Goal: Task Accomplishment & Management: Manage account settings

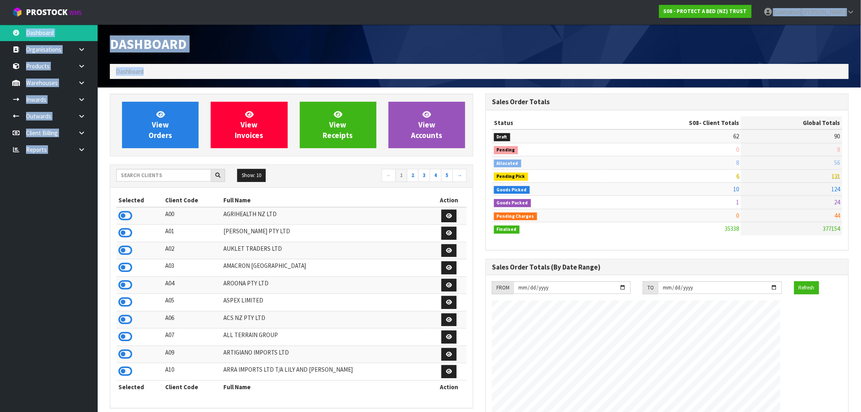
scroll to position [617, 376]
click at [295, 27] on div "Dashboard" at bounding box center [292, 43] width 376 height 39
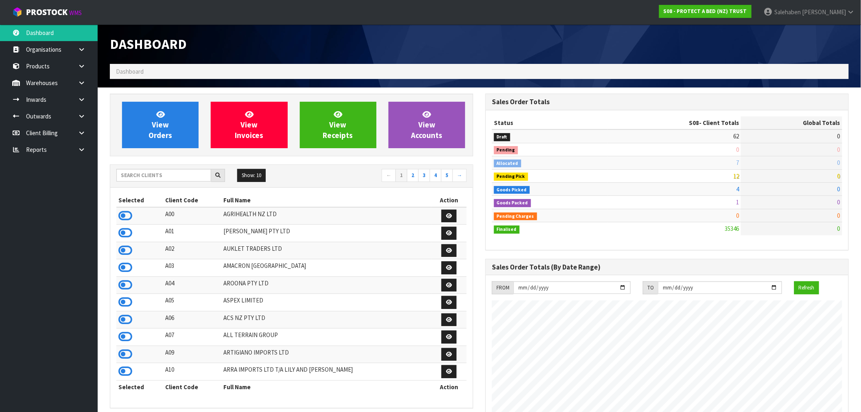
scroll to position [617, 376]
click at [198, 174] on input "text" at bounding box center [163, 175] width 95 height 13
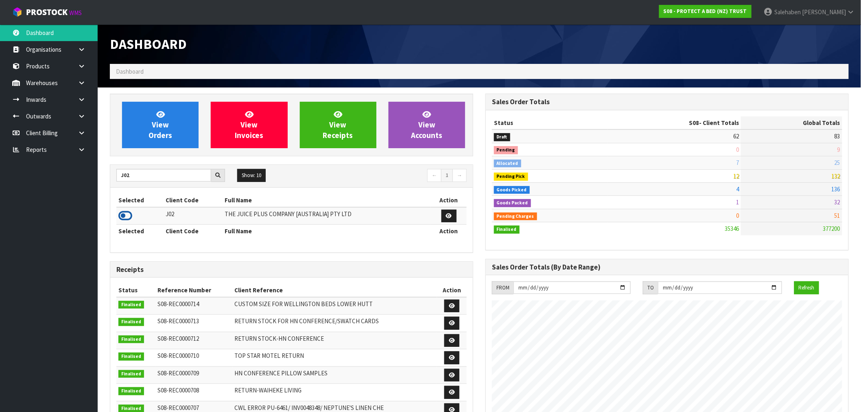
click at [125, 219] on icon at bounding box center [125, 216] width 14 height 12
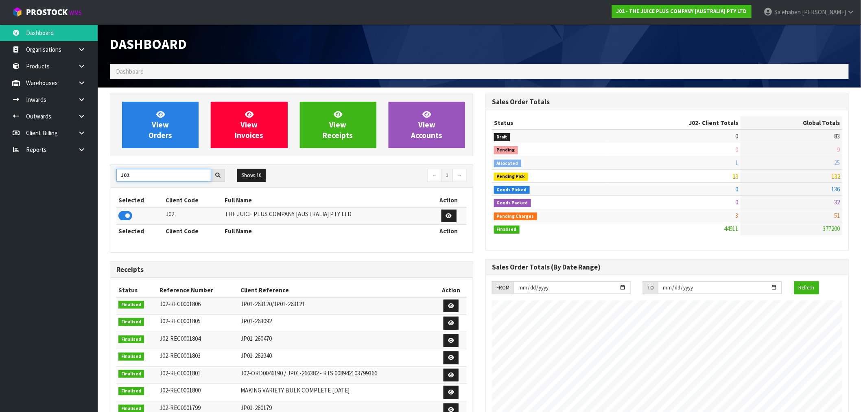
drag, startPoint x: 132, startPoint y: 176, endPoint x: 108, endPoint y: 177, distance: 24.0
click at [112, 177] on div "J02" at bounding box center [170, 175] width 121 height 13
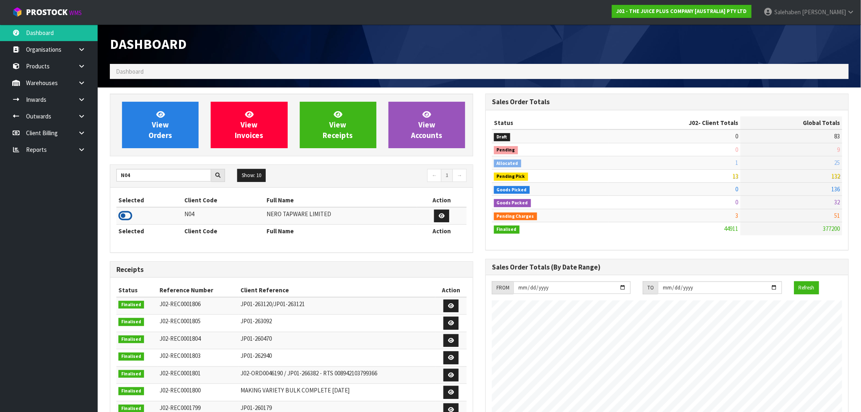
click at [127, 217] on icon at bounding box center [125, 216] width 14 height 12
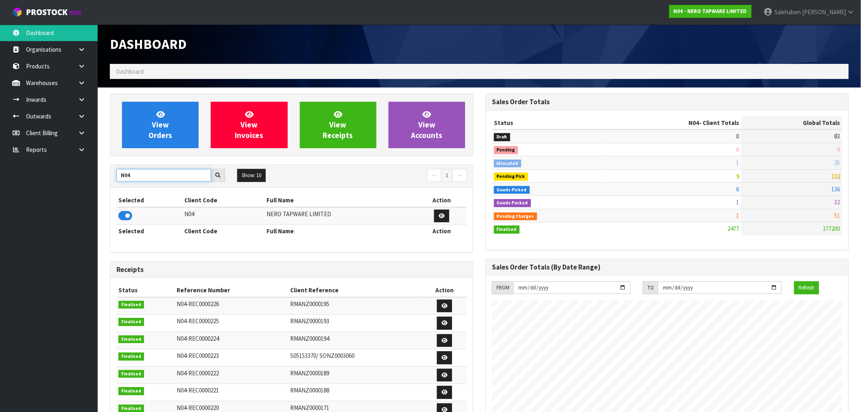
drag, startPoint x: 144, startPoint y: 177, endPoint x: 117, endPoint y: 180, distance: 27.0
click at [117, 180] on input "N04" at bounding box center [163, 175] width 95 height 13
click at [123, 217] on icon at bounding box center [125, 216] width 14 height 12
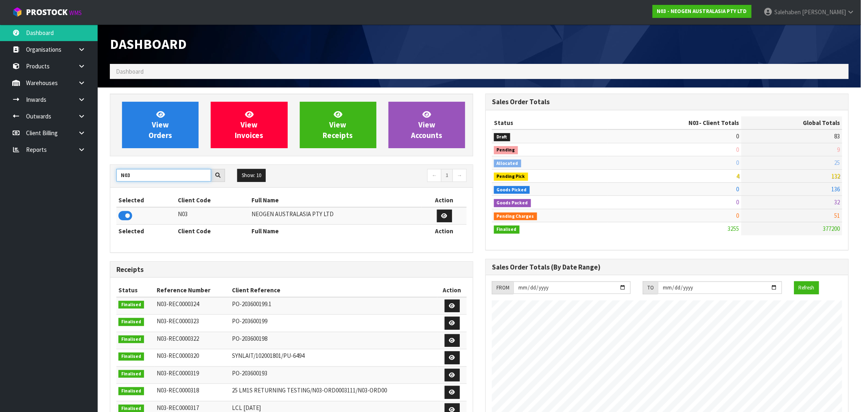
drag, startPoint x: 128, startPoint y: 178, endPoint x: 70, endPoint y: 192, distance: 59.3
click at [75, 188] on body "Toggle navigation ProStock WMS N03 - NEOGEN AUSTRALASIA PTY LTD Salehaben Patel…" at bounding box center [430, 206] width 861 height 412
type input "A00"
click at [130, 221] on icon at bounding box center [125, 216] width 14 height 12
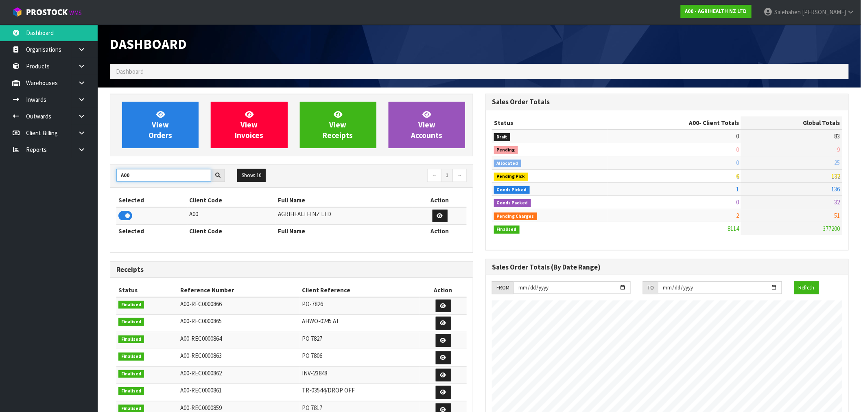
drag, startPoint x: 138, startPoint y: 177, endPoint x: 51, endPoint y: 198, distance: 89.6
click at [55, 197] on body "Toggle navigation ProStock WMS A00 - AGRIHEALTH NZ LTD Salehaben Patel Logout D…" at bounding box center [430, 206] width 861 height 412
type input "K01"
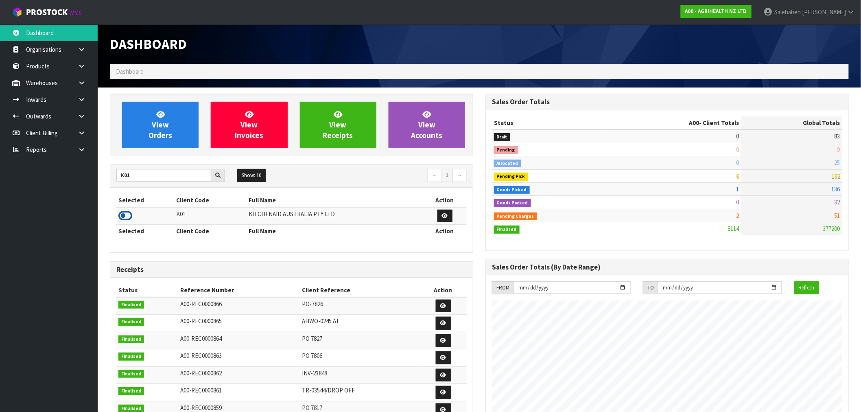
click at [119, 214] on icon at bounding box center [125, 216] width 14 height 12
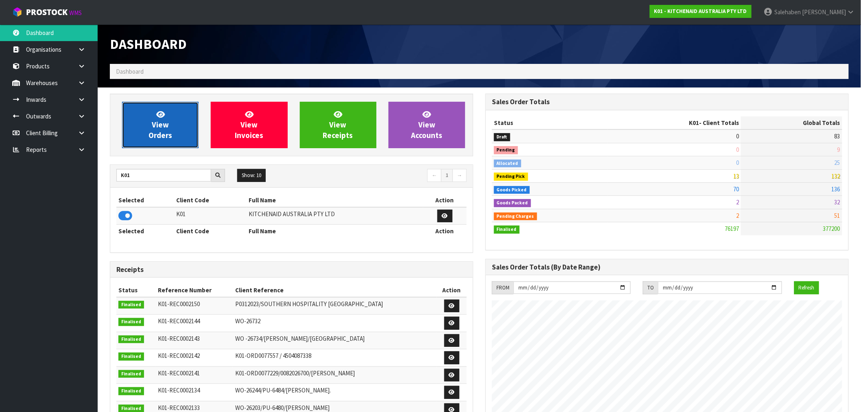
click at [164, 121] on span "View Orders" at bounding box center [161, 125] width 24 height 31
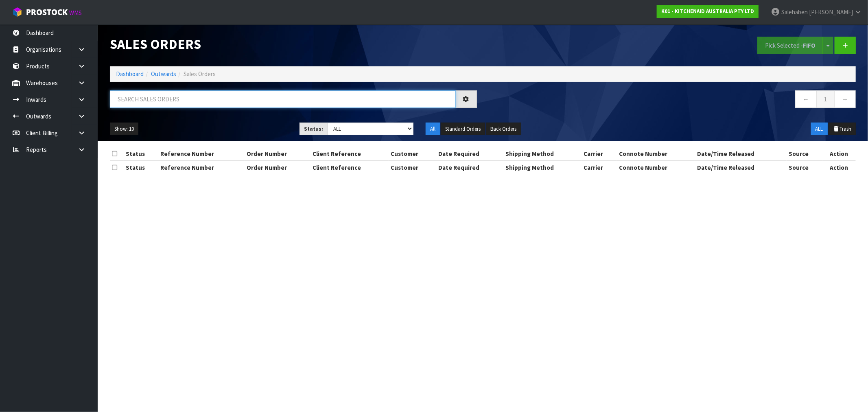
click at [151, 101] on input "text" at bounding box center [283, 99] width 346 height 18
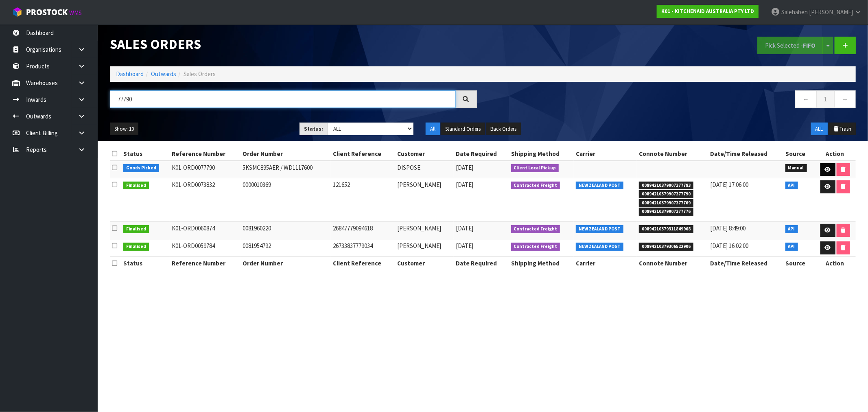
type input "77790"
click at [827, 165] on link at bounding box center [828, 169] width 15 height 13
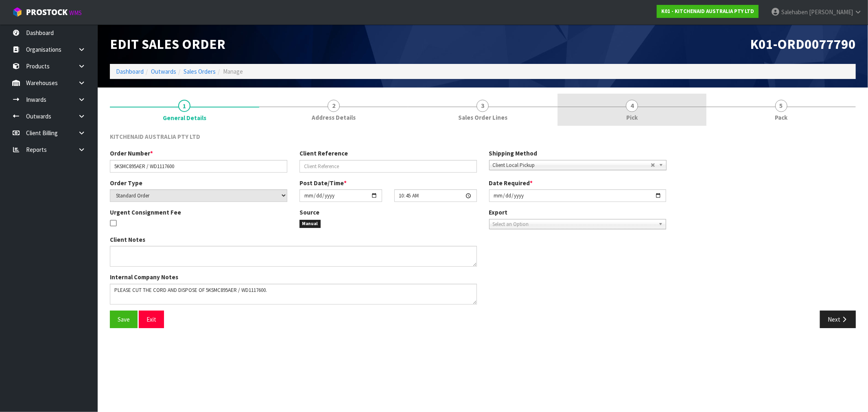
click at [631, 110] on span "4" at bounding box center [632, 106] width 12 height 12
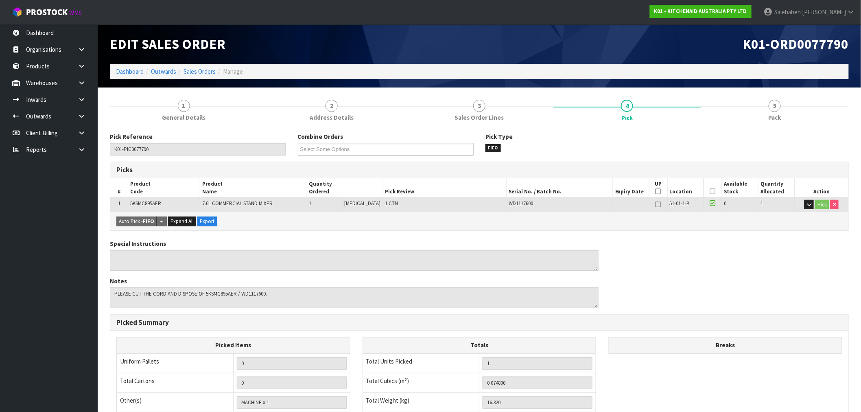
click at [711, 191] on icon at bounding box center [713, 191] width 6 height 0
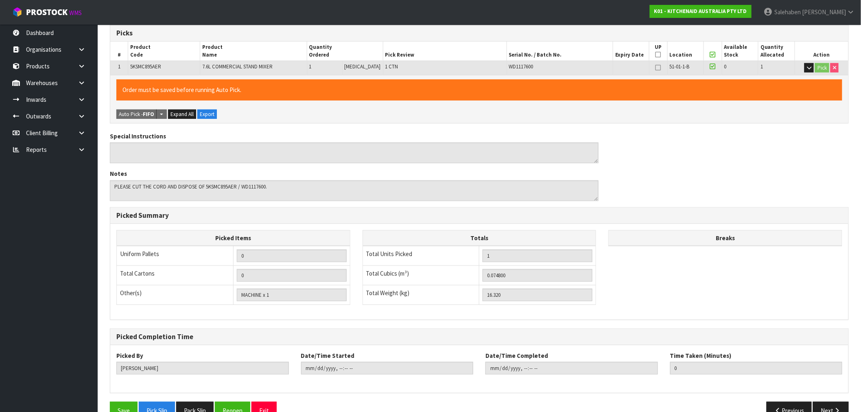
scroll to position [156, 0]
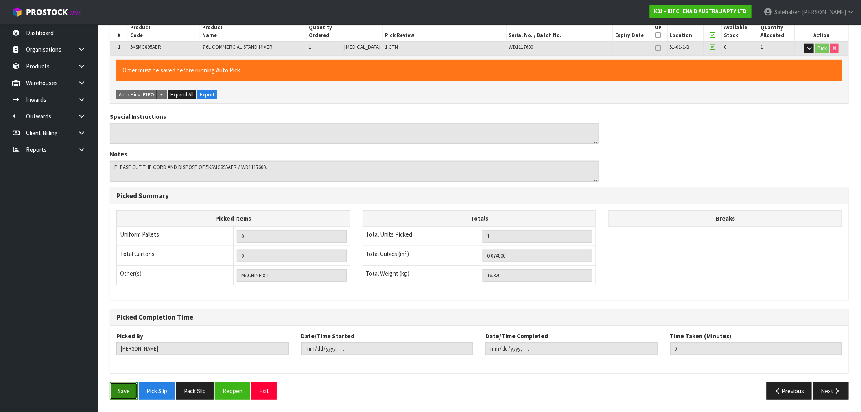
click at [121, 393] on button "Save" at bounding box center [124, 391] width 28 height 18
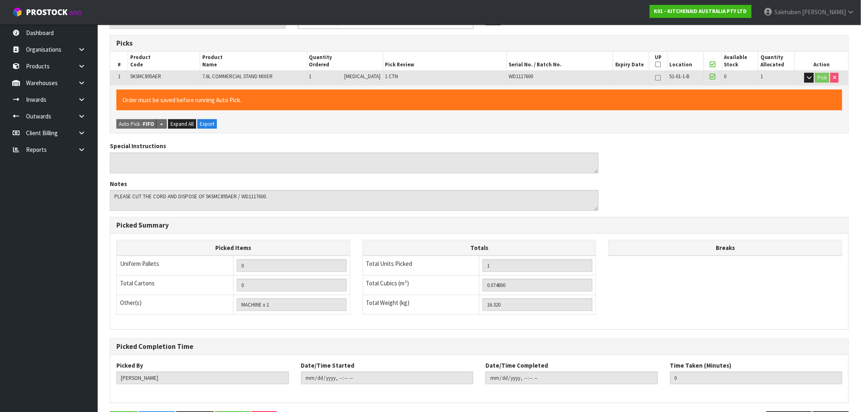
scroll to position [0, 0]
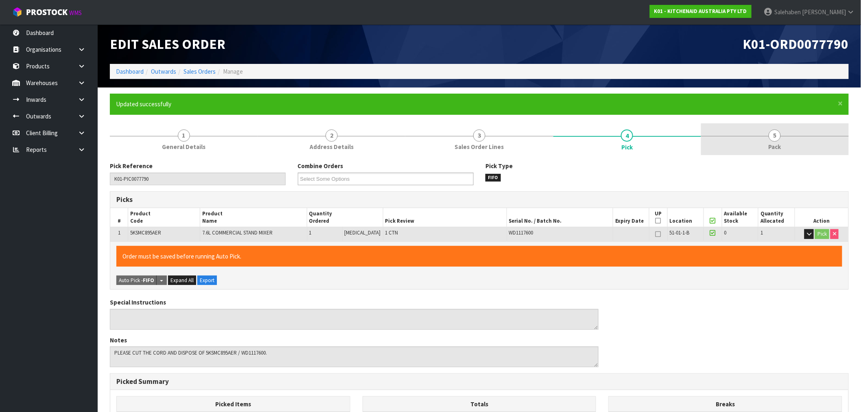
type input "2025-08-19T10:56:59"
click at [770, 147] on span "Pack" at bounding box center [775, 146] width 13 height 9
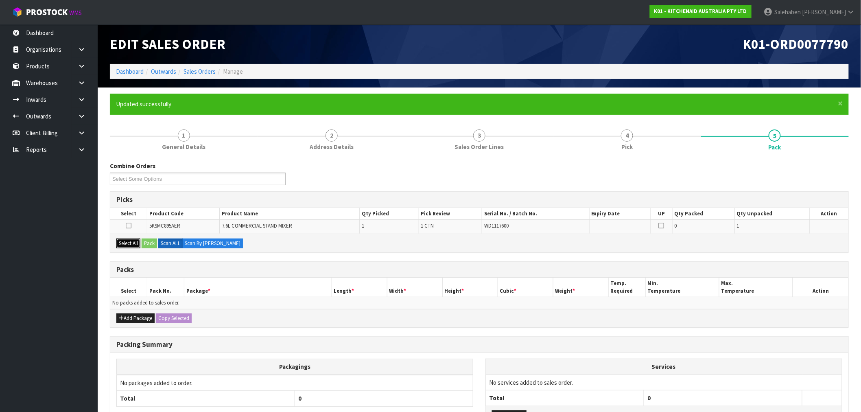
click at [135, 241] on button "Select All" at bounding box center [128, 244] width 24 height 10
click at [151, 239] on button "Pack" at bounding box center [149, 244] width 15 height 10
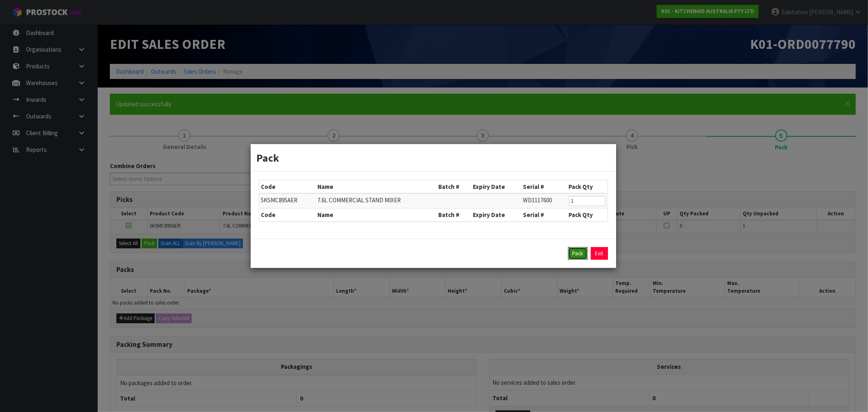
click at [576, 255] on button "Pack" at bounding box center [578, 253] width 20 height 13
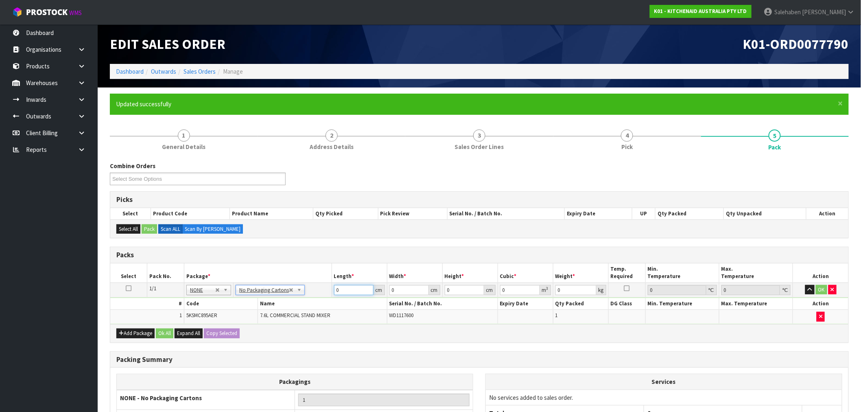
drag, startPoint x: 347, startPoint y: 288, endPoint x: 296, endPoint y: 304, distance: 53.7
click at [309, 299] on tbody "1/1 NONE 007-001 007-002 007-004 007-009 007-013 007-014 007-015 007-017 007-01…" at bounding box center [479, 303] width 738 height 41
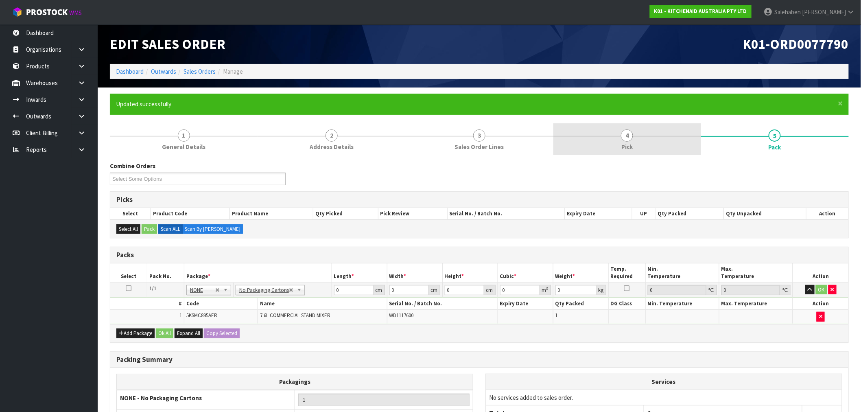
click at [625, 144] on span "Pick" at bounding box center [627, 146] width 11 height 9
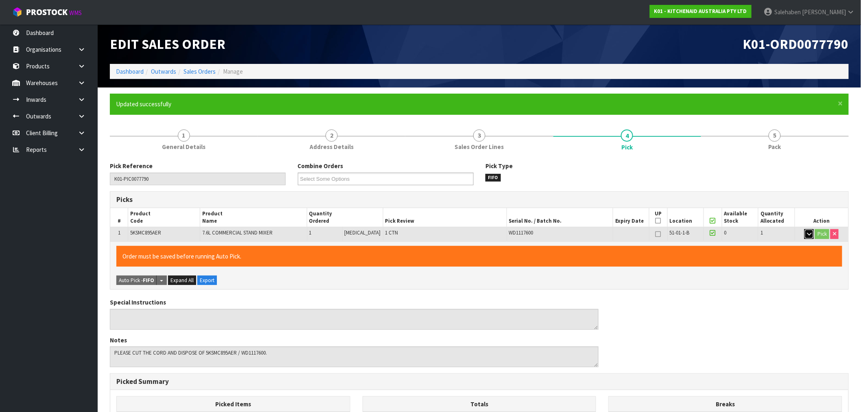
click at [810, 235] on icon "button" at bounding box center [809, 233] width 4 height 5
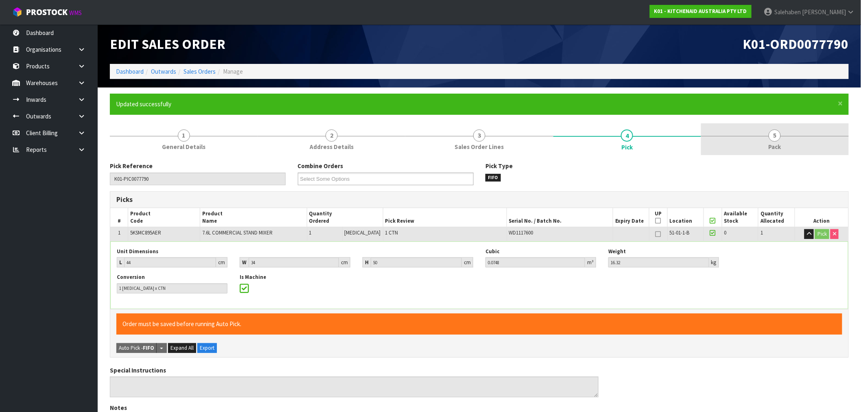
click at [773, 141] on span "5" at bounding box center [775, 135] width 12 height 12
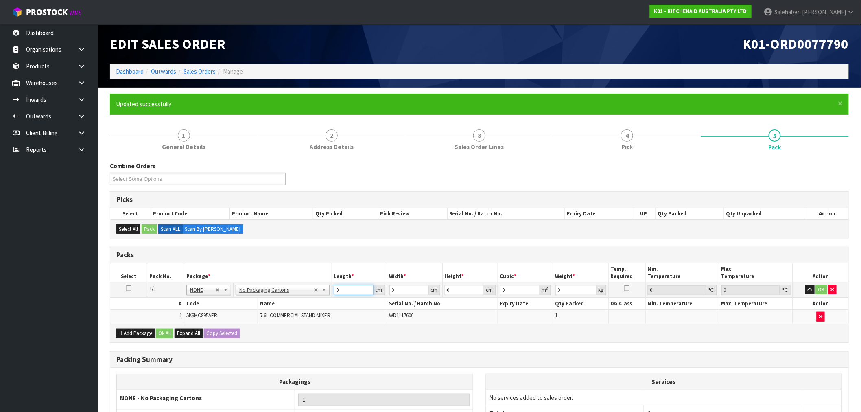
drag, startPoint x: 344, startPoint y: 291, endPoint x: 258, endPoint y: 302, distance: 86.6
click at [259, 302] on tbody "1/1 NONE 007-001 007-002 007-004 007-009 007-013 007-014 007-015 007-017 007-01…" at bounding box center [479, 303] width 738 height 41
type input "44"
type input "34"
type input "5"
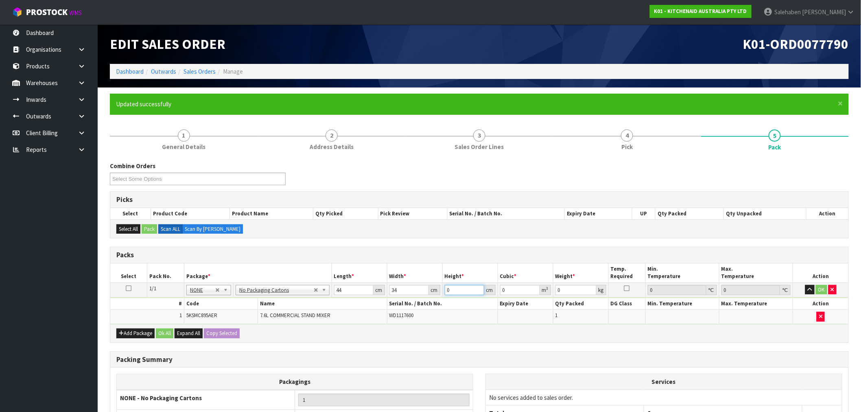
type input "0.00748"
type input "50"
type input "0.0748"
type input "50"
type input "17"
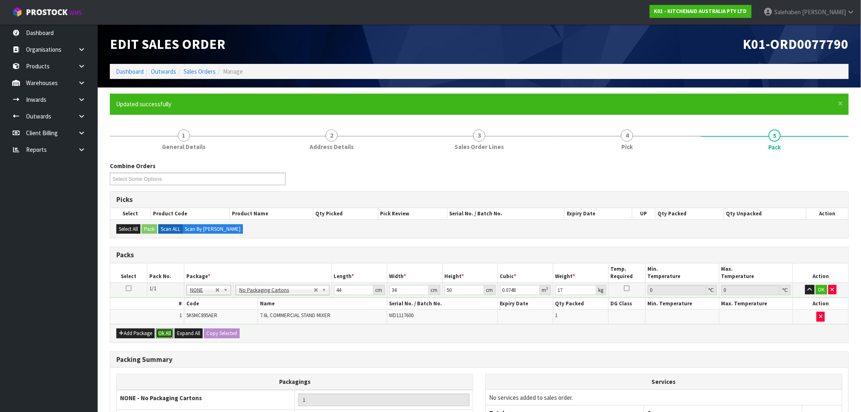
click at [170, 335] on button "Ok All" at bounding box center [165, 334] width 18 height 10
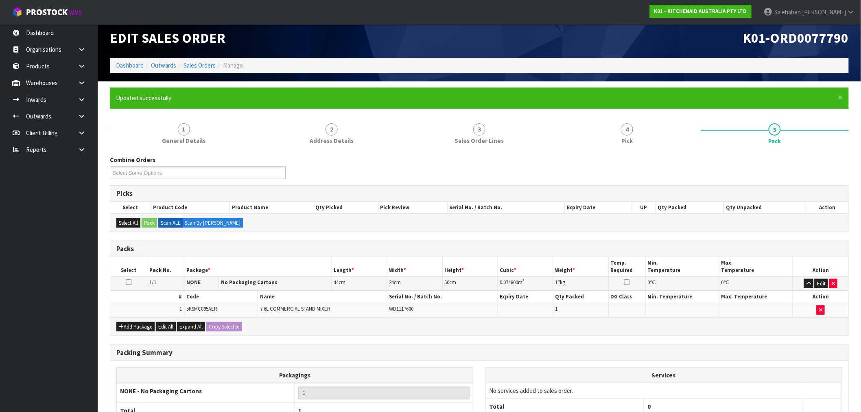
scroll to position [84, 0]
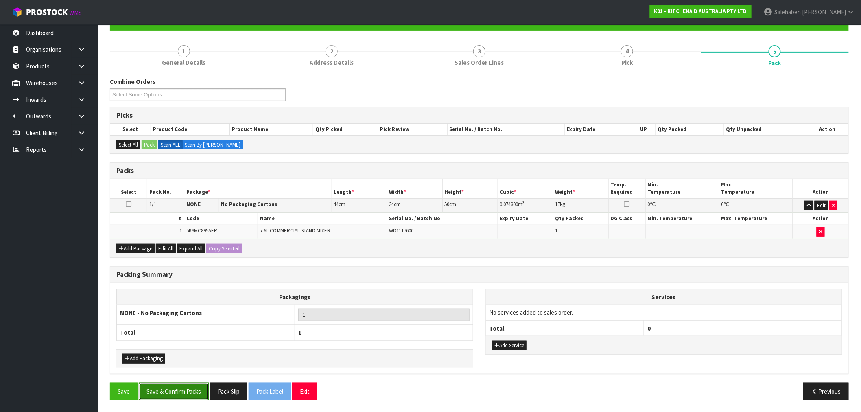
click at [177, 388] on button "Save & Confirm Packs" at bounding box center [174, 392] width 70 height 18
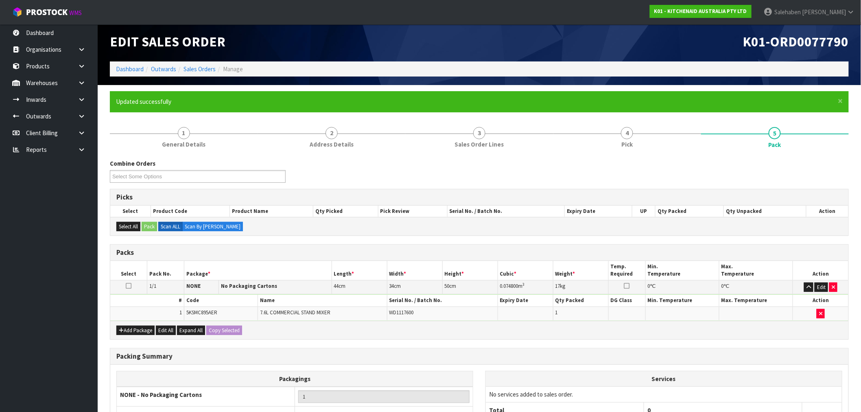
scroll to position [39, 0]
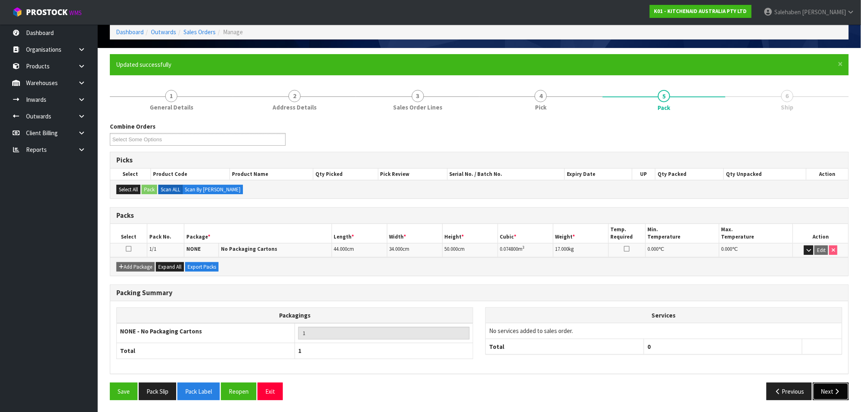
click at [837, 396] on button "Next" at bounding box center [831, 392] width 36 height 18
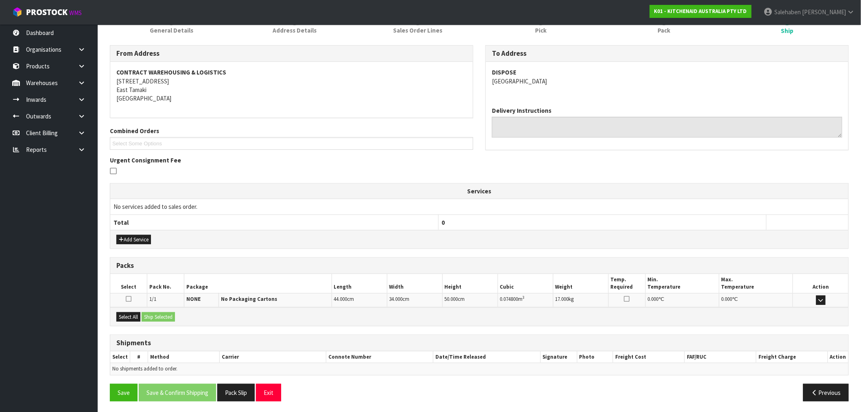
scroll to position [118, 0]
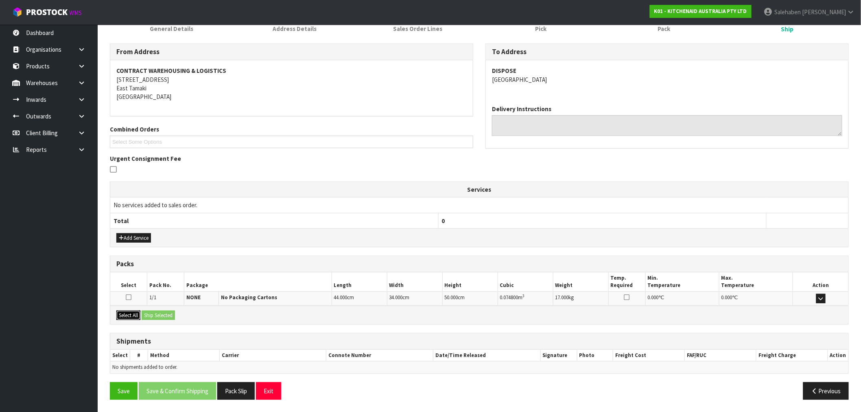
click at [131, 312] on button "Select All" at bounding box center [128, 316] width 24 height 10
click at [159, 311] on button "Ship Selected" at bounding box center [158, 316] width 33 height 10
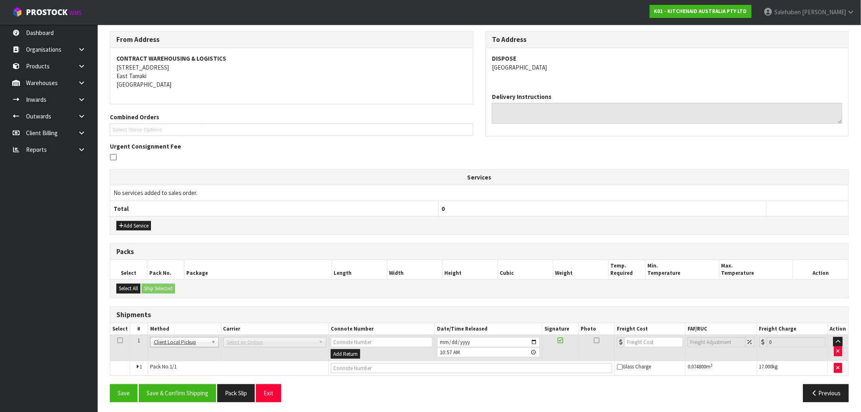
scroll to position [133, 0]
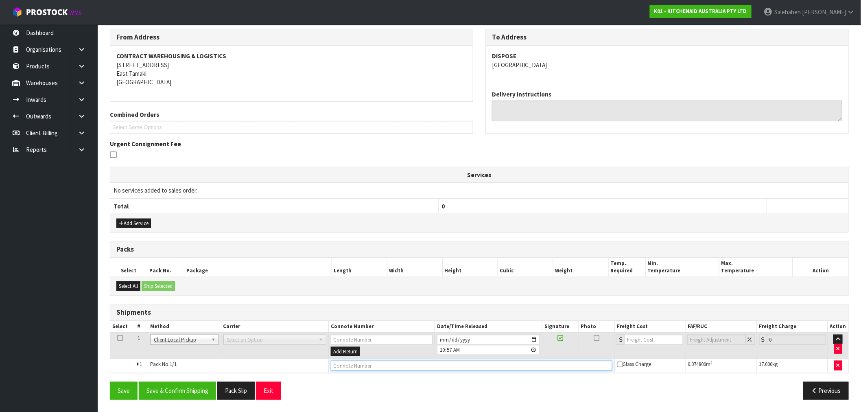
click at [385, 363] on input "text" at bounding box center [472, 366] width 282 height 10
type input "DISPOSED"
click at [182, 392] on button "Save & Confirm Shipping" at bounding box center [177, 391] width 77 height 18
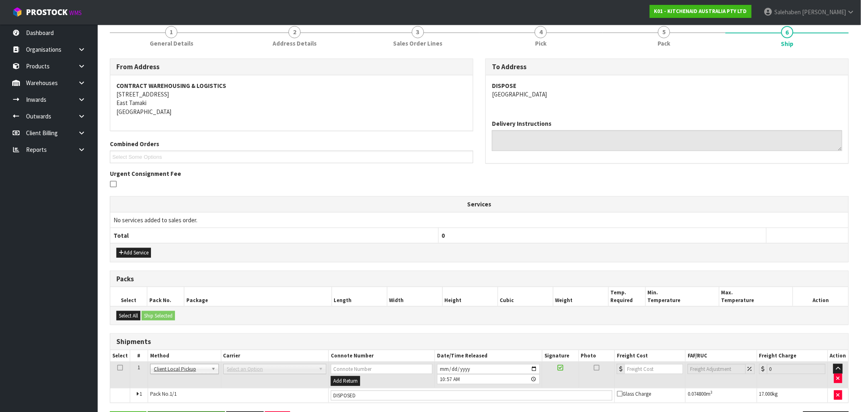
scroll to position [0, 0]
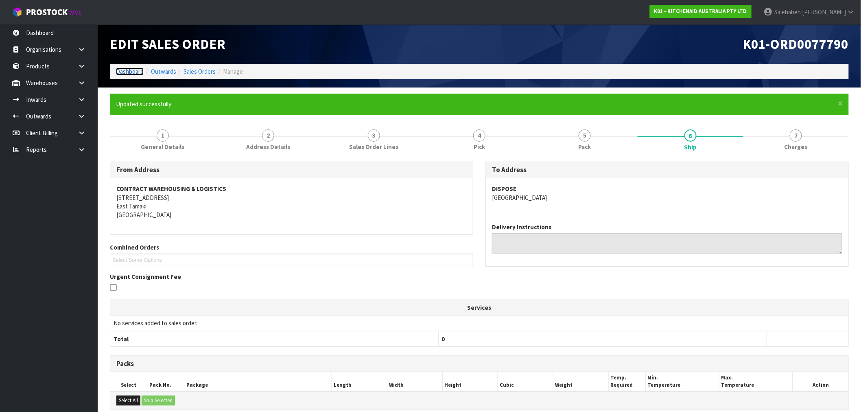
click at [131, 71] on link "Dashboard" at bounding box center [130, 72] width 28 height 8
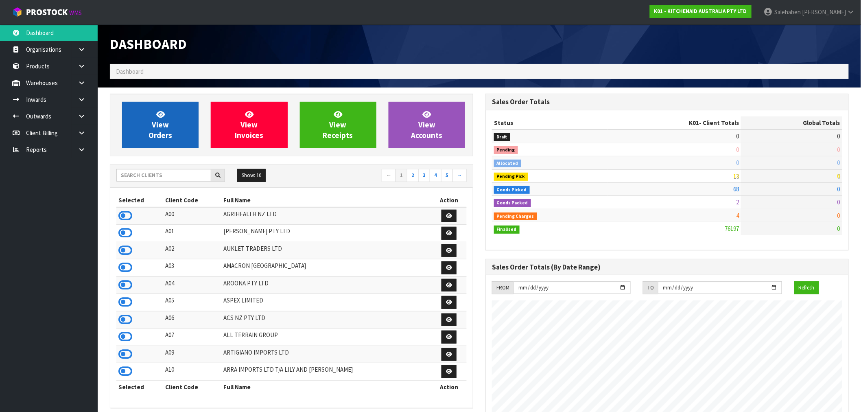
scroll to position [617, 376]
click at [152, 129] on span "View Orders" at bounding box center [161, 125] width 24 height 31
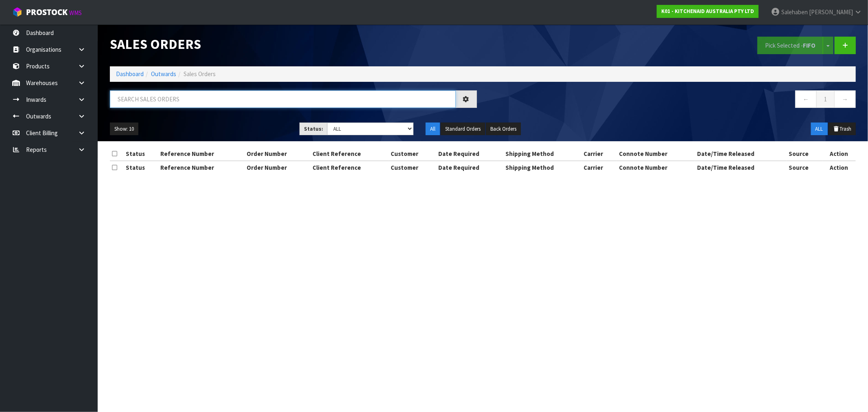
click at [194, 100] on input "text" at bounding box center [283, 99] width 346 height 18
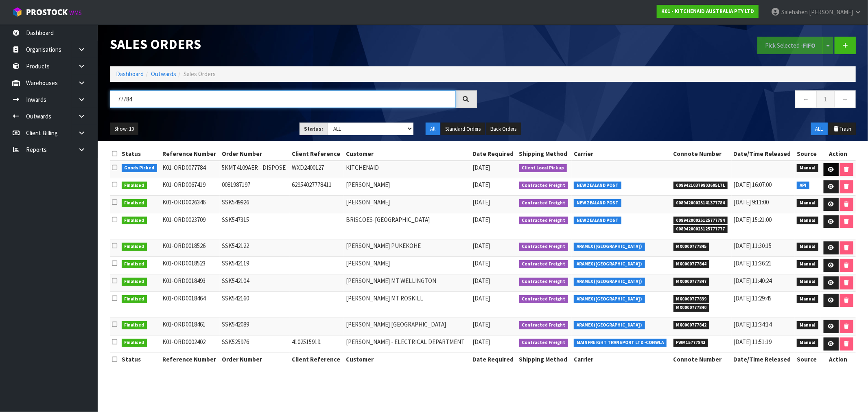
type input "77784"
click at [833, 171] on icon at bounding box center [831, 169] width 6 height 5
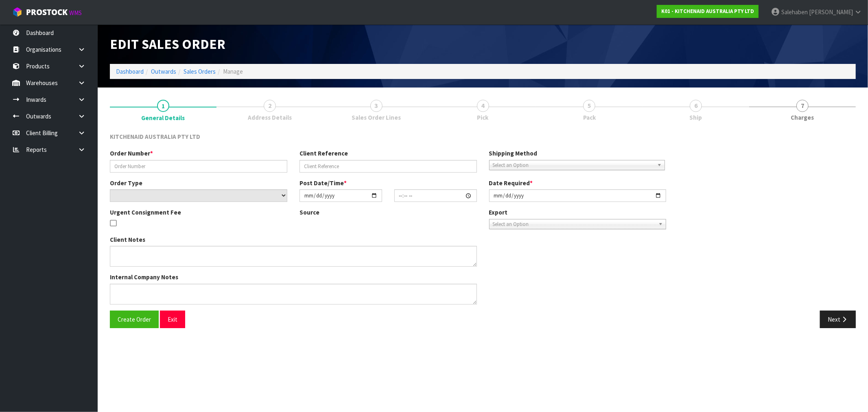
type input "5KMT4109AER - DISPOSE"
type input "WXD2400127"
select select "number:0"
type input "2025-08-14"
type input "09:22:00.000"
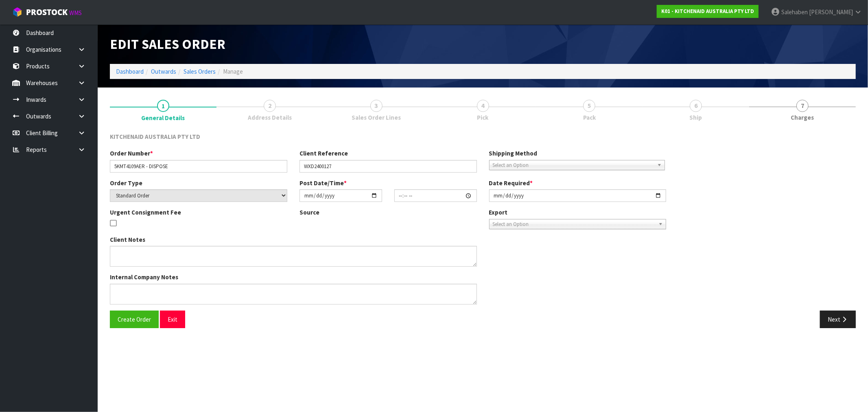
type input "[DATE]"
type textarea "I WILL WRITE IT OUT OF STOCK PLEASE CUT THE CORD AND THROW IT IN THE BIN"
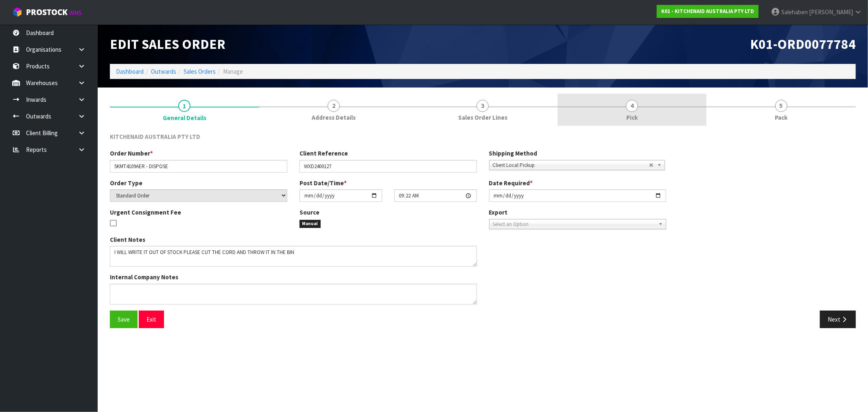
click at [629, 114] on span "Pick" at bounding box center [631, 117] width 11 height 9
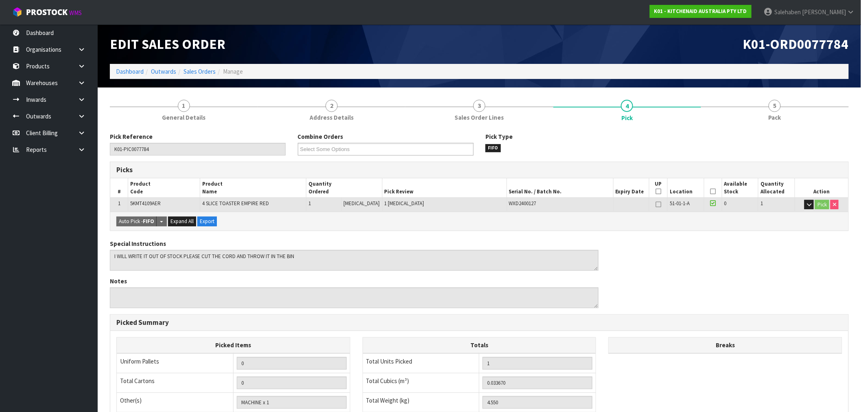
click at [712, 191] on icon at bounding box center [713, 191] width 6 height 0
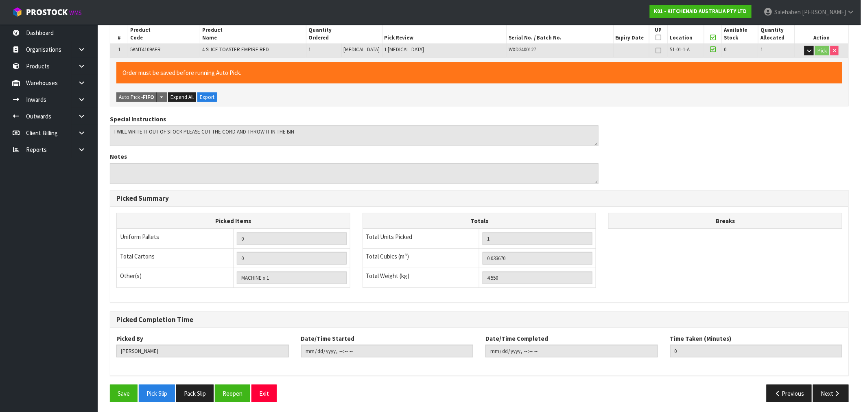
scroll to position [156, 0]
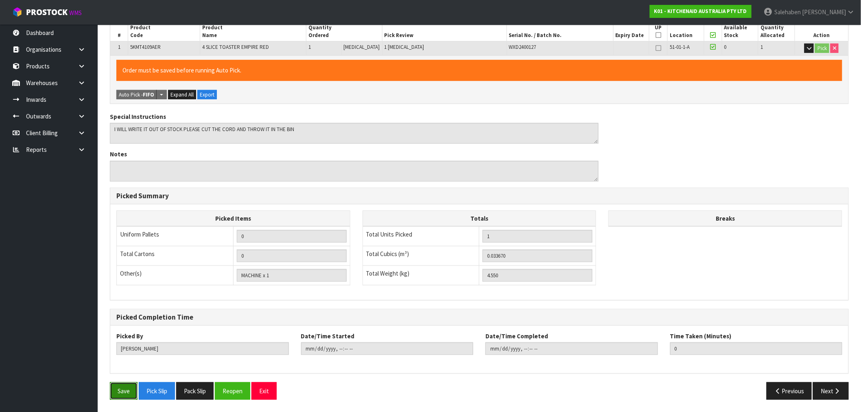
click at [121, 392] on button "Save" at bounding box center [124, 391] width 28 height 18
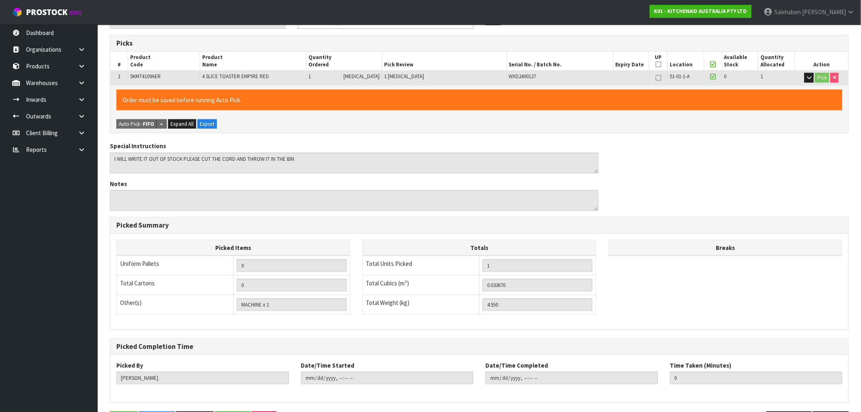
scroll to position [0, 0]
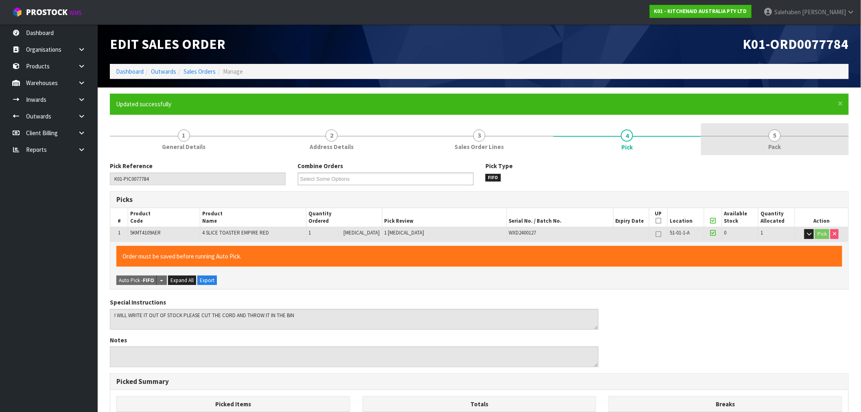
type input "2025-08-19T10:57:57"
click at [774, 140] on span "5" at bounding box center [775, 135] width 12 height 12
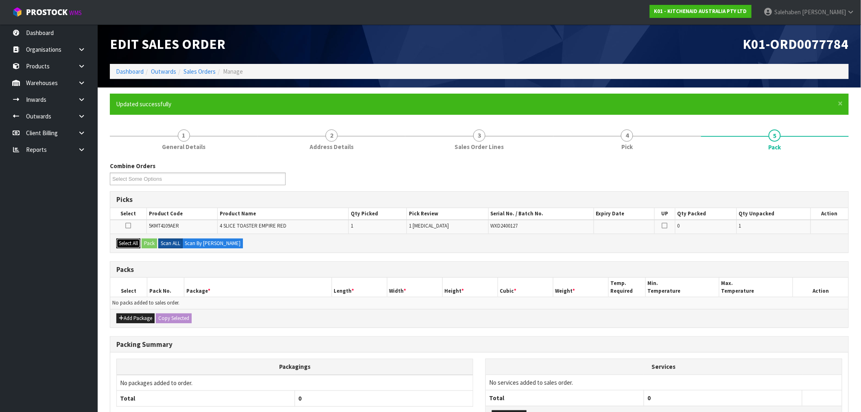
drag, startPoint x: 124, startPoint y: 242, endPoint x: 162, endPoint y: 241, distance: 37.5
click at [125, 242] on button "Select All" at bounding box center [128, 244] width 24 height 10
click at [154, 243] on button "Pack" at bounding box center [149, 244] width 15 height 10
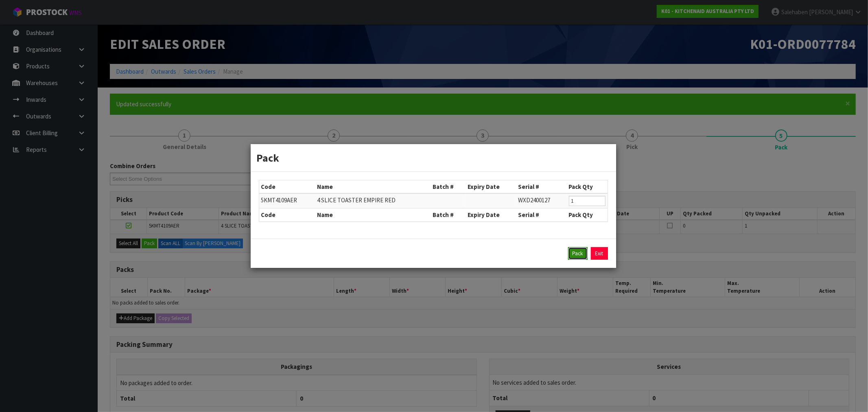
click at [577, 252] on button "Pack" at bounding box center [578, 253] width 20 height 13
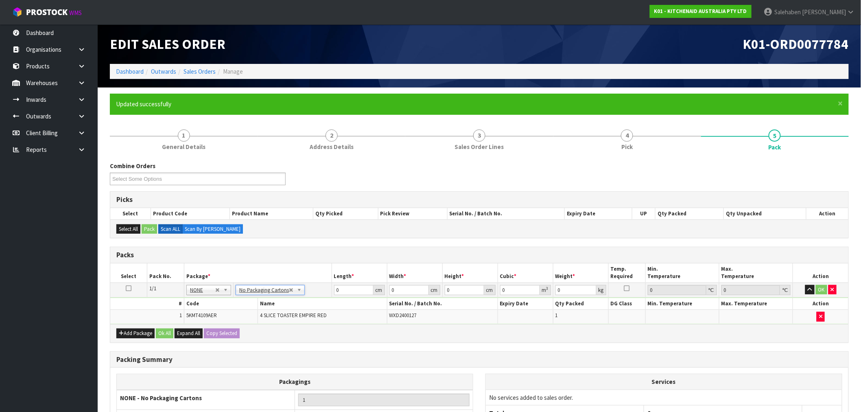
click at [346, 283] on td "0 cm" at bounding box center [359, 290] width 55 height 15
click at [626, 143] on span "Pick" at bounding box center [627, 146] width 11 height 9
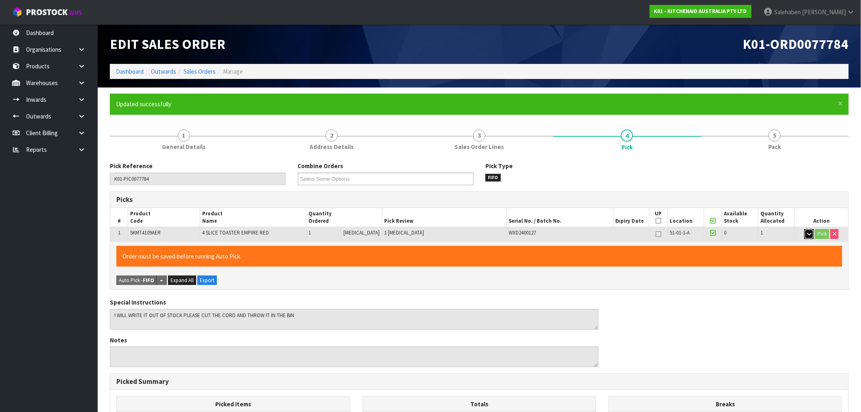
click at [809, 234] on icon "button" at bounding box center [809, 233] width 4 height 5
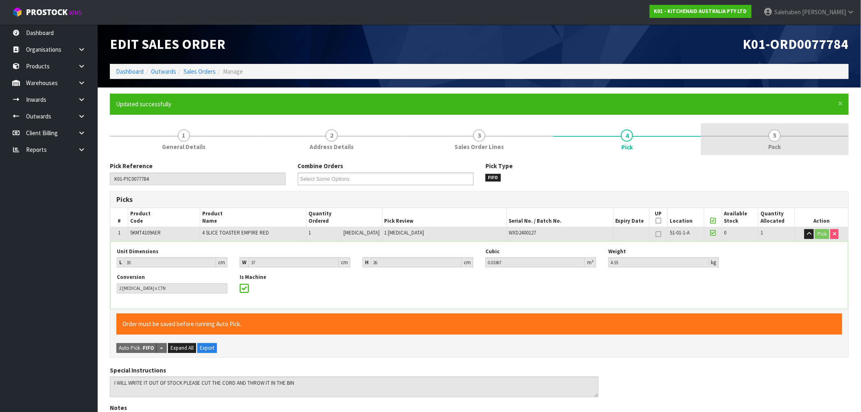
click at [769, 147] on span "Pack" at bounding box center [775, 146] width 13 height 9
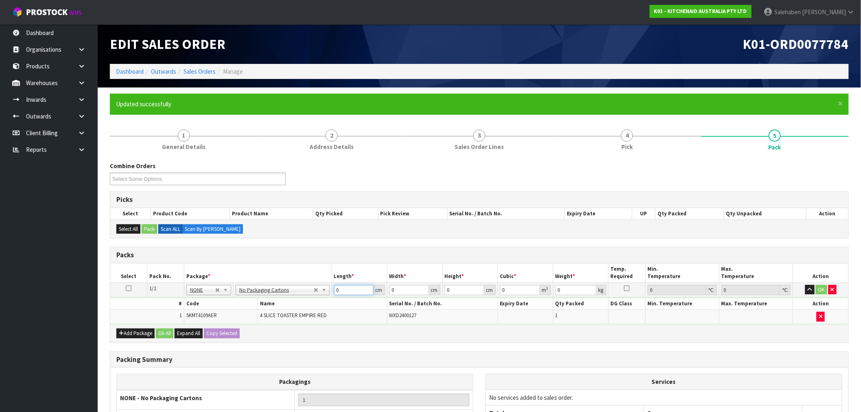
drag, startPoint x: 341, startPoint y: 291, endPoint x: 326, endPoint y: 291, distance: 15.1
click at [332, 290] on td "0 cm" at bounding box center [359, 290] width 55 height 15
type input "35"
type input "37"
type input "2"
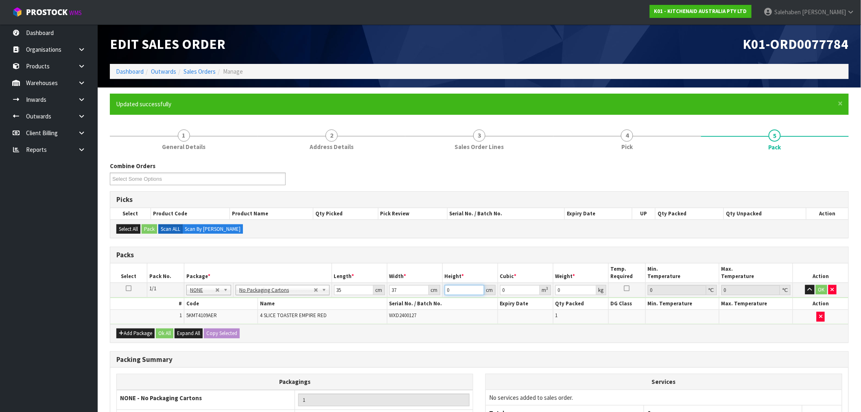
type input "0.00259"
type input "26"
type input "0.03367"
type input "26"
type input "5"
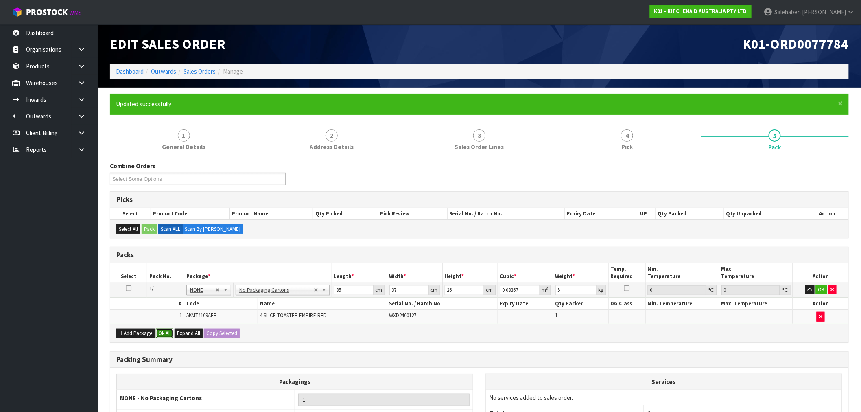
click at [172, 332] on button "Ok All" at bounding box center [165, 334] width 18 height 10
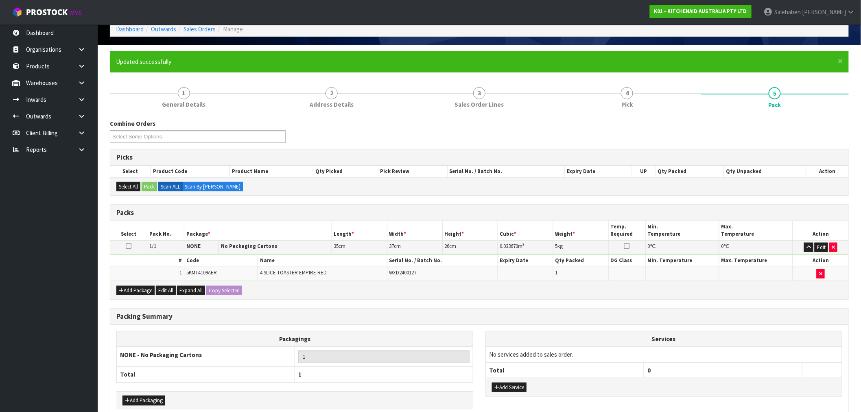
scroll to position [84, 0]
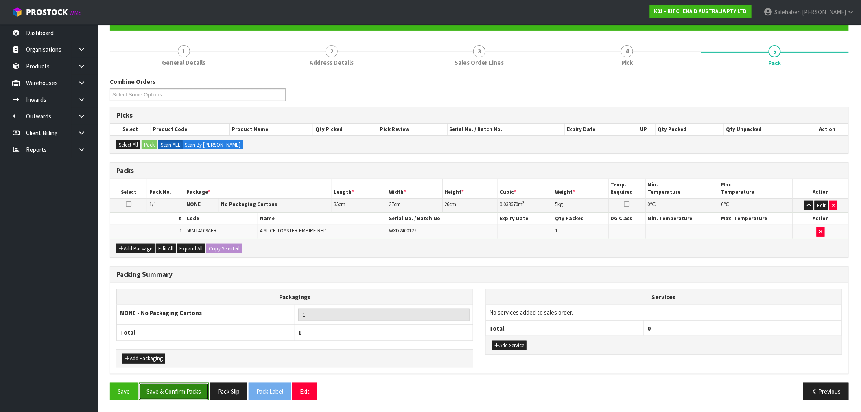
click at [177, 391] on button "Save & Confirm Packs" at bounding box center [174, 392] width 70 height 18
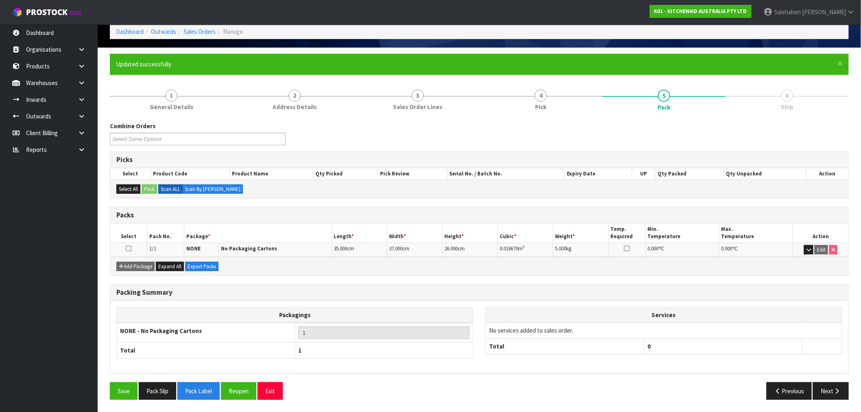
scroll to position [39, 0]
click at [836, 387] on button "Next" at bounding box center [831, 392] width 36 height 18
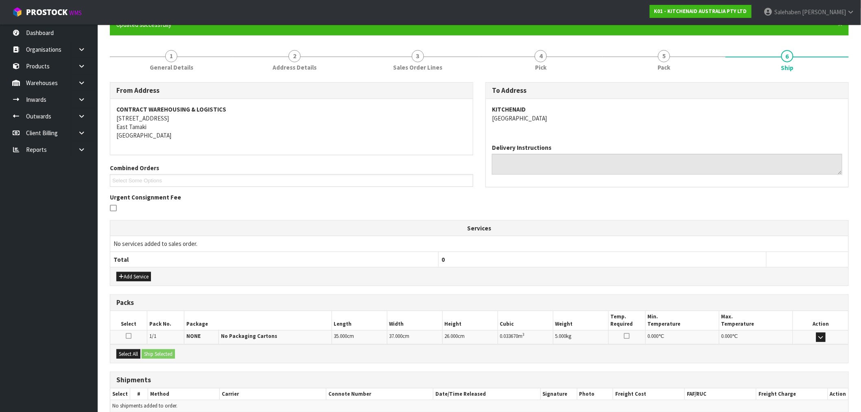
scroll to position [118, 0]
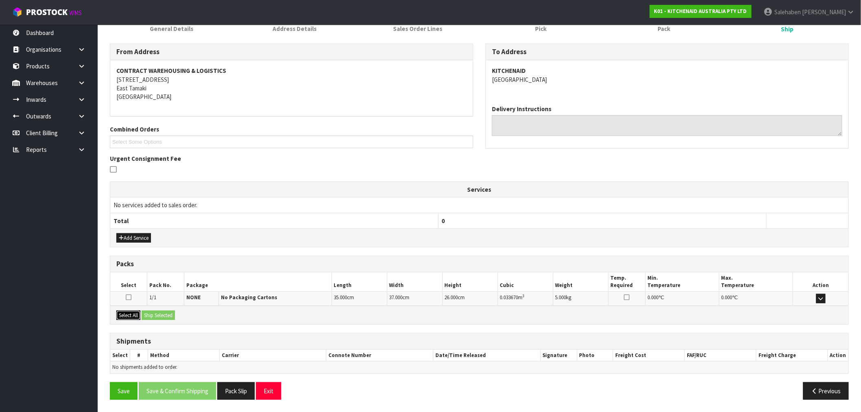
click at [120, 316] on button "Select All" at bounding box center [128, 316] width 24 height 10
click at [169, 315] on button "Ship Selected" at bounding box center [158, 316] width 33 height 10
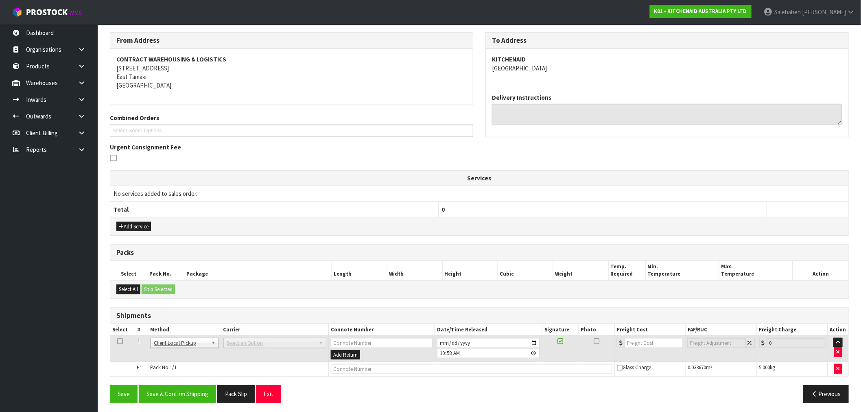
scroll to position [133, 0]
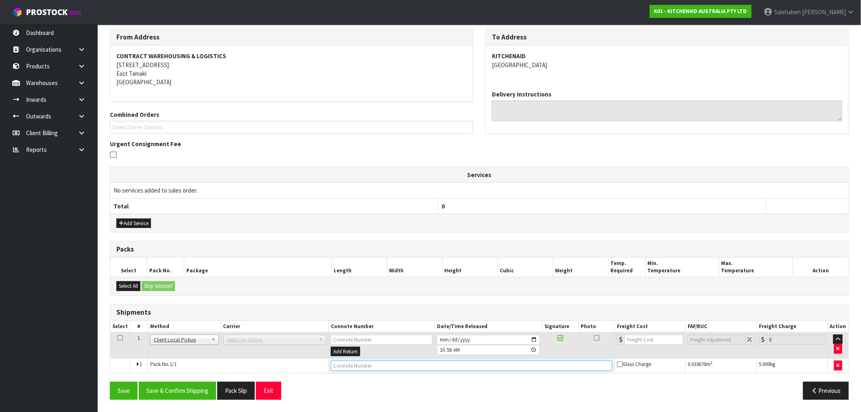
click at [387, 369] on input "text" at bounding box center [472, 366] width 282 height 10
type input "DISPOSED"
click at [177, 394] on button "Save & Confirm Shipping" at bounding box center [177, 391] width 77 height 18
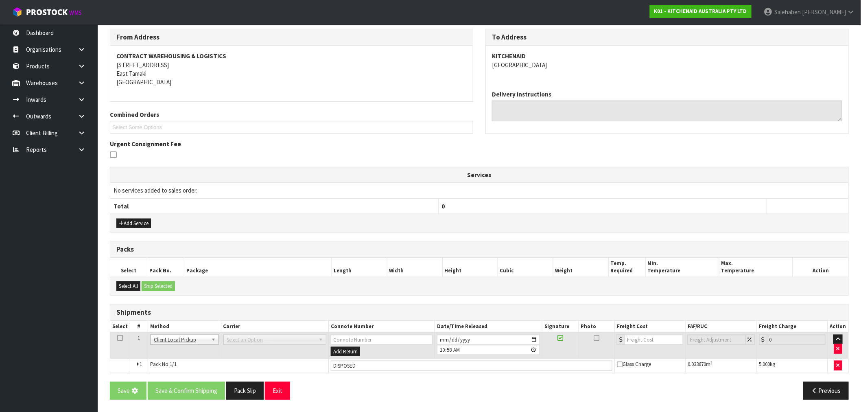
scroll to position [0, 0]
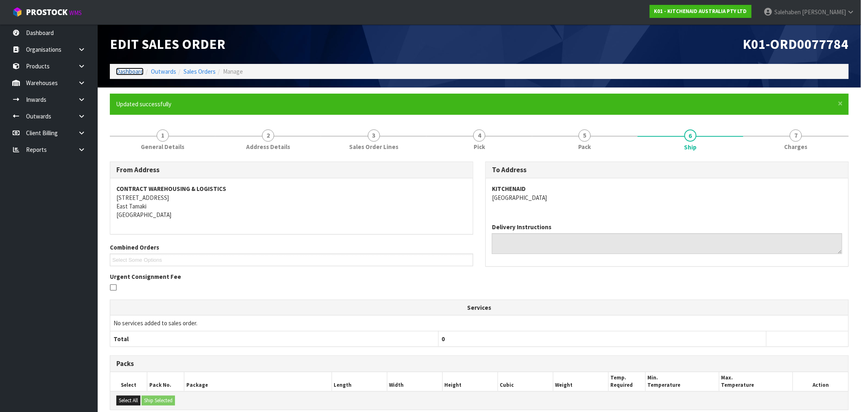
click at [138, 71] on link "Dashboard" at bounding box center [130, 72] width 28 height 8
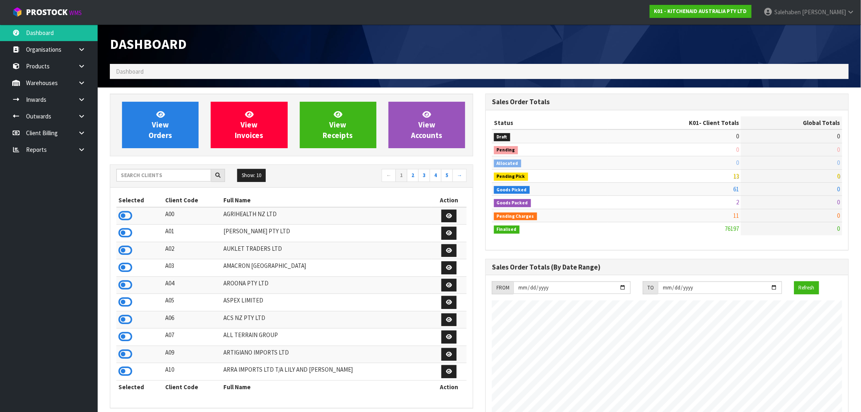
scroll to position [617, 376]
click at [177, 173] on input "text" at bounding box center [163, 175] width 95 height 13
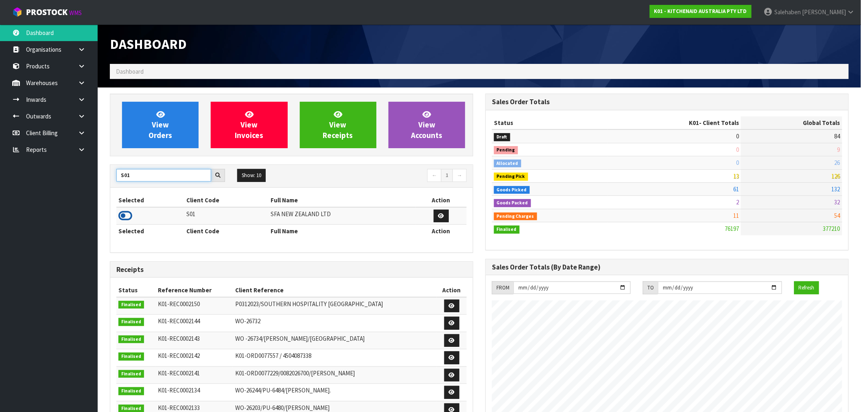
type input "S01"
click at [125, 217] on icon at bounding box center [125, 216] width 14 height 12
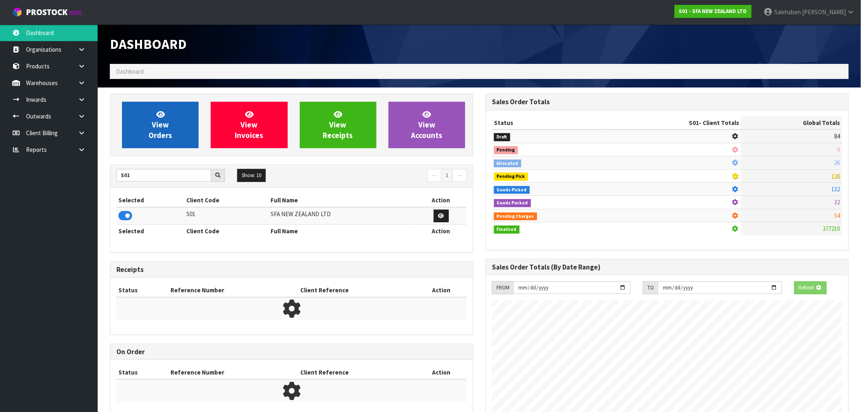
scroll to position [406561, 406693]
click at [177, 121] on link "View Orders" at bounding box center [160, 125] width 77 height 46
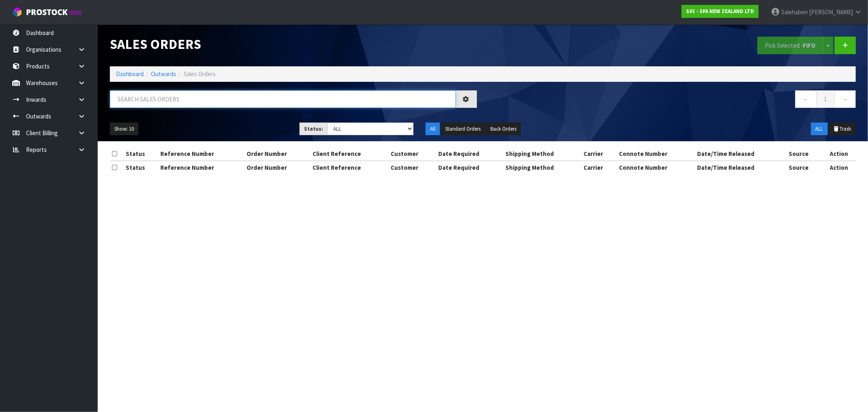
click at [161, 99] on input "text" at bounding box center [283, 99] width 346 height 18
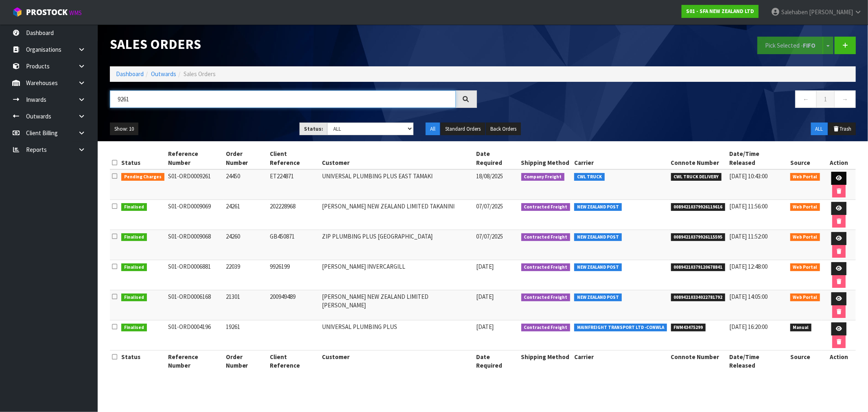
type input "9261"
click at [836, 175] on icon at bounding box center [839, 177] width 6 height 5
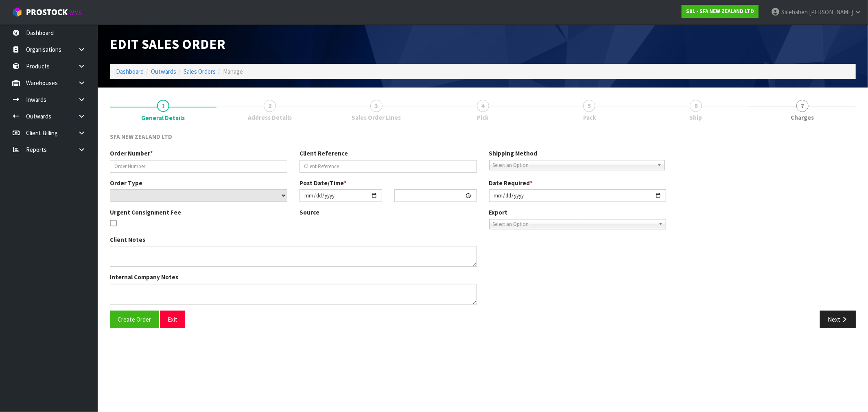
type input "24450"
type input "ET224871"
select select "number:0"
type input "2025-08-18"
type input "09:36:00.000"
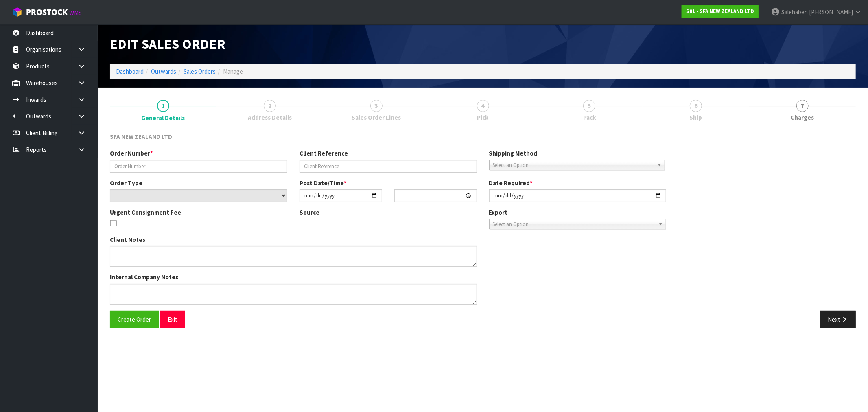
type input "2025-08-18"
type textarea "URGENT FEE OKAY, PLEASE DELIVER VIA CWL TRUCK"
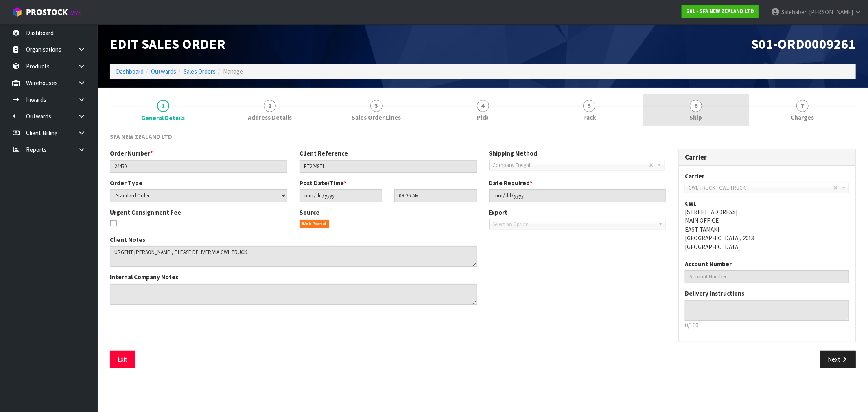
drag, startPoint x: 699, startPoint y: 108, endPoint x: 694, endPoint y: 112, distance: 6.1
click at [699, 108] on span "6" at bounding box center [696, 106] width 12 height 12
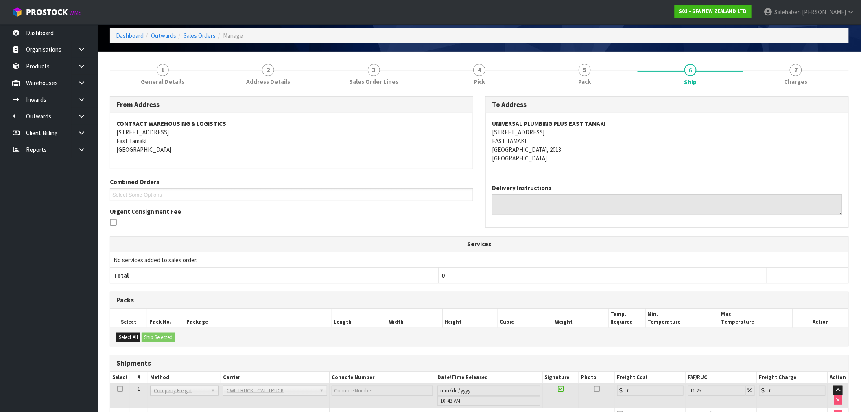
scroll to position [85, 0]
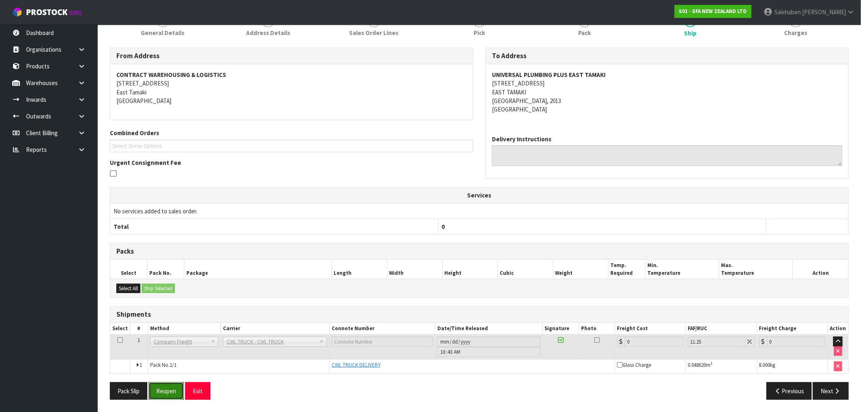
click at [160, 392] on button "Reopen" at bounding box center [166, 391] width 35 height 18
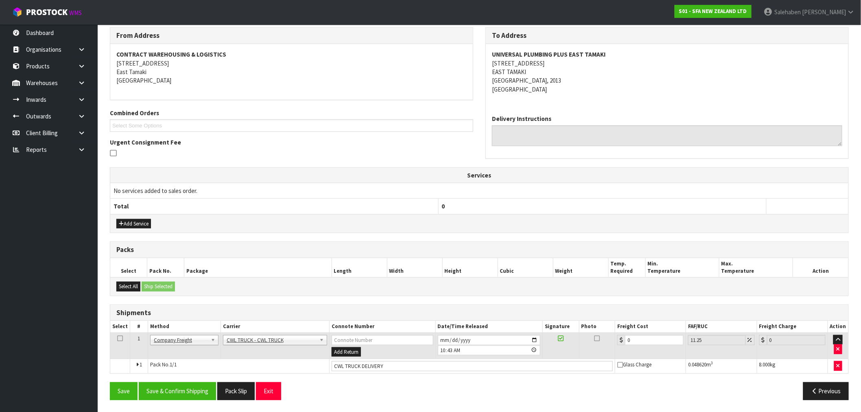
scroll to position [135, 0]
click at [405, 366] on input "CWL TRUCK DELIVERY" at bounding box center [472, 366] width 281 height 10
type input "CWL TRUCK DELIVERED"
click at [601, 353] on tr "1 Client Local Pickup Customer Local Pickup Company Freight Contracted Freight …" at bounding box center [479, 345] width 738 height 26
type input "1"
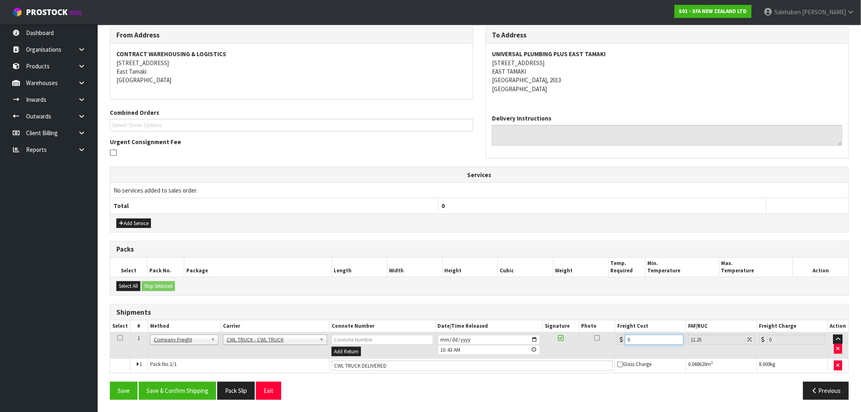
type input "1.11"
type input "10"
type input "11.13"
type input "10.00"
click at [178, 391] on button "Save & Confirm Shipping" at bounding box center [177, 391] width 77 height 18
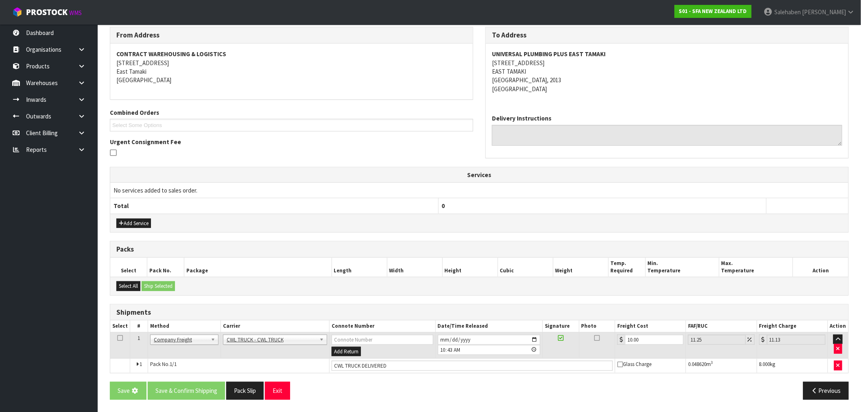
scroll to position [0, 0]
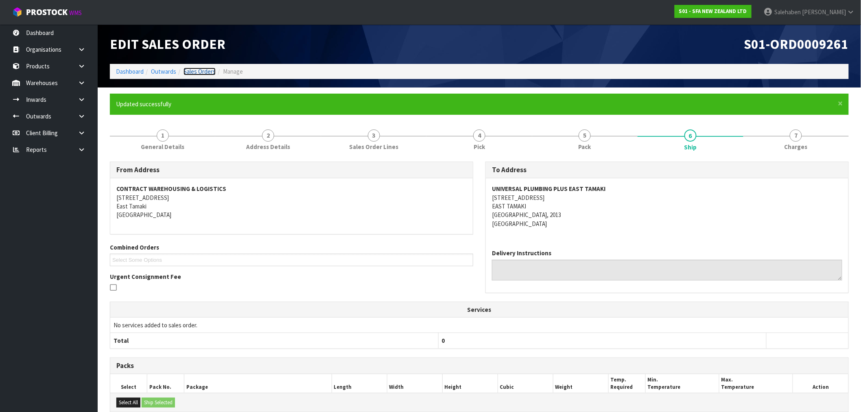
click at [197, 72] on link "Sales Orders" at bounding box center [200, 72] width 32 height 8
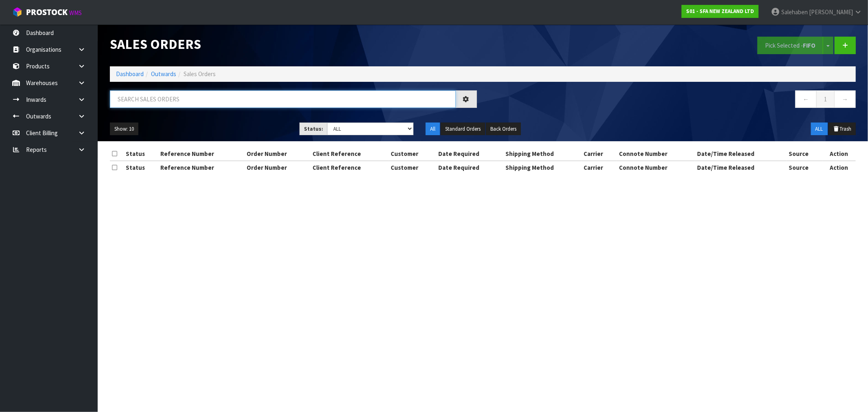
click at [195, 99] on input "text" at bounding box center [283, 99] width 346 height 18
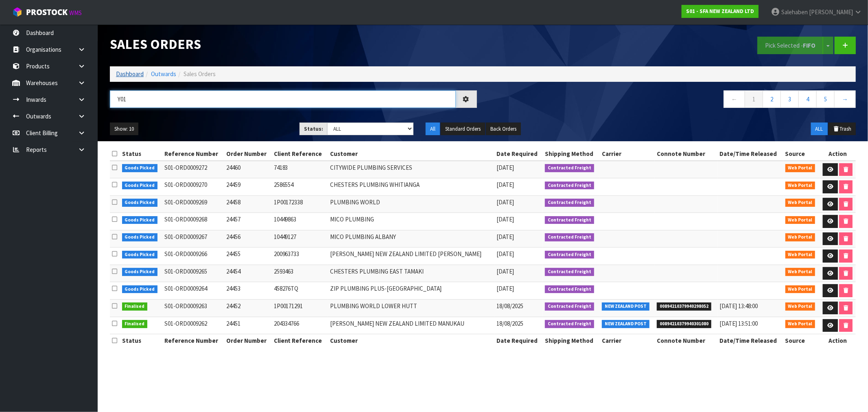
type input "Y01"
click at [124, 74] on link "Dashboard" at bounding box center [130, 74] width 28 height 8
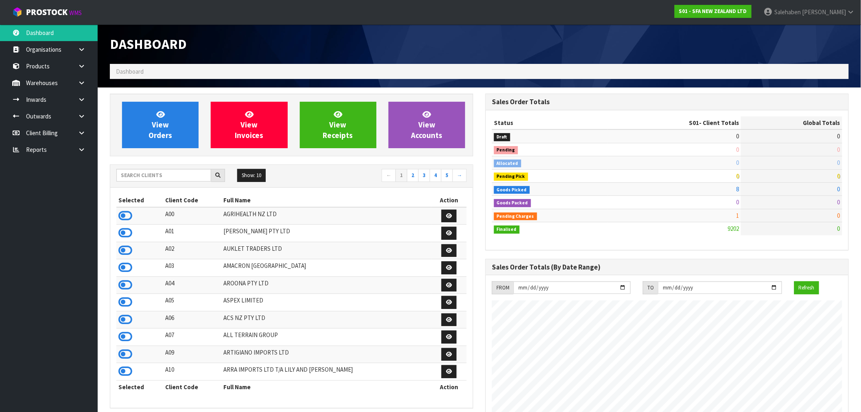
scroll to position [617, 376]
click at [135, 174] on input "text" at bounding box center [163, 175] width 95 height 13
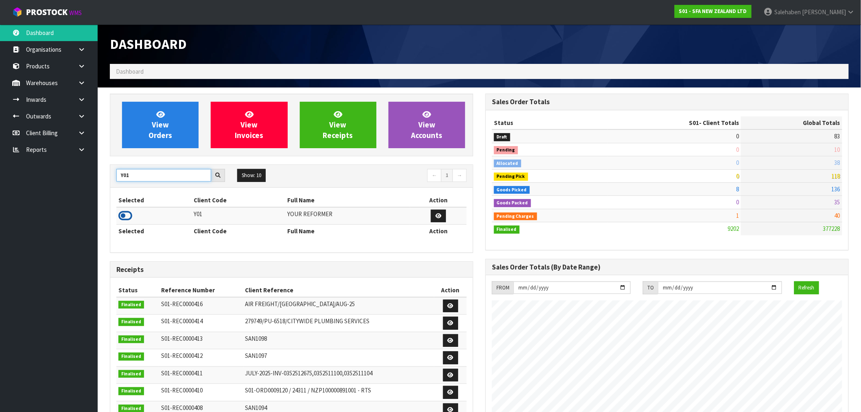
type input "Y01"
click at [121, 220] on icon at bounding box center [125, 216] width 14 height 12
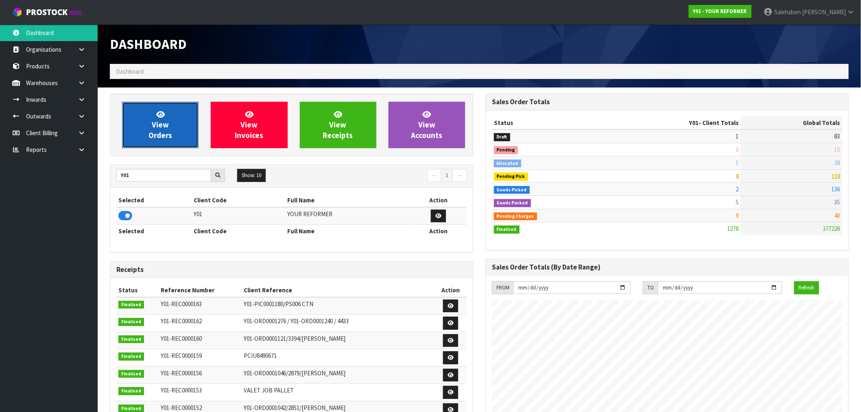
click at [140, 133] on link "View Orders" at bounding box center [160, 125] width 77 height 46
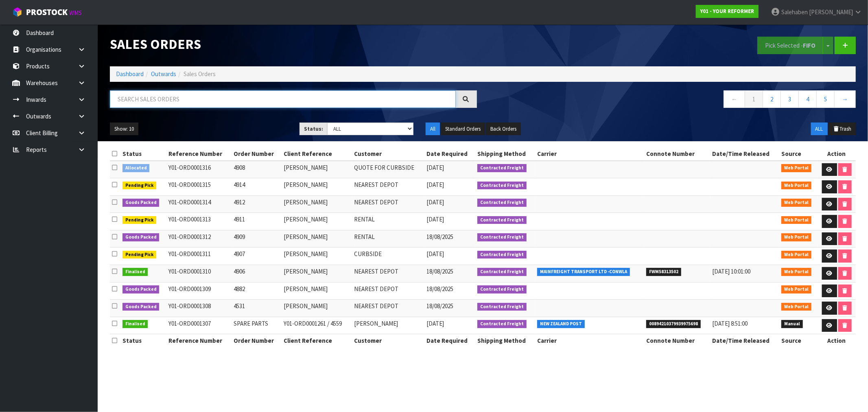
click at [160, 104] on input "text" at bounding box center [283, 99] width 346 height 18
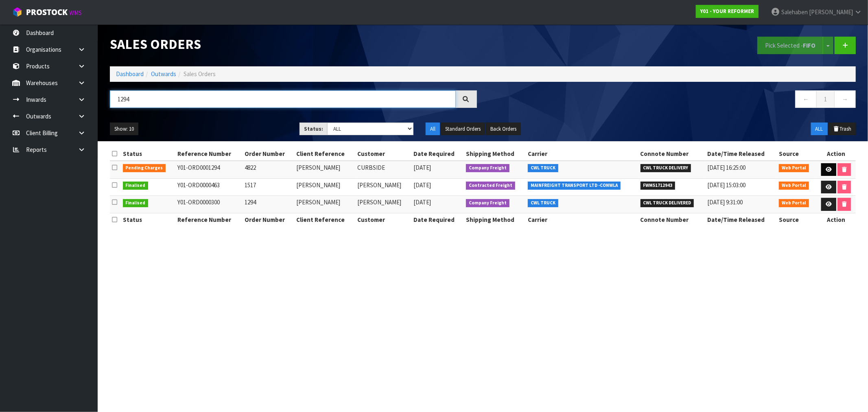
type input "1294"
click at [829, 171] on icon at bounding box center [829, 169] width 6 height 5
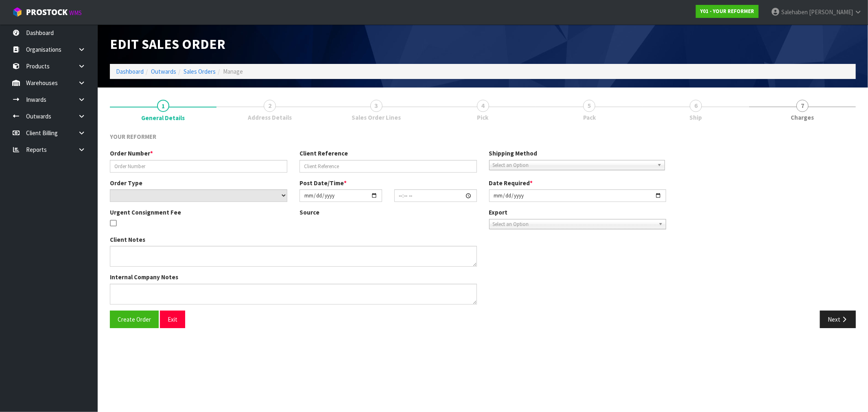
type input "4822"
type input "GURPREET KAUR"
select select "number:0"
type input "2025-08-13"
type input "12:11:00.000"
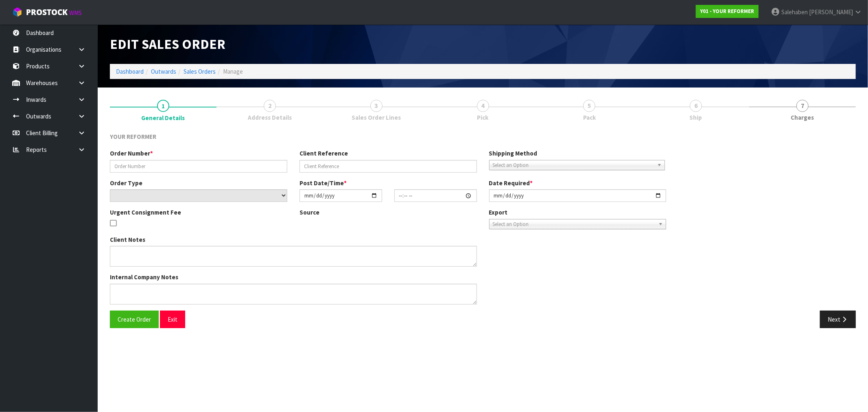
type input "2025-08-13"
type textarea "GURPREET KAUR 25 BROOMFIELDS ROAD AUK WHITFORD 2571 NEW ZEALAND +64 210 251 2429"
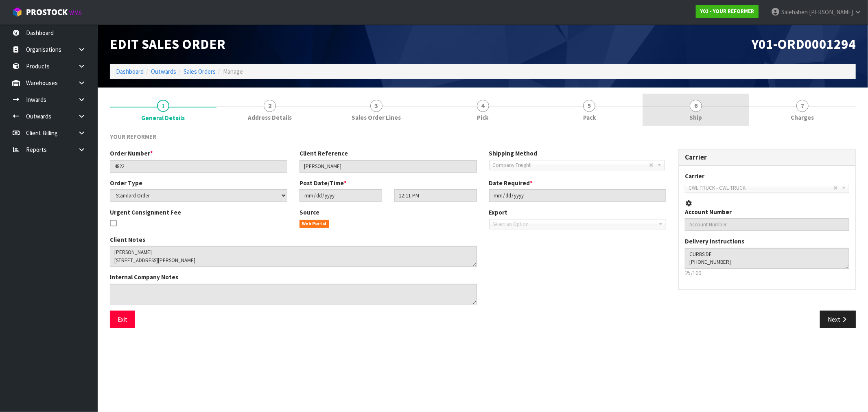
click at [699, 120] on span "Ship" at bounding box center [696, 117] width 13 height 9
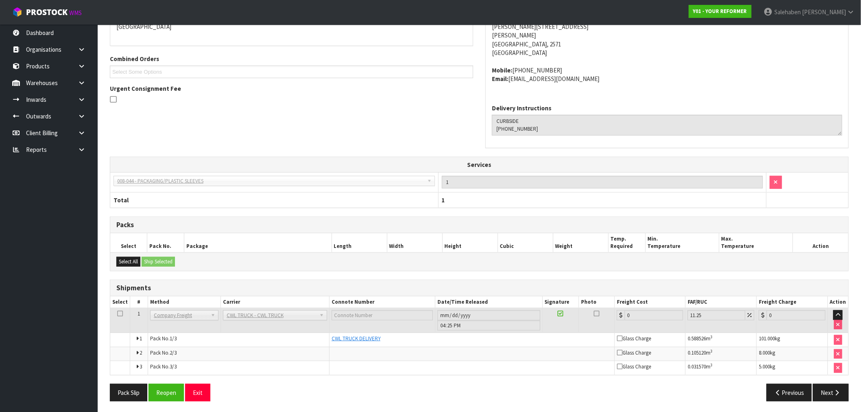
scroll to position [161, 0]
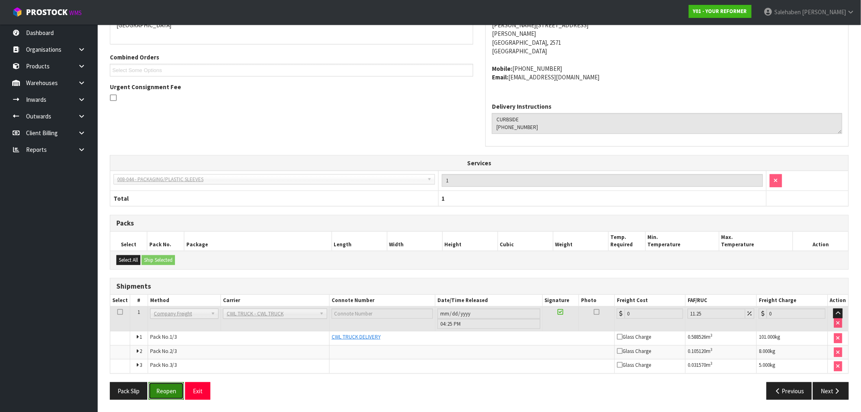
click at [157, 389] on button "Reopen" at bounding box center [166, 391] width 35 height 18
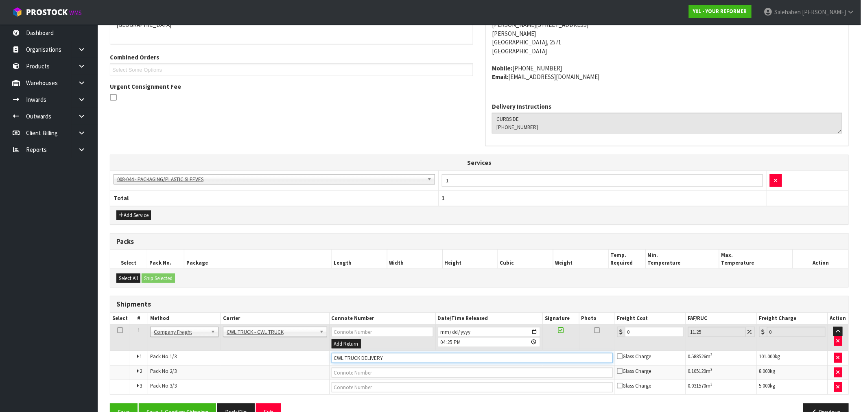
click at [403, 355] on input "CWL TRUCK DELIVERY" at bounding box center [472, 358] width 281 height 10
type input "CWL TRUCK DELIVERED"
drag, startPoint x: 632, startPoint y: 334, endPoint x: 601, endPoint y: 328, distance: 31.1
click at [609, 330] on tr "1 Client Local Pickup Customer Local Pickup Company Freight Contracted Freight …" at bounding box center [479, 337] width 738 height 26
type input "1"
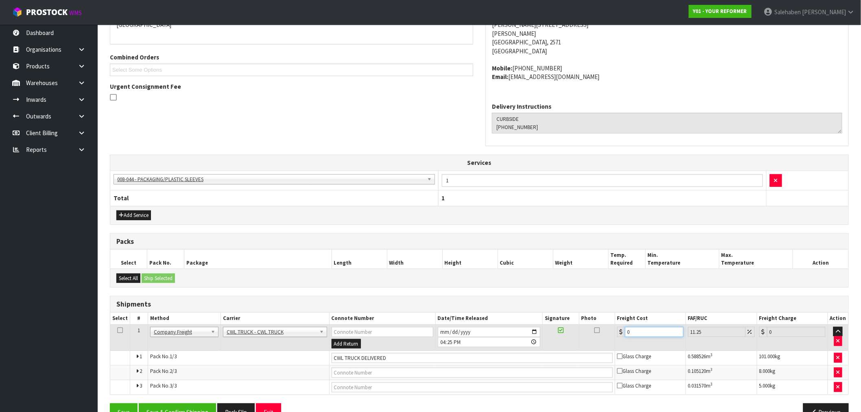
type input "1.11"
type input "11"
type input "12.24"
type input "113"
type input "125.71"
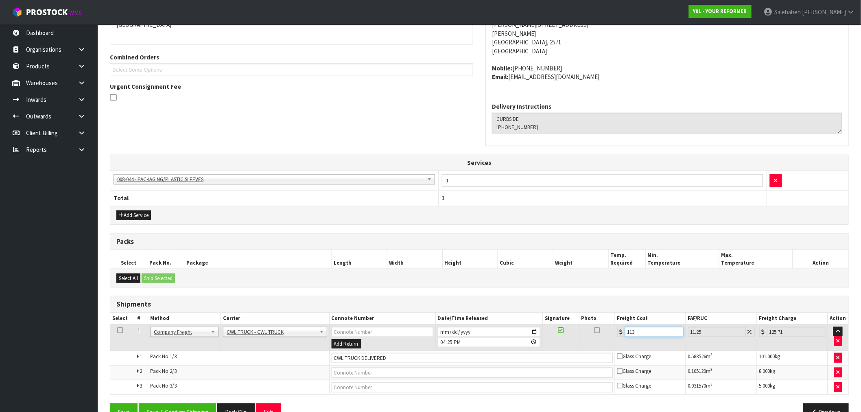
type input "113.5"
type input "126.27"
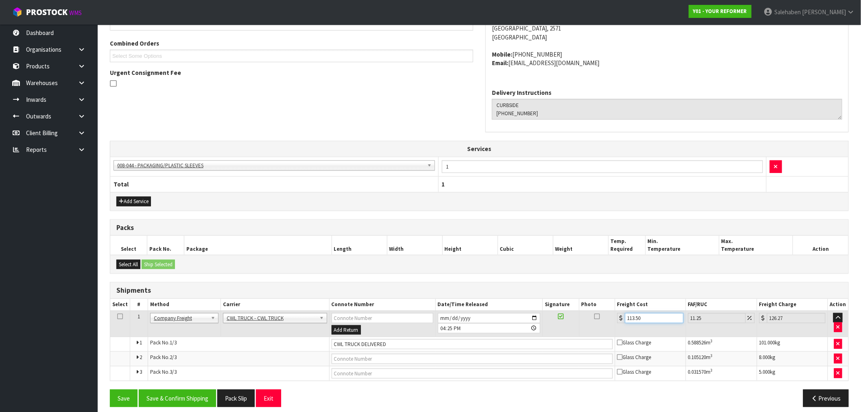
scroll to position [212, 0]
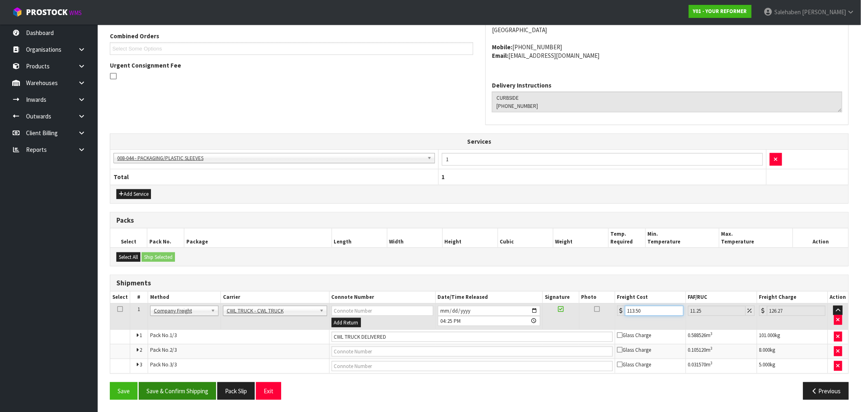
type input "113.50"
click at [168, 388] on button "Save & Confirm Shipping" at bounding box center [177, 391] width 77 height 18
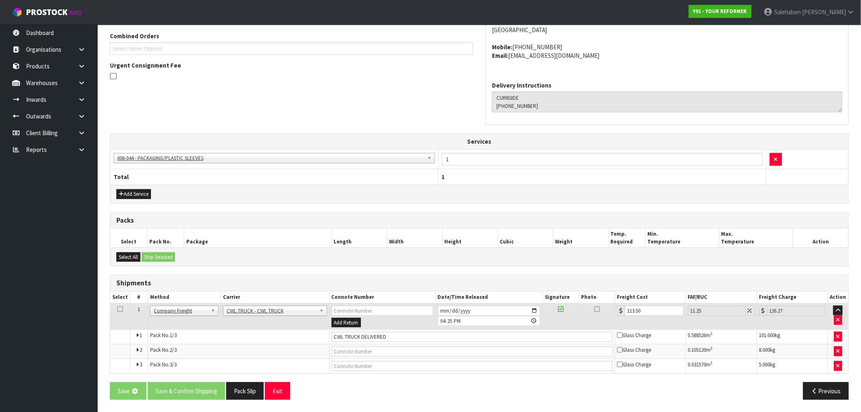
scroll to position [0, 0]
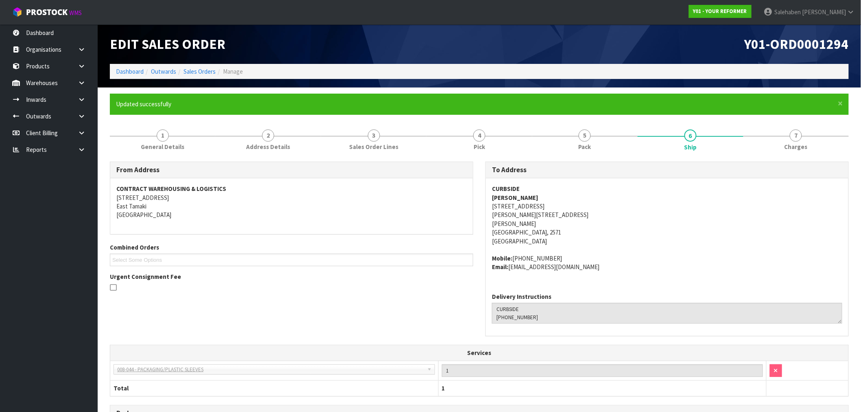
click at [168, 388] on th "Total" at bounding box center [274, 388] width 328 height 15
click at [131, 71] on link "Dashboard" at bounding box center [130, 72] width 28 height 8
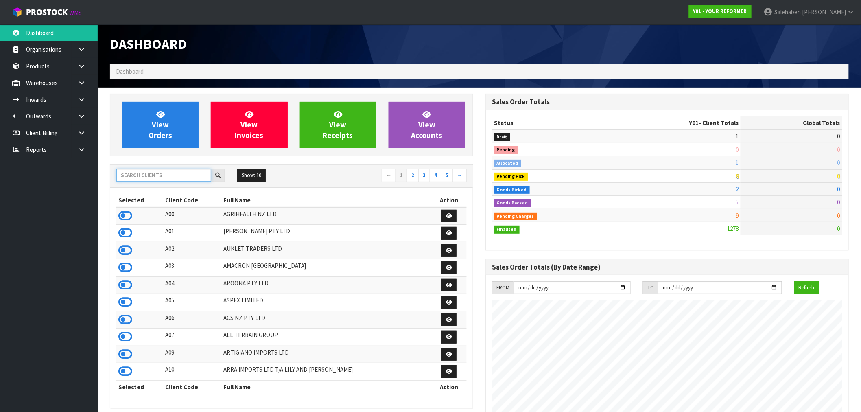
click at [136, 173] on input "text" at bounding box center [163, 175] width 95 height 13
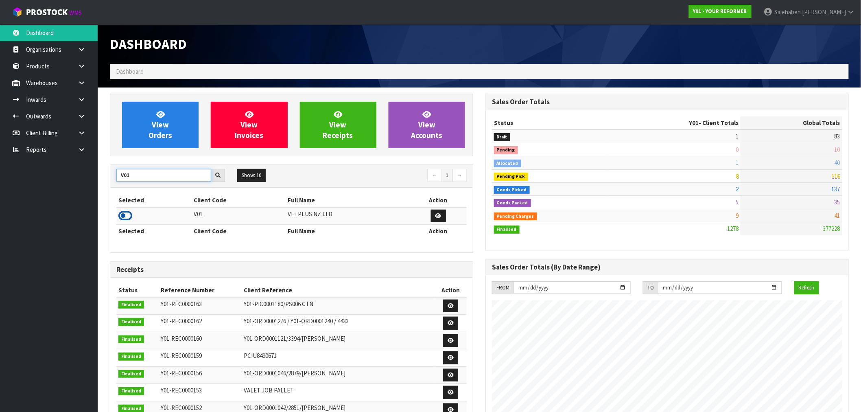
type input "V01"
click at [123, 220] on icon at bounding box center [125, 216] width 14 height 12
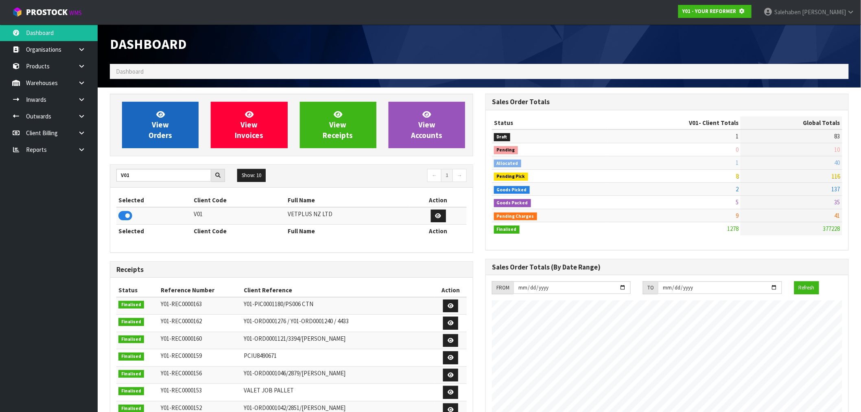
scroll to position [406561, 406693]
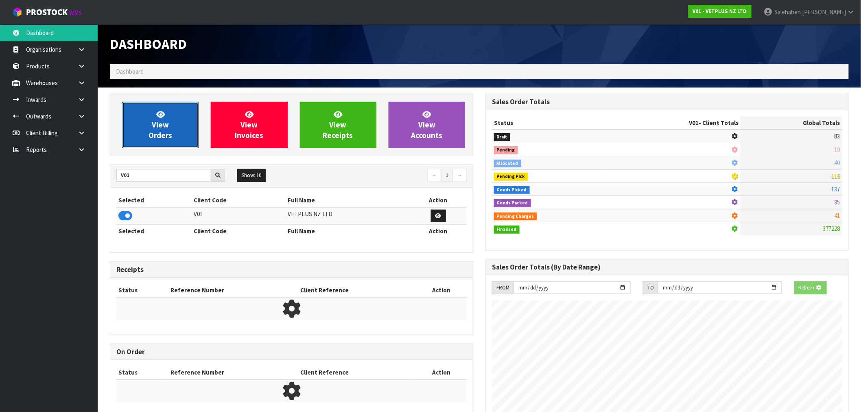
click at [153, 144] on link "View Orders" at bounding box center [160, 125] width 77 height 46
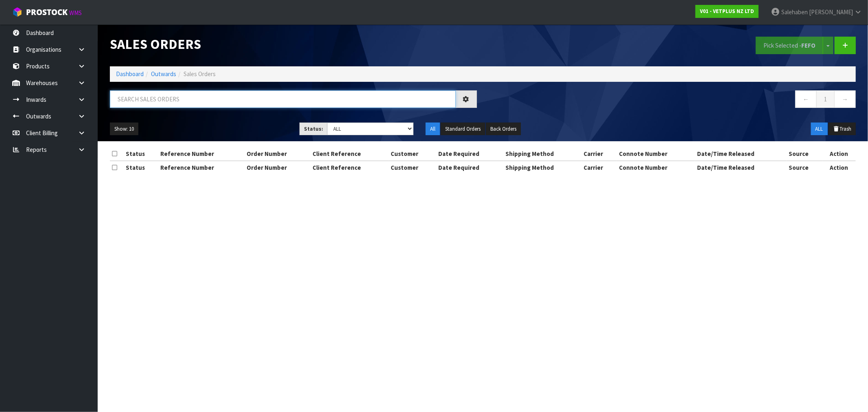
click at [150, 107] on input "text" at bounding box center [283, 99] width 346 height 18
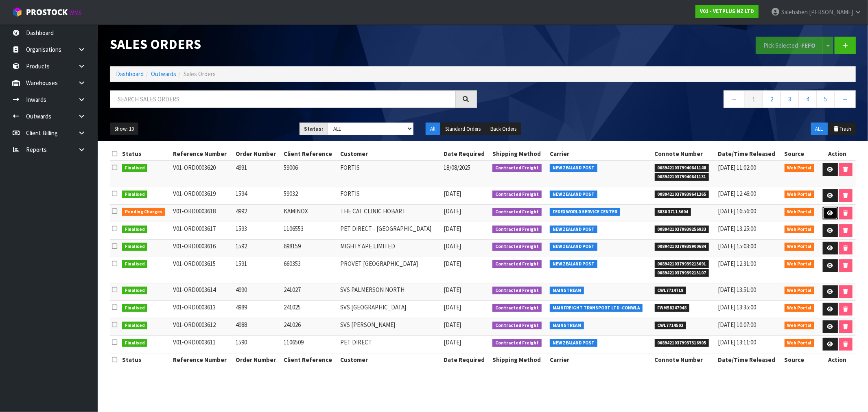
click at [829, 213] on icon at bounding box center [831, 212] width 6 height 5
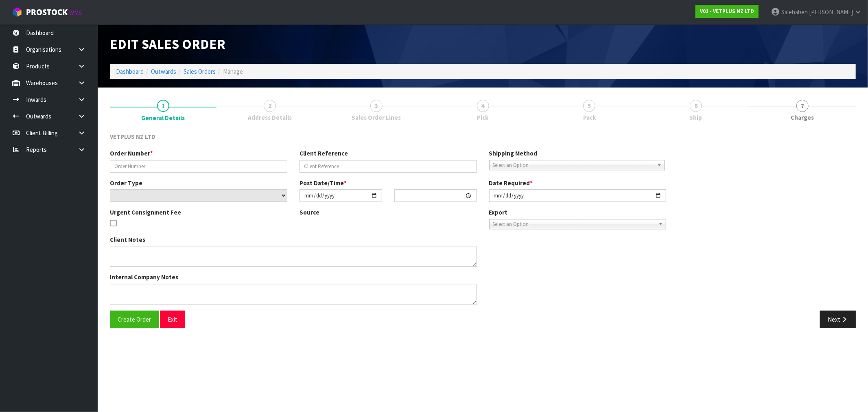
type input "4992"
type input "KAMINOX"
select select "number:0"
type input "2025-08-13"
type input "14:58:00.000"
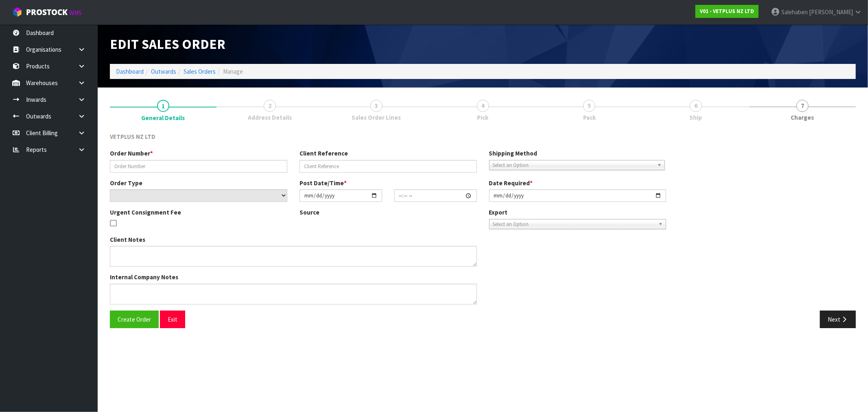
type input "2025-08-14"
type textarea "PLEASE ALSO LIST THE COUNTRY OF ORIGIN AS UK – AS THIS IS THE PLACE WHERE THE G…"
type textarea "I HAVE UPLOADED THIS ORDER TO THE PORTAL AS 4992 AND ATTACHED THE APPROPRIATE D…"
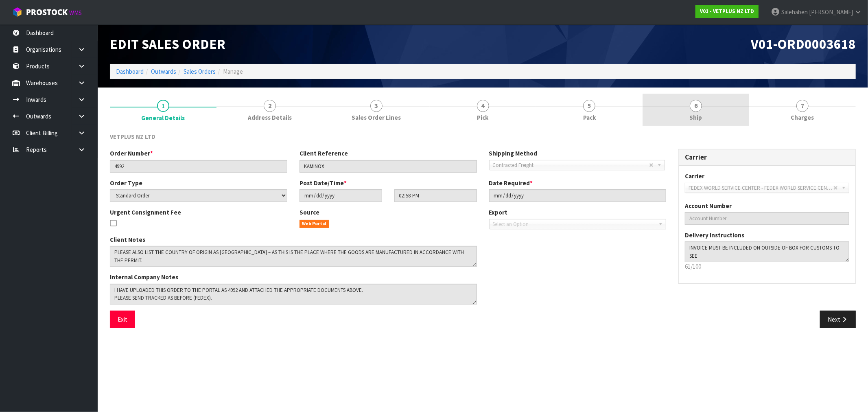
click at [705, 115] on link "6 Ship" at bounding box center [696, 110] width 107 height 32
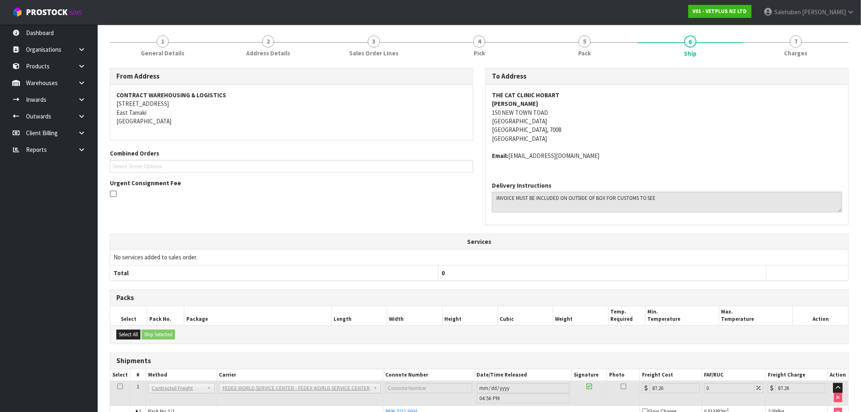
scroll to position [111, 0]
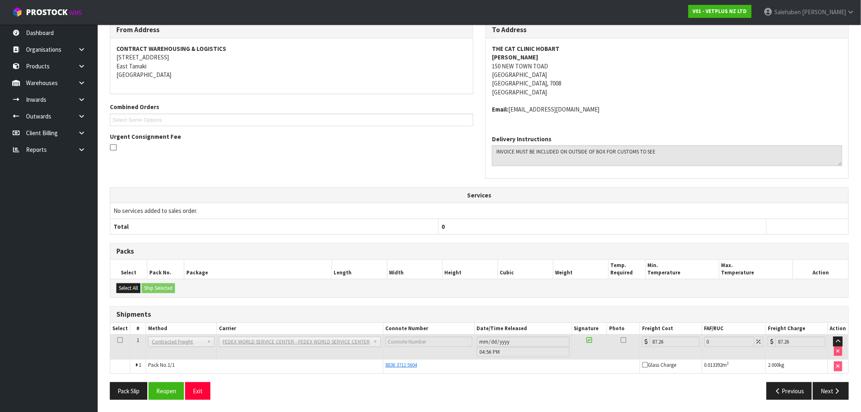
click at [164, 401] on div "Pack Slip Reopen Exit Previous Next" at bounding box center [479, 394] width 751 height 24
click at [172, 391] on button "Reopen" at bounding box center [166, 391] width 35 height 18
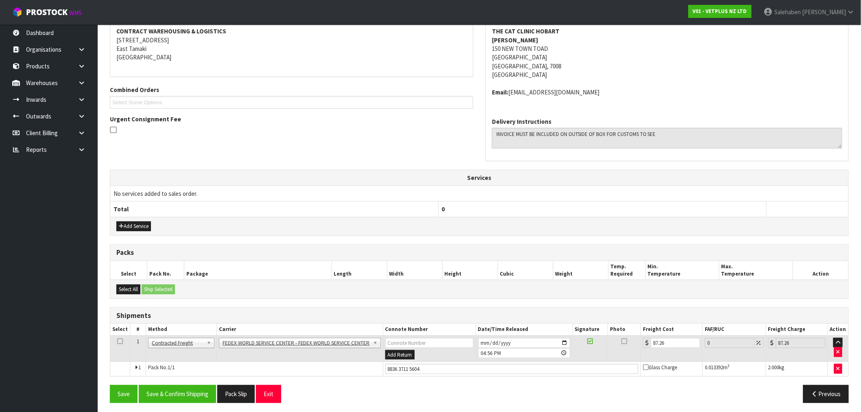
scroll to position [161, 0]
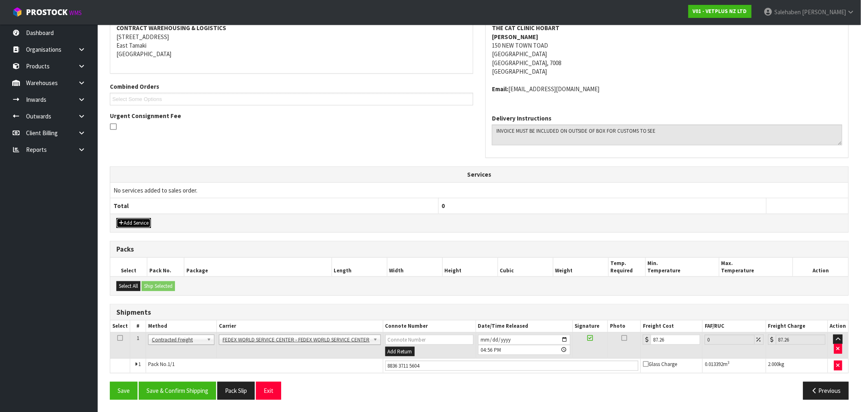
click at [129, 226] on button "Add Service" at bounding box center [133, 223] width 35 height 10
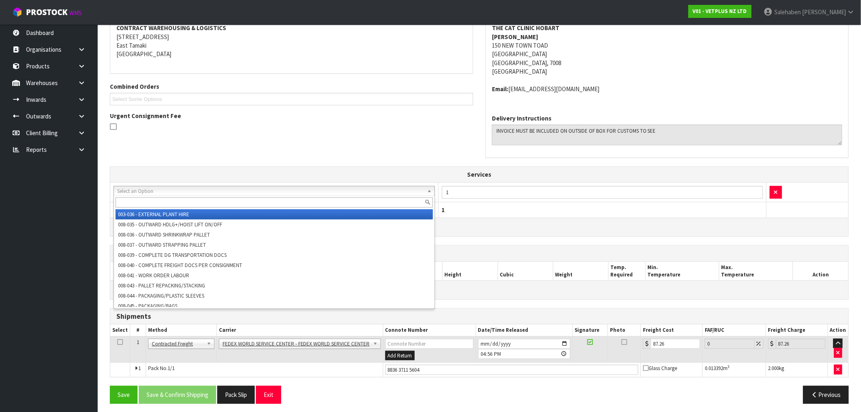
click at [168, 205] on input "text" at bounding box center [275, 202] width 318 height 10
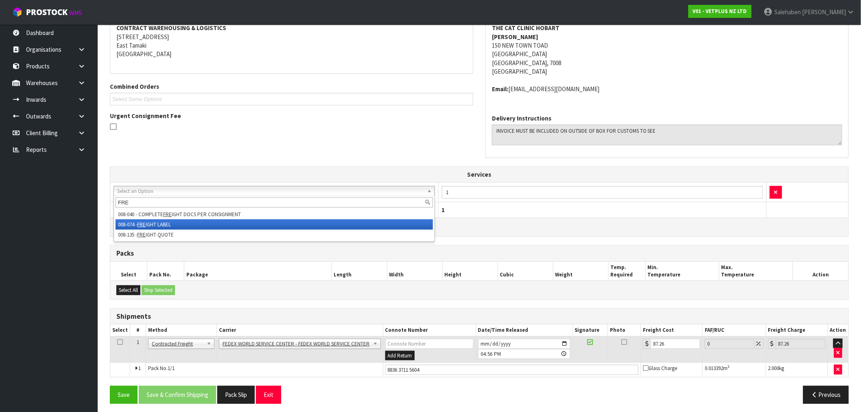
type input "FRE"
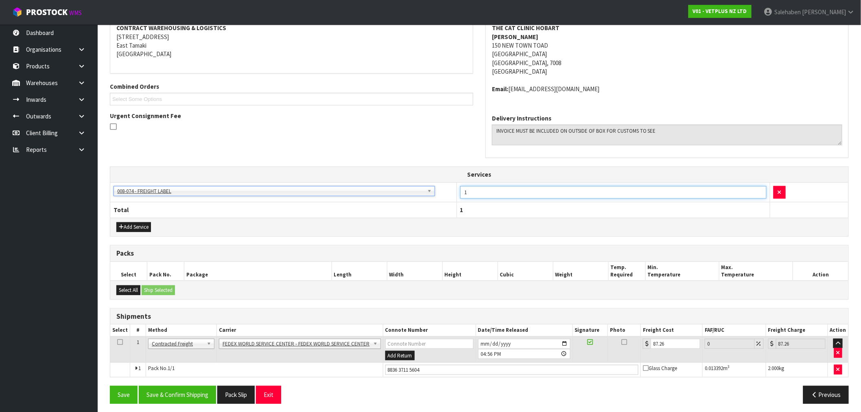
click at [442, 202] on table "Services 003-036 - EXTERNAL PLANT HIRE 008-035 - OUTWARD HDLG+/HOIST LIFT ON/OF…" at bounding box center [479, 192] width 738 height 50
type input "2"
click at [175, 392] on button "Save & Confirm Shipping" at bounding box center [177, 395] width 77 height 18
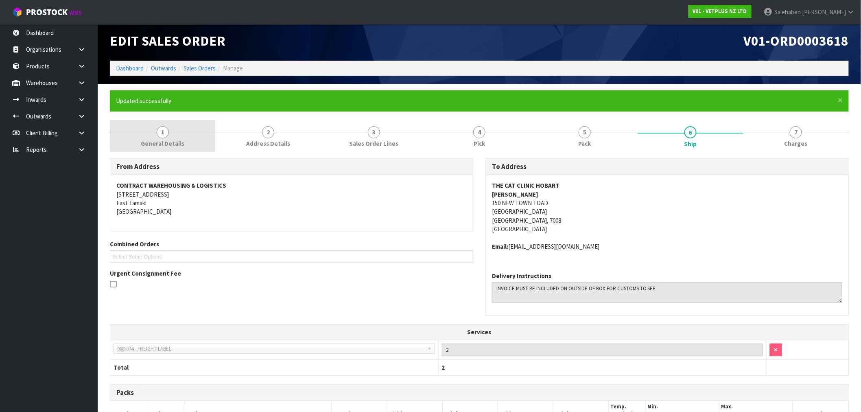
scroll to position [0, 0]
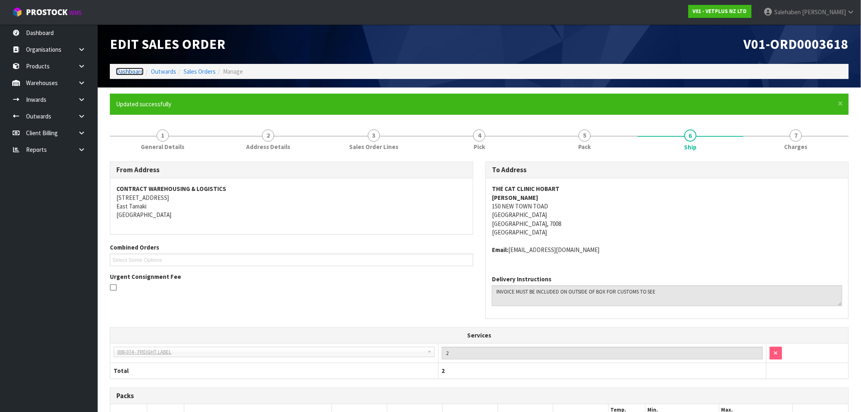
click at [135, 70] on link "Dashboard" at bounding box center [130, 72] width 28 height 8
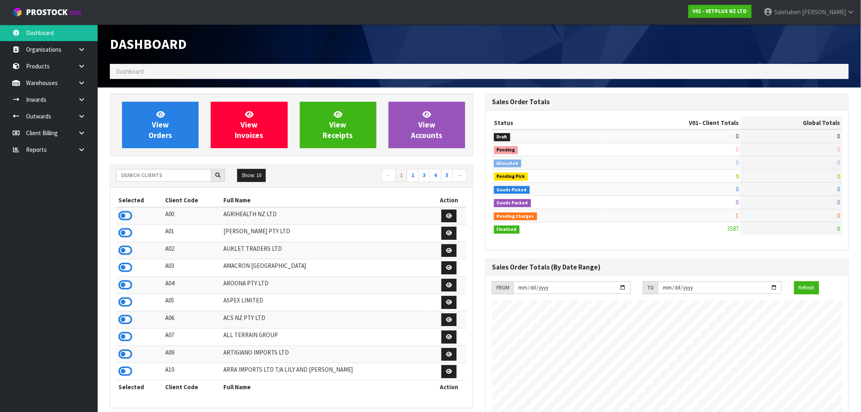
scroll to position [617, 376]
click at [179, 174] on input "text" at bounding box center [163, 175] width 95 height 13
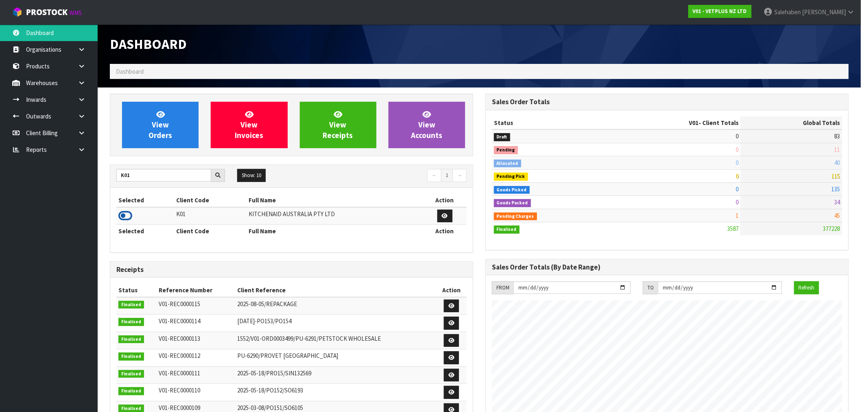
click at [126, 218] on icon at bounding box center [125, 216] width 14 height 12
drag, startPoint x: 136, startPoint y: 173, endPoint x: 55, endPoint y: 193, distance: 83.7
click at [72, 192] on body "Toggle navigation ProStock WMS K01 - KITCHENAID AUSTRALIA PTY LTD Salehaben Pat…" at bounding box center [430, 206] width 861 height 412
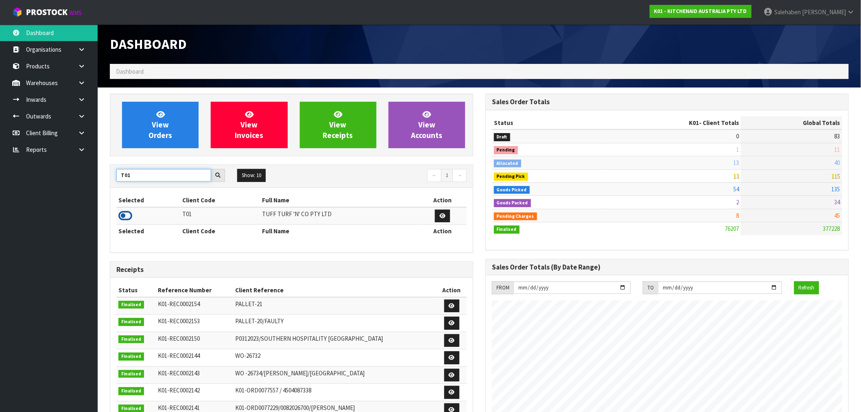
type input "T01"
click at [129, 218] on icon at bounding box center [125, 216] width 14 height 12
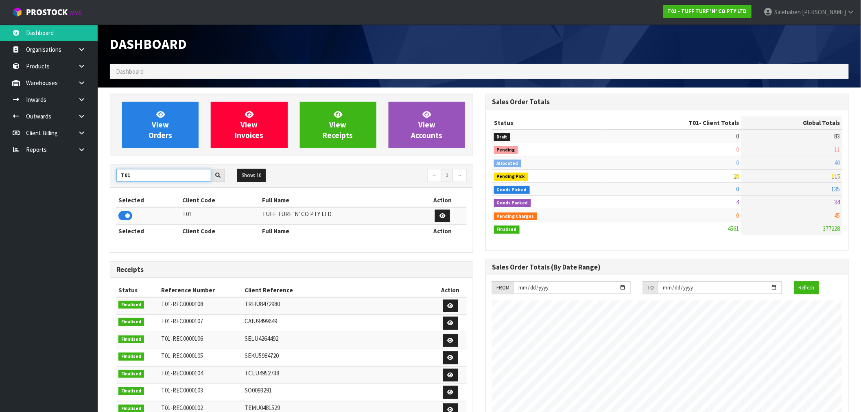
click at [82, 190] on body "Toggle navigation ProStock WMS T01 - TUFF TURF 'N' CO PTY LTD Salehaben Patel L…" at bounding box center [430, 206] width 861 height 412
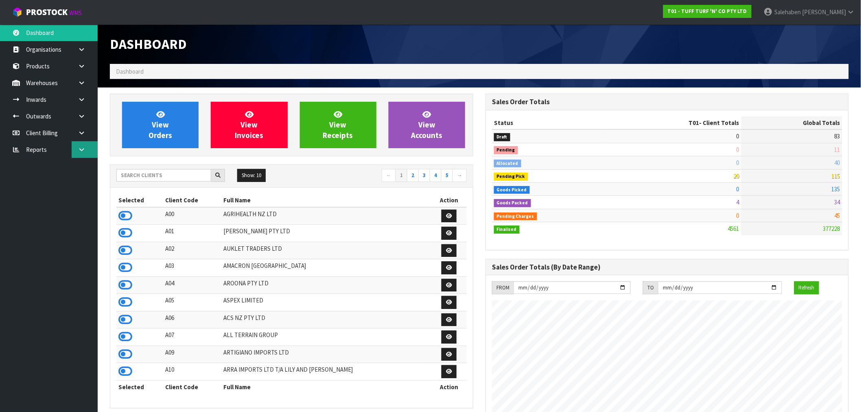
click at [79, 149] on icon at bounding box center [82, 150] width 8 height 6
click at [41, 184] on link "CWL" at bounding box center [49, 183] width 98 height 17
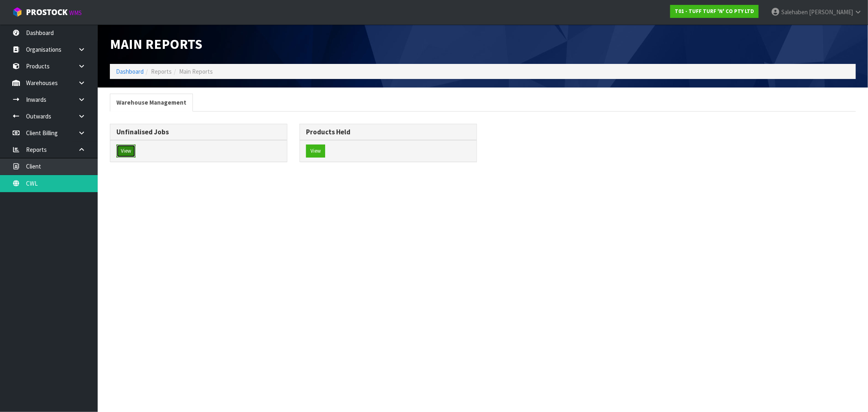
click at [125, 152] on button "View" at bounding box center [125, 151] width 19 height 13
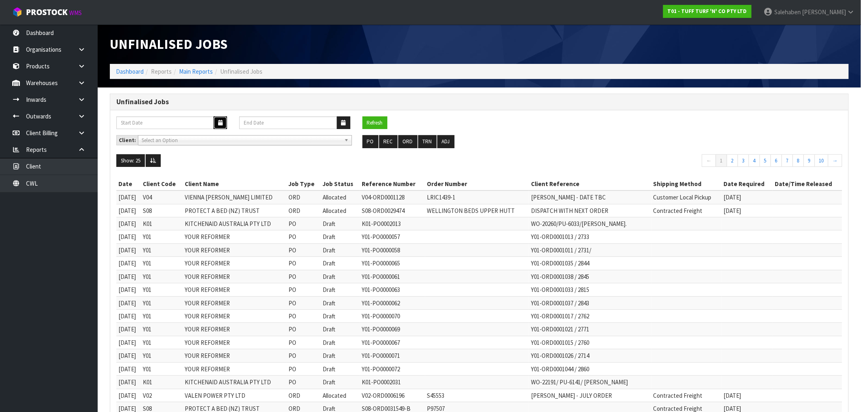
click at [220, 123] on icon "button" at bounding box center [220, 122] width 4 height 5
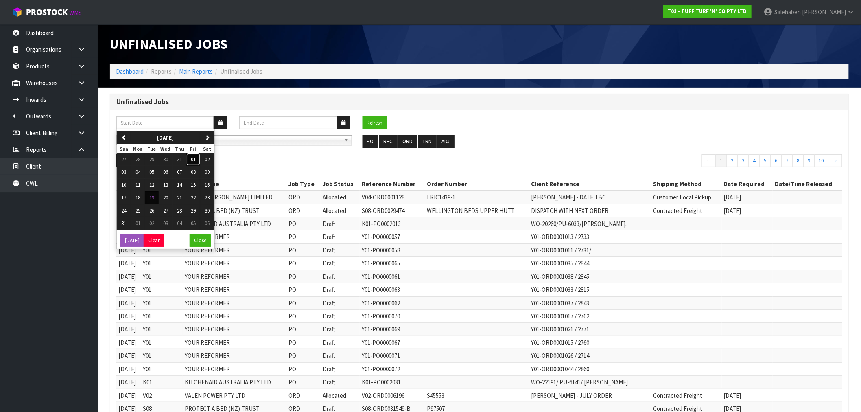
click at [193, 161] on span "01" at bounding box center [193, 159] width 5 height 7
type input "01/08/2025"
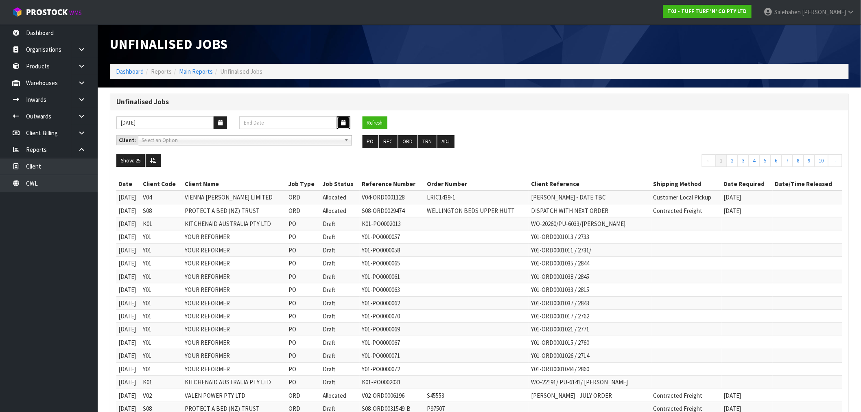
click at [344, 119] on button "button" at bounding box center [343, 122] width 13 height 13
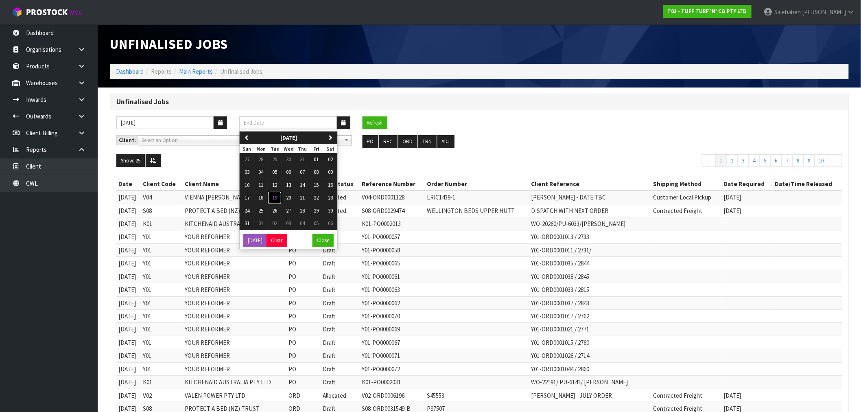
click at [277, 200] on span "19" at bounding box center [274, 197] width 5 height 7
type input "[DATE]"
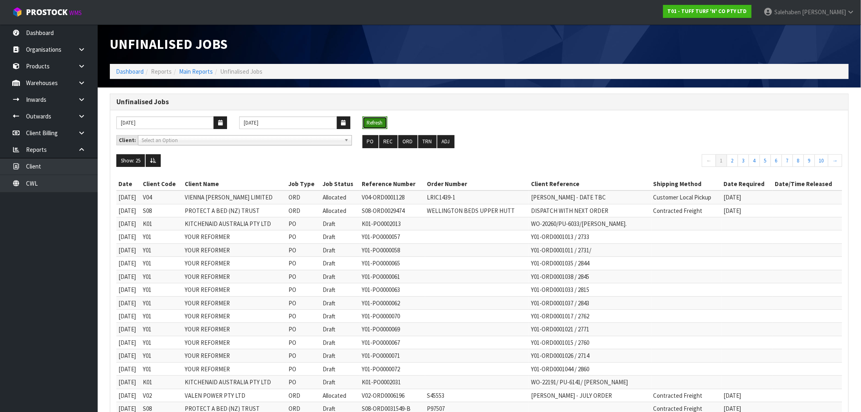
click at [374, 120] on button "Refresh" at bounding box center [375, 122] width 25 height 13
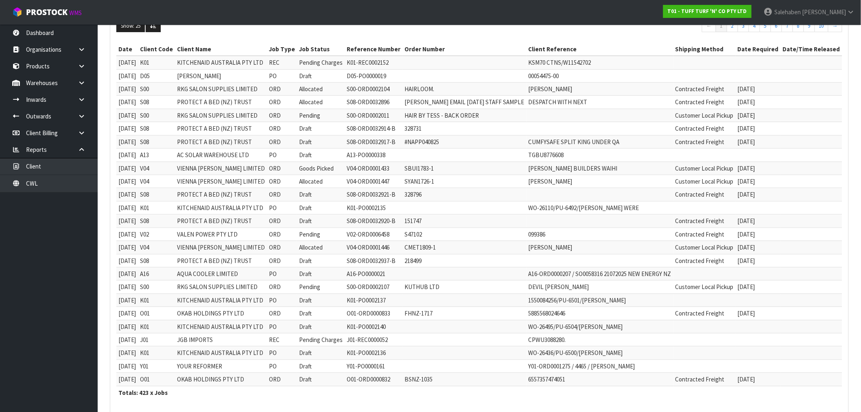
scroll to position [174, 0]
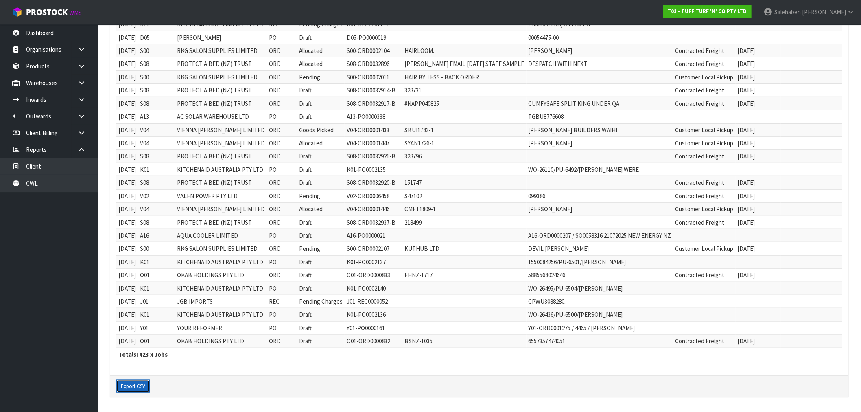
click at [137, 385] on button "Export CSV" at bounding box center [132, 386] width 33 height 13
drag, startPoint x: 251, startPoint y: 104, endPoint x: 233, endPoint y: 110, distance: 19.3
click at [251, 105] on td "PROTECT A BED (NZ) TRUST" at bounding box center [221, 103] width 92 height 13
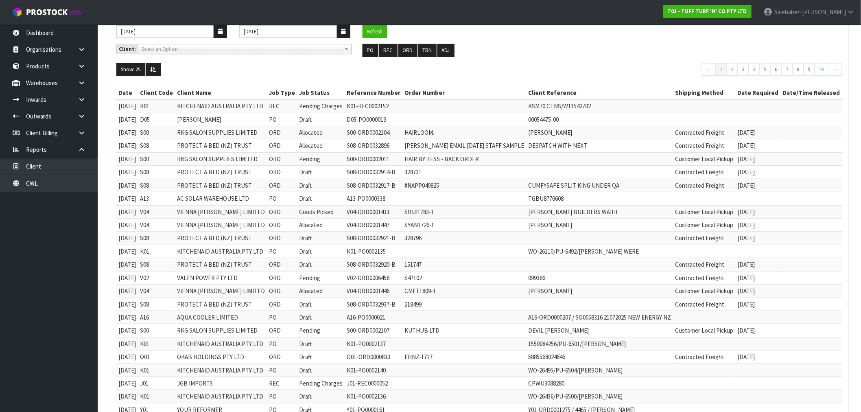
scroll to position [0, 0]
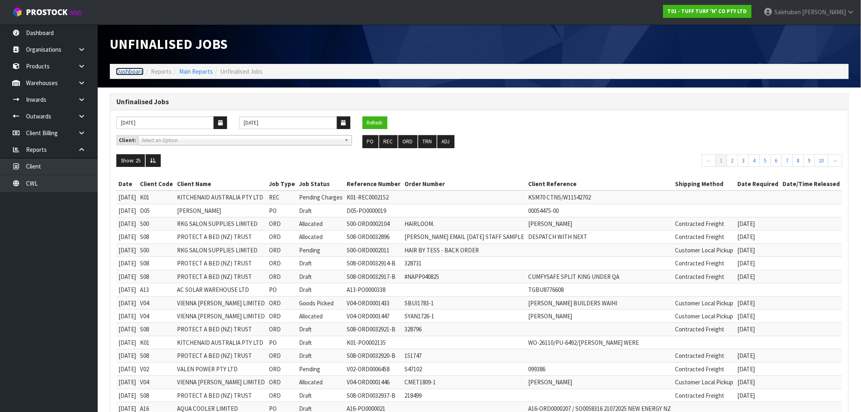
click at [131, 72] on link "Dashboard" at bounding box center [130, 72] width 28 height 8
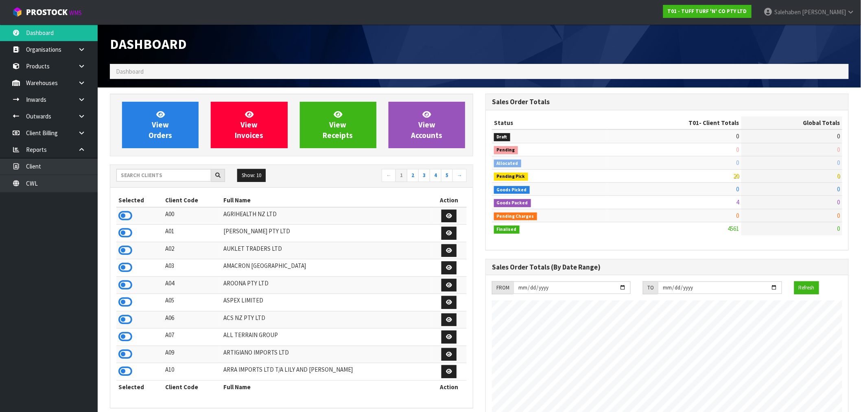
scroll to position [617, 376]
click at [131, 176] on input "text" at bounding box center [163, 175] width 95 height 13
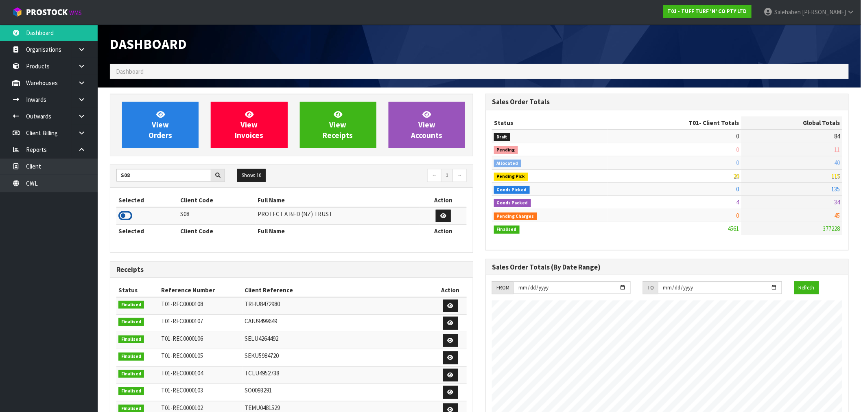
click at [127, 213] on icon at bounding box center [125, 216] width 14 height 12
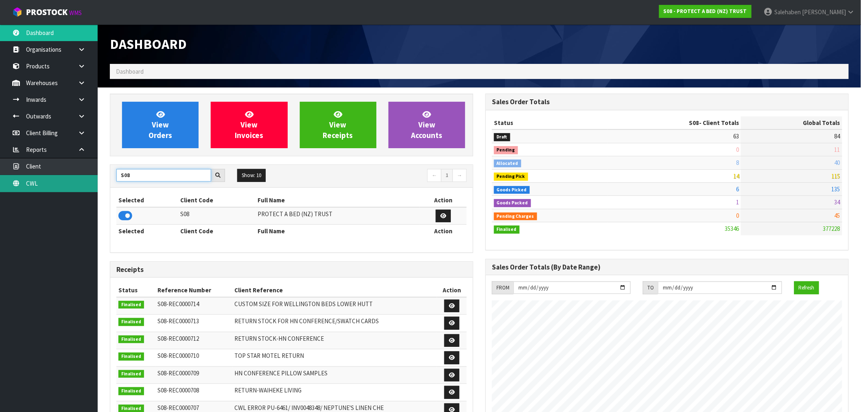
drag, startPoint x: 114, startPoint y: 182, endPoint x: 75, endPoint y: 179, distance: 39.6
click at [79, 180] on body "Toggle navigation ProStock WMS S08 - PROTECT A BED (NZ) TRUST Salehaben Patel L…" at bounding box center [430, 206] width 861 height 412
click at [120, 213] on icon at bounding box center [125, 216] width 14 height 12
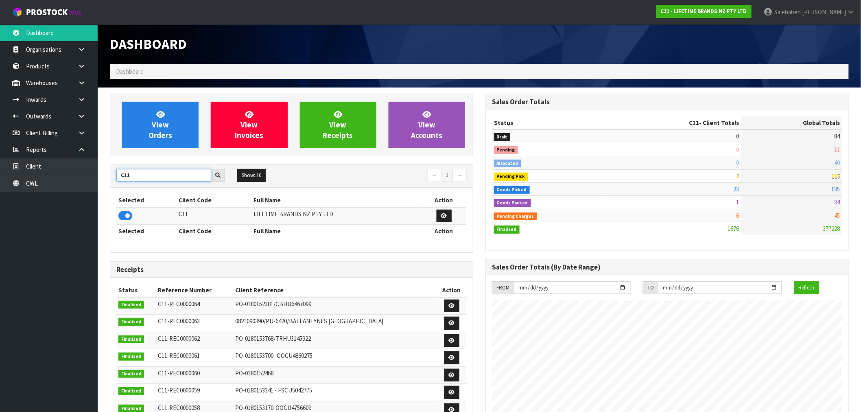
drag, startPoint x: 138, startPoint y: 179, endPoint x: 99, endPoint y: 179, distance: 39.5
click at [104, 181] on div "View Orders View Invoices View Receipts View Accounts C11 Show: 10 5 10 25 50 ←…" at bounding box center [292, 332] width 376 height 477
type input "Y01"
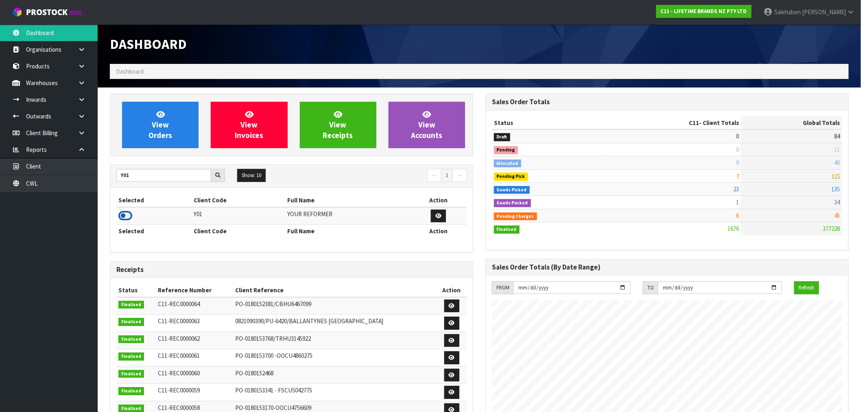
click at [129, 218] on icon at bounding box center [125, 216] width 14 height 12
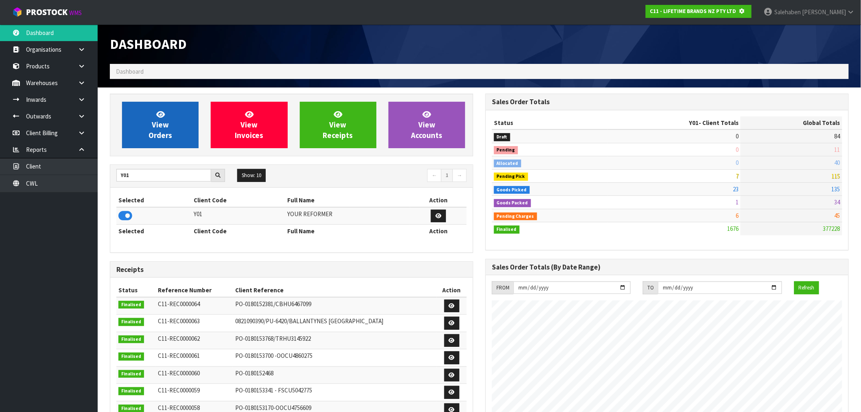
scroll to position [508, 376]
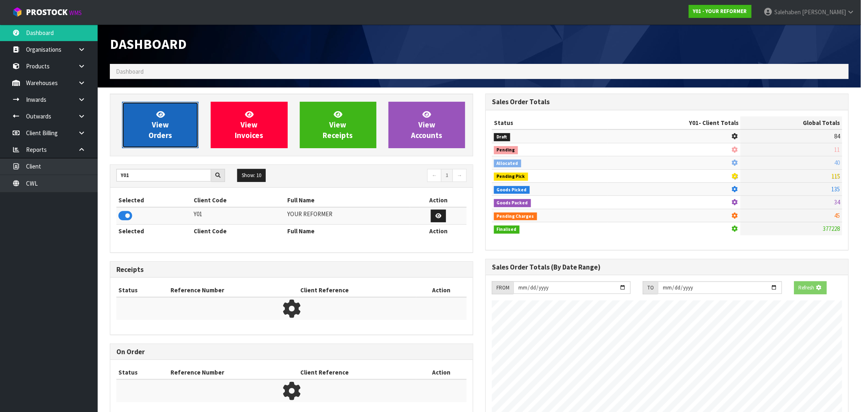
click at [168, 136] on span "View Orders" at bounding box center [161, 125] width 24 height 31
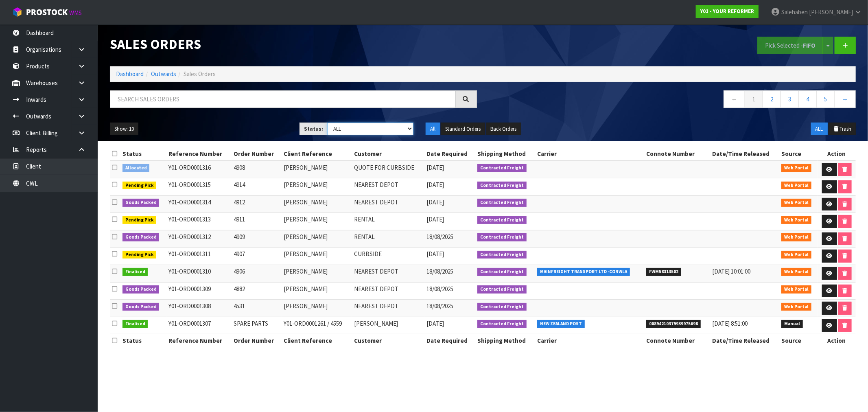
drag, startPoint x: 359, startPoint y: 127, endPoint x: 355, endPoint y: 131, distance: 5.5
click at [359, 127] on select "Draft Pending Allocated Pending Pick Goods Picked Goods Packed Pending Charges …" at bounding box center [370, 129] width 86 height 13
select select "string:3"
click at [327, 123] on select "Draft Pending Allocated Pending Pick Goods Picked Goods Packed Pending Charges …" at bounding box center [370, 129] width 86 height 13
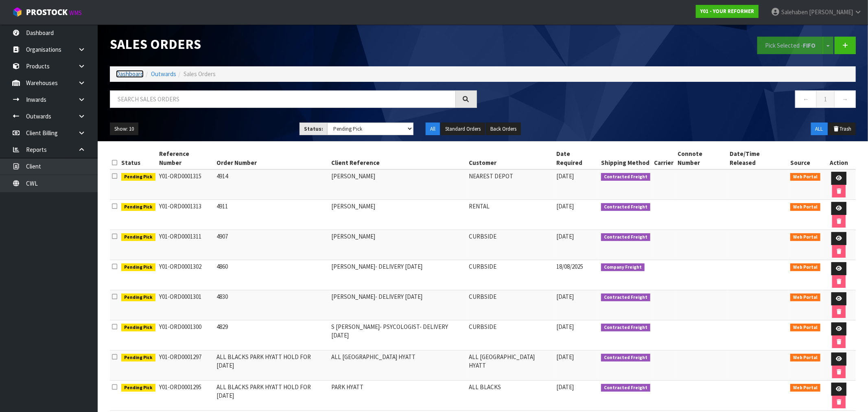
click at [133, 74] on link "Dashboard" at bounding box center [130, 74] width 28 height 8
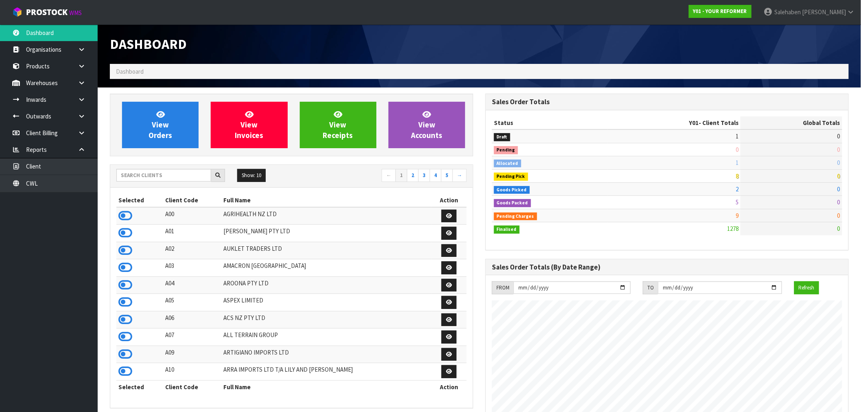
scroll to position [617, 376]
click at [157, 177] on input "text" at bounding box center [163, 175] width 95 height 13
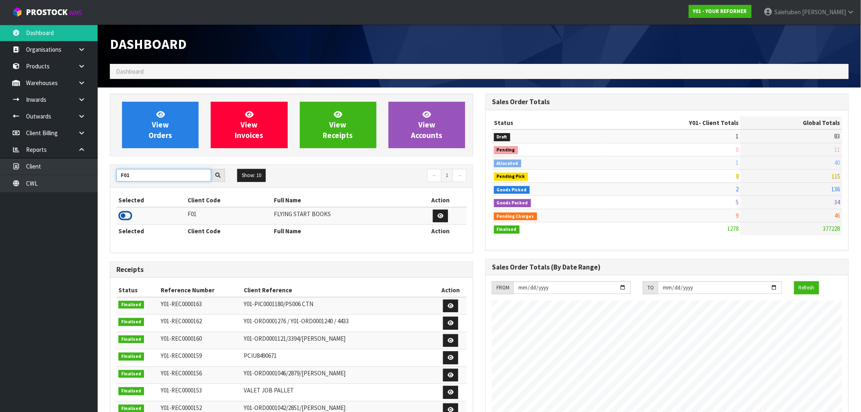
type input "F01"
click at [129, 216] on icon at bounding box center [125, 216] width 14 height 12
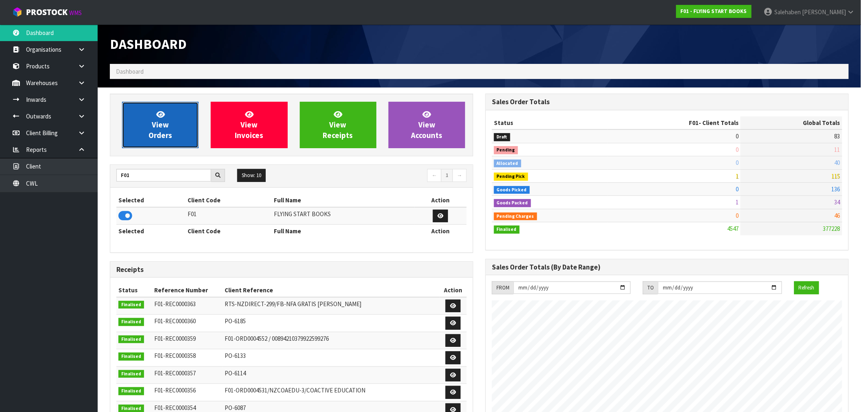
click at [144, 118] on link "View Orders" at bounding box center [160, 125] width 77 height 46
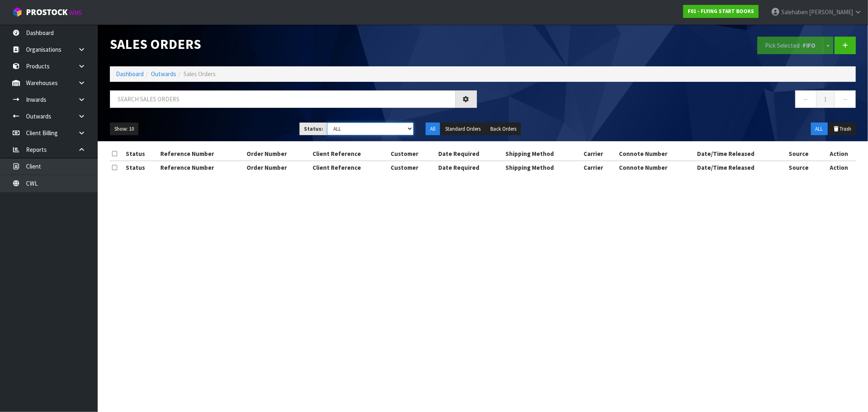
click at [344, 128] on select "Draft Pending Allocated Pending Pick Goods Picked Goods Packed Pending Charges …" at bounding box center [370, 129] width 86 height 13
select select "string:3"
click at [327, 123] on select "Draft Pending Allocated Pending Pick Goods Picked Goods Packed Pending Charges …" at bounding box center [370, 129] width 86 height 13
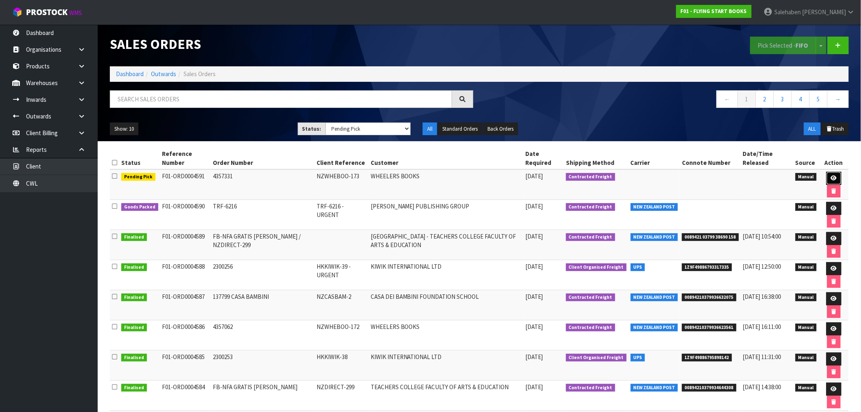
click at [833, 180] on icon at bounding box center [834, 177] width 6 height 5
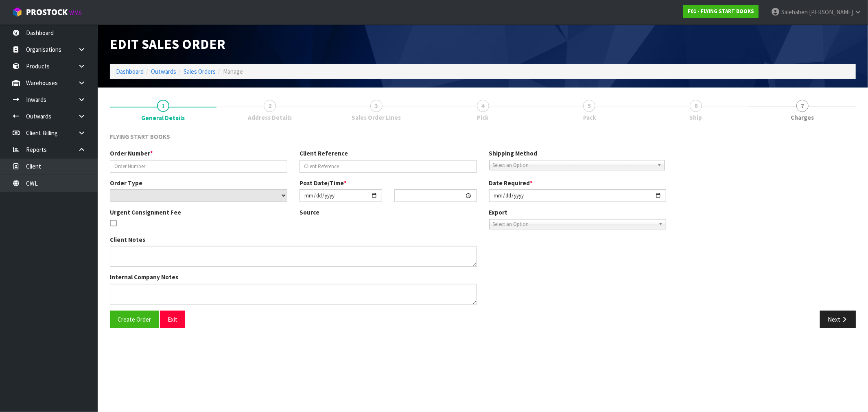
type input "4357331"
type input "NZWHEBOO-173"
select select "number:0"
type input "2025-08-15"
type input "10:43:00.000"
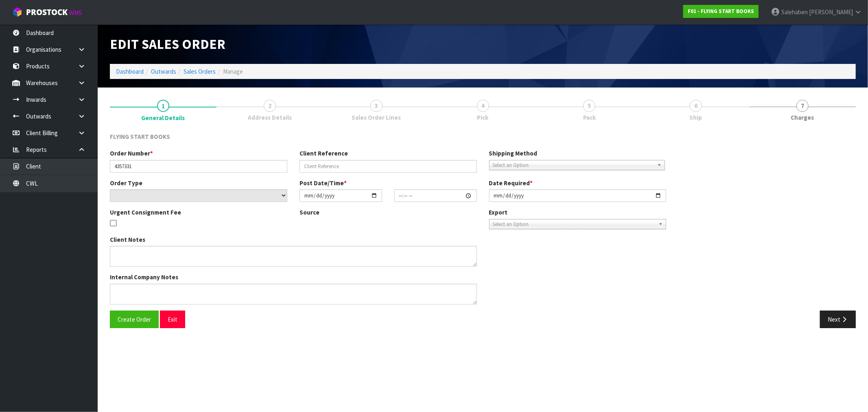
type input "2025-08-15"
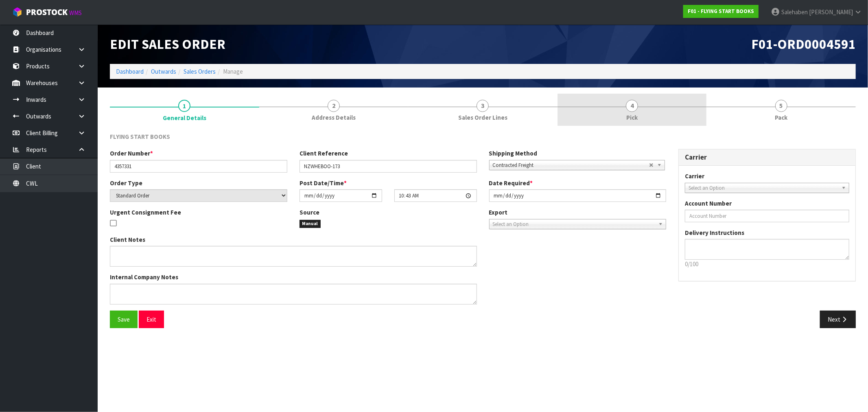
click at [632, 113] on span "Pick" at bounding box center [631, 117] width 11 height 9
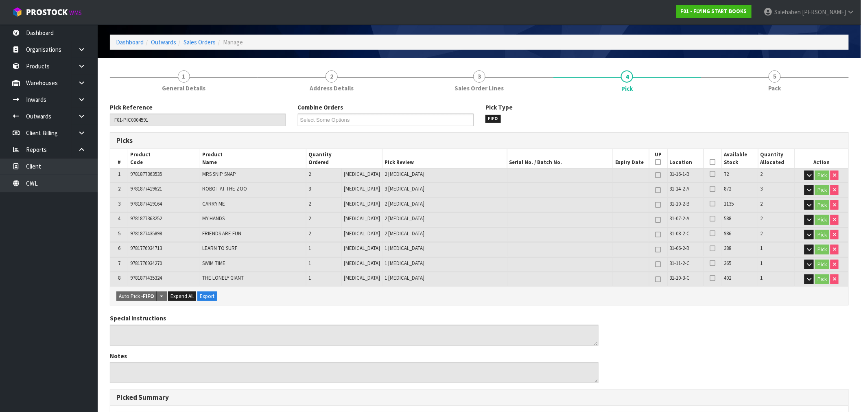
scroll to position [45, 0]
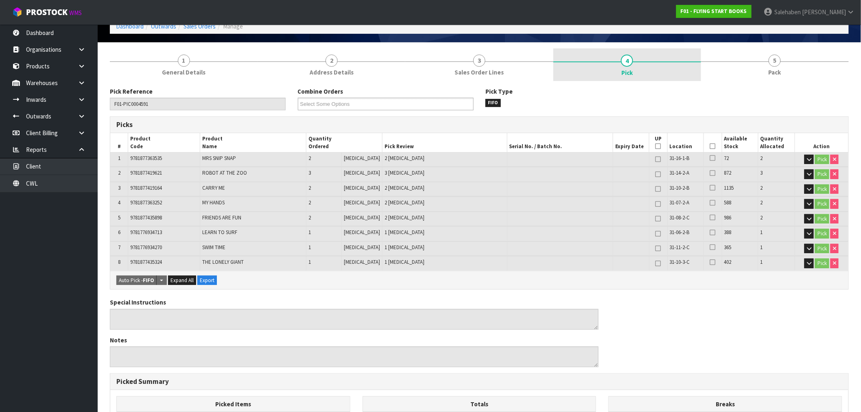
click at [626, 62] on span "4" at bounding box center [627, 61] width 12 height 12
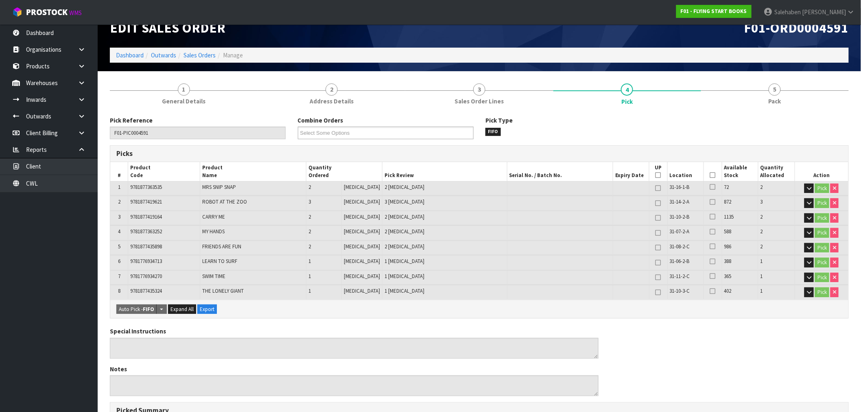
scroll to position [0, 0]
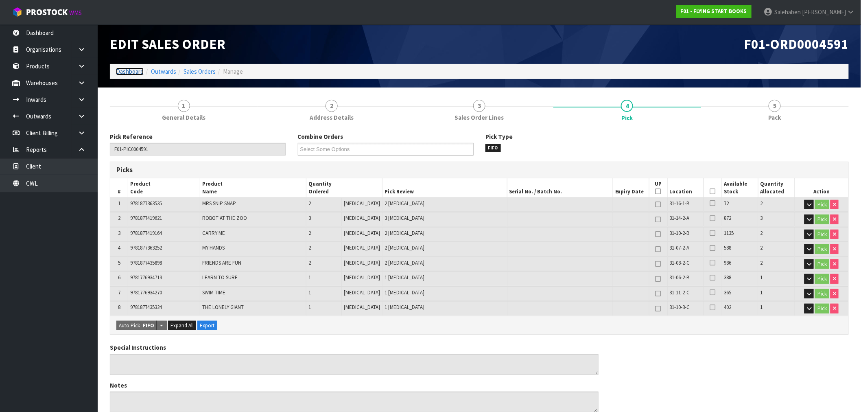
click at [136, 71] on link "Dashboard" at bounding box center [130, 72] width 28 height 8
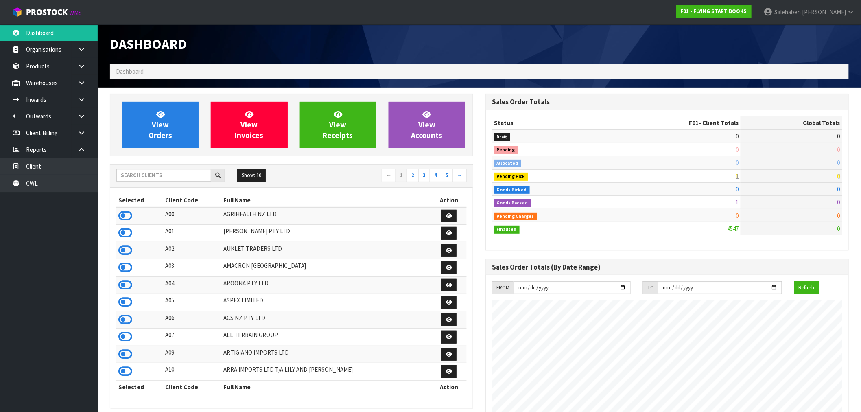
scroll to position [508, 376]
click at [152, 178] on input "text" at bounding box center [163, 175] width 95 height 13
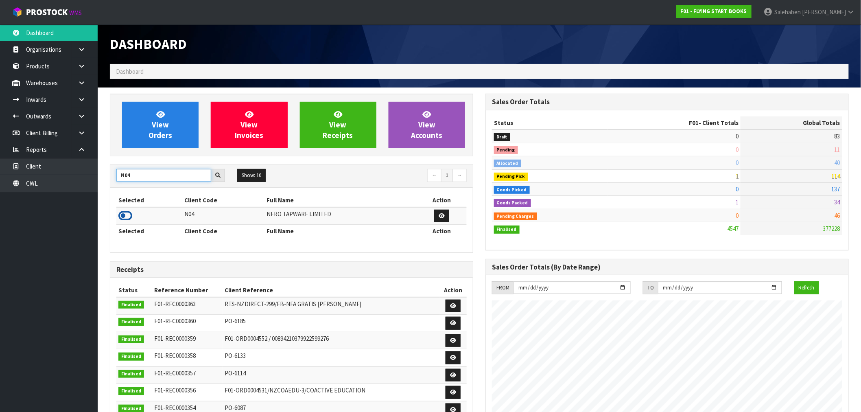
type input "N04"
click at [127, 215] on icon at bounding box center [125, 216] width 14 height 12
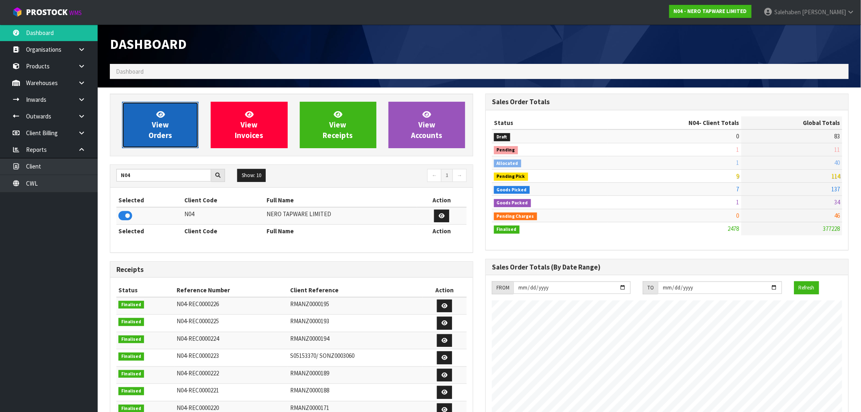
click at [159, 131] on span "View Orders" at bounding box center [161, 125] width 24 height 31
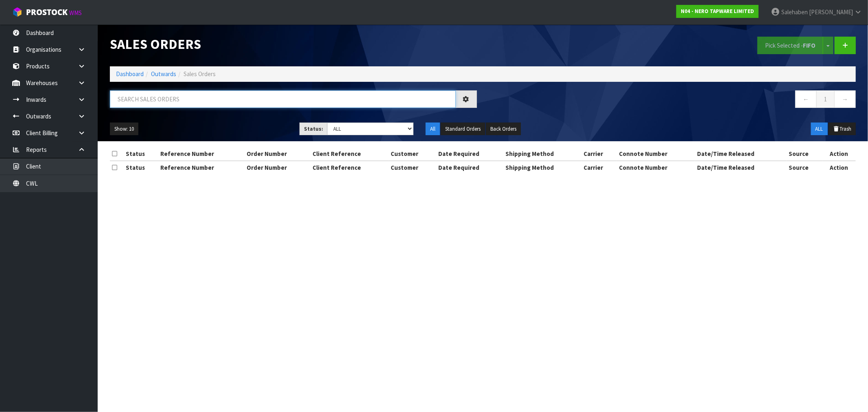
click at [192, 99] on input "text" at bounding box center [283, 99] width 346 height 18
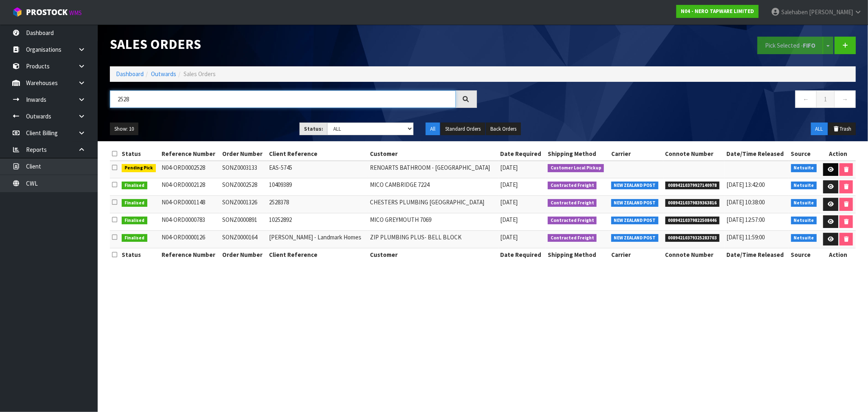
type input "2528"
click at [826, 165] on link at bounding box center [831, 169] width 15 height 13
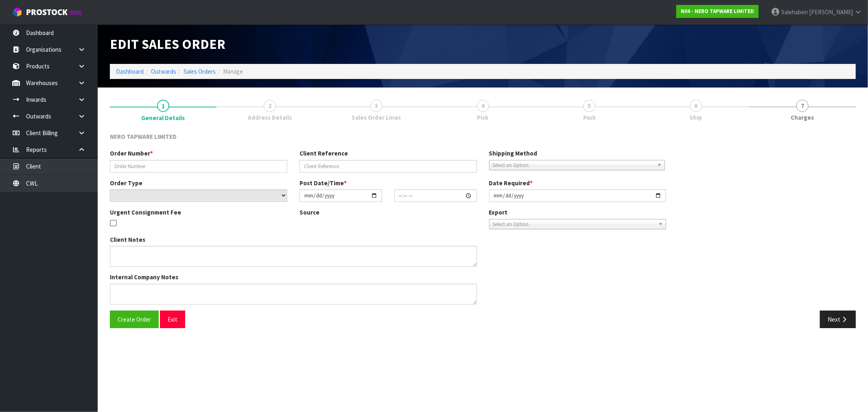
type input "SONZ0003133"
type input "EAS-5745"
select select "number:0"
type input "2025-08-18"
type input "15:45:06.000"
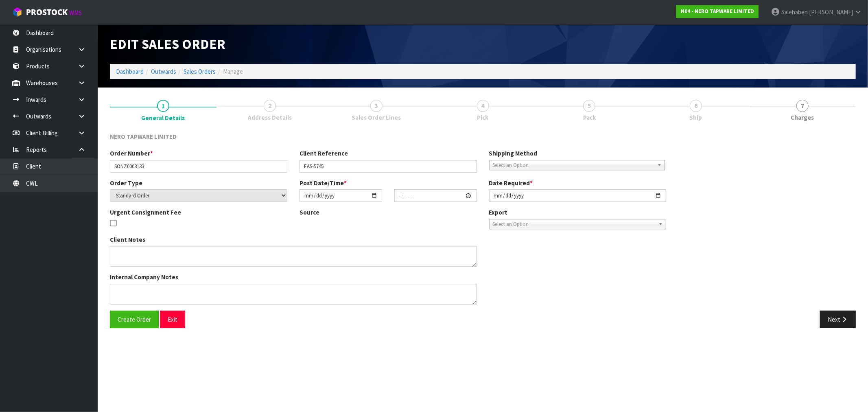
type input "[DATE]"
type textarea "customer pick up 19/08"
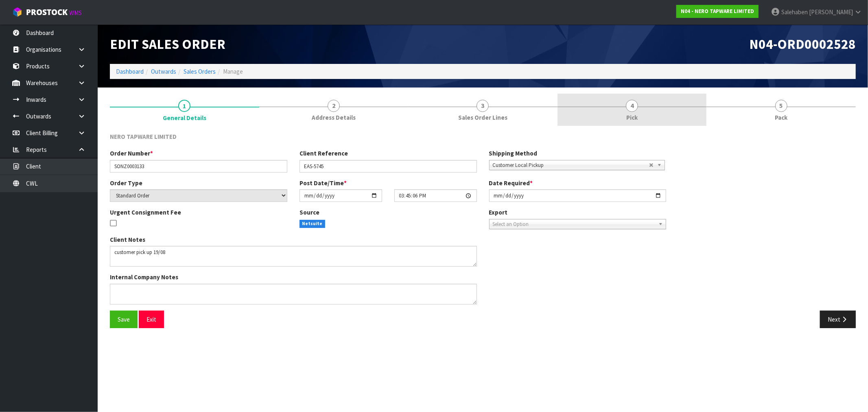
click at [635, 115] on span "Pick" at bounding box center [631, 117] width 11 height 9
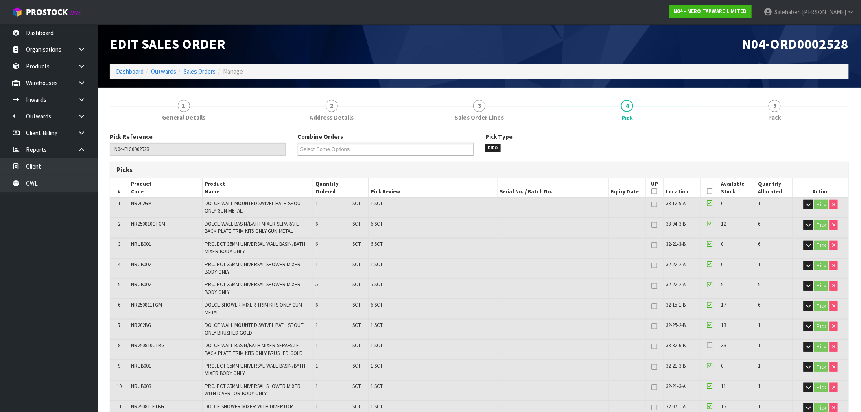
click at [708, 191] on icon at bounding box center [710, 191] width 6 height 0
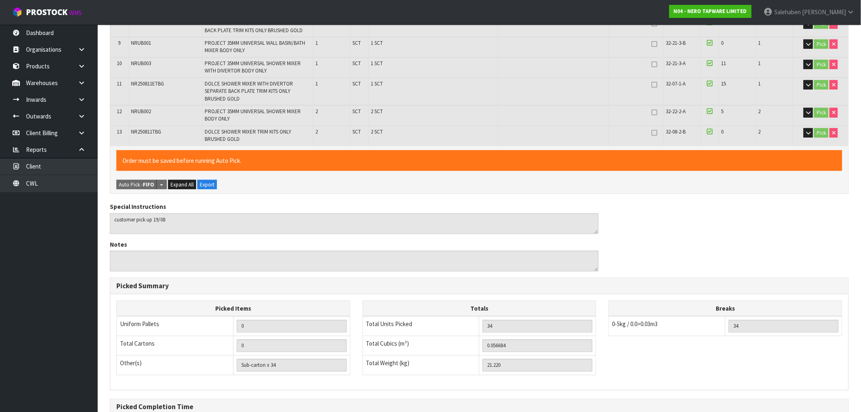
scroll to position [409, 0]
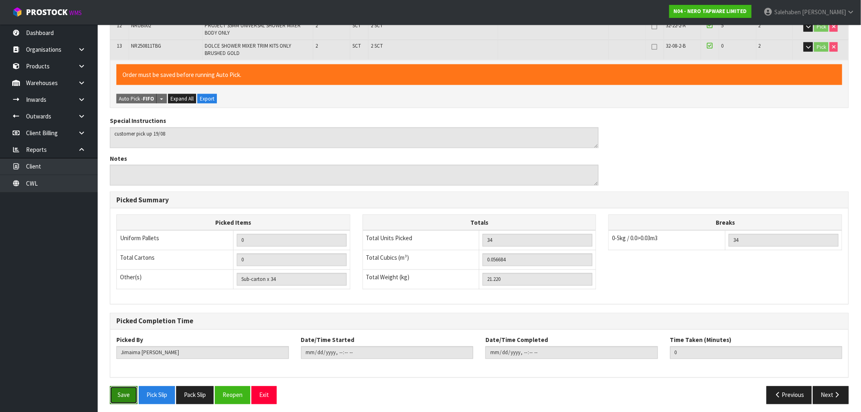
click at [128, 386] on button "Save" at bounding box center [124, 395] width 28 height 18
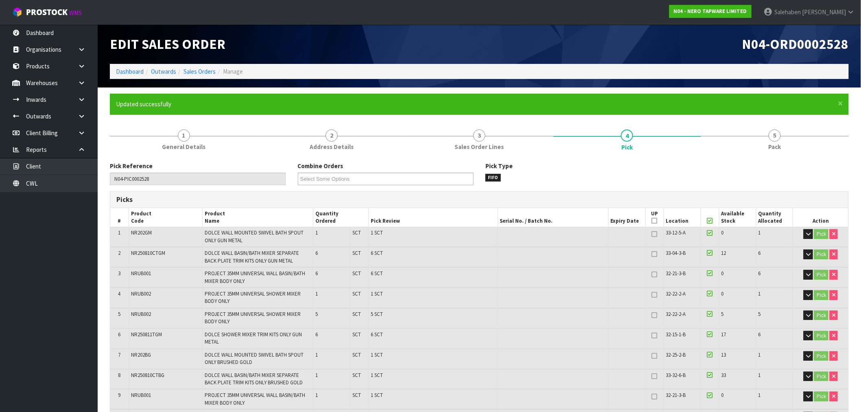
type input "Salehaben Patel"
type input "2025-08-19T11:51:48"
click at [123, 70] on link "Dashboard" at bounding box center [130, 72] width 28 height 8
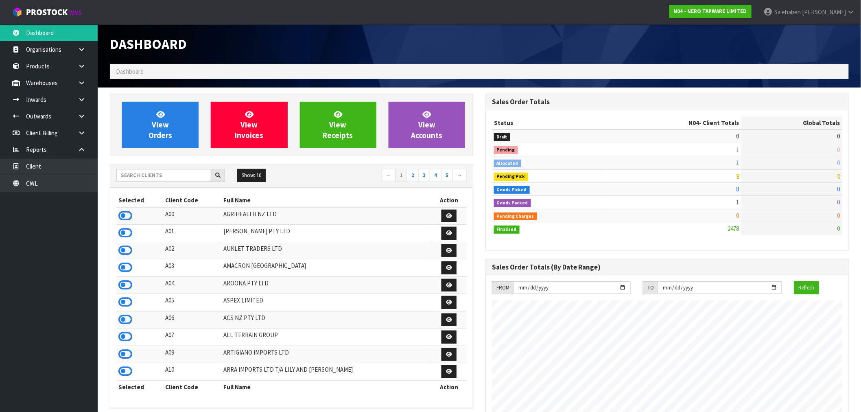
scroll to position [617, 376]
click at [162, 177] on input "text" at bounding box center [163, 175] width 95 height 13
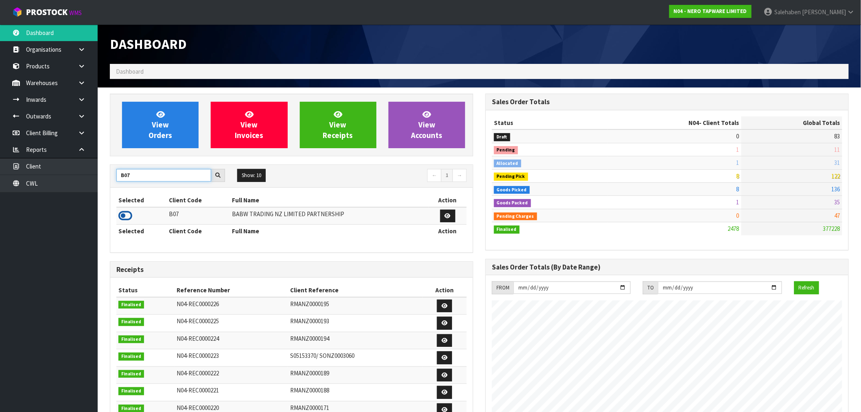
type input "B07"
click at [126, 219] on icon at bounding box center [125, 216] width 14 height 12
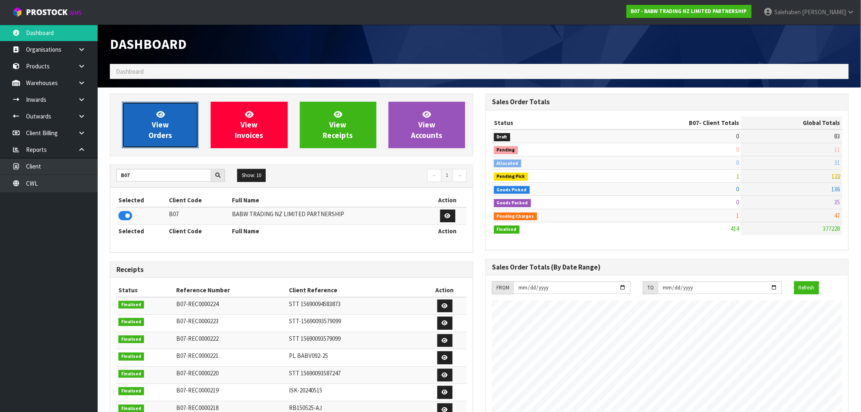
click at [160, 119] on span "View Orders" at bounding box center [161, 125] width 24 height 31
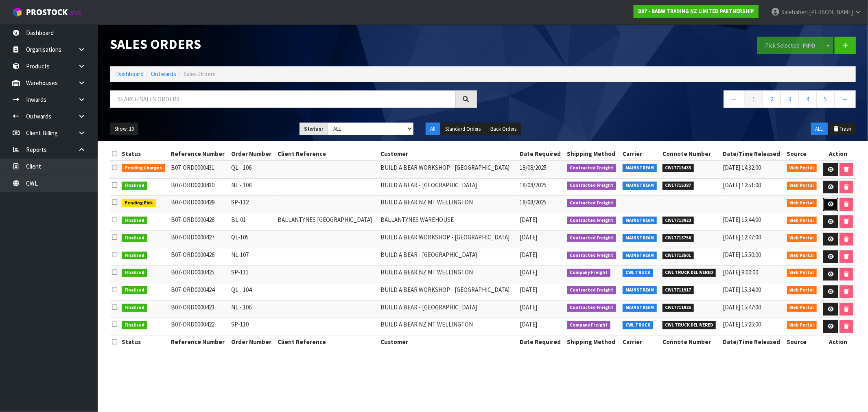
click at [834, 203] on link at bounding box center [831, 204] width 15 height 13
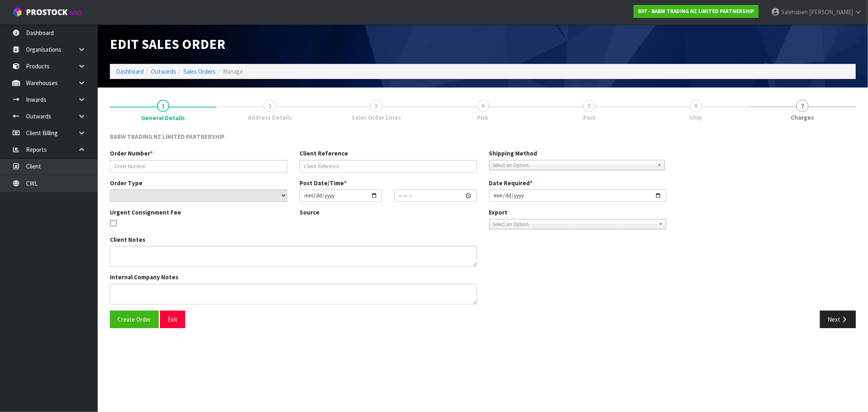
type input "SP-112"
select select "number:0"
type input "2025-08-18"
type input "13:25:00.000"
type input "2025-08-18"
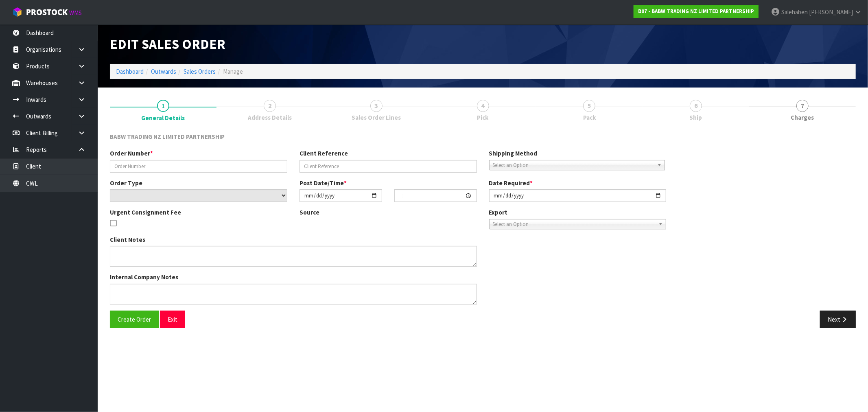
type textarea "CALL/MESSGAE AFTERNOON PRIOR TO MORNING DELIVERY - FRANKI 0273810540, TO MAKE S…"
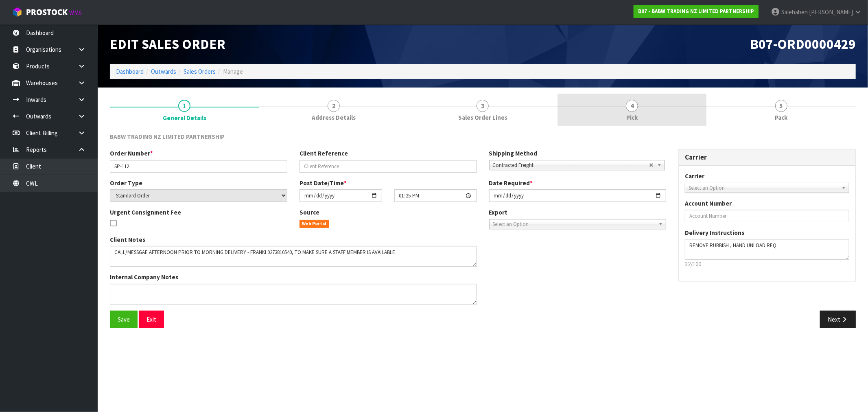
click at [633, 107] on span "4" at bounding box center [632, 106] width 12 height 12
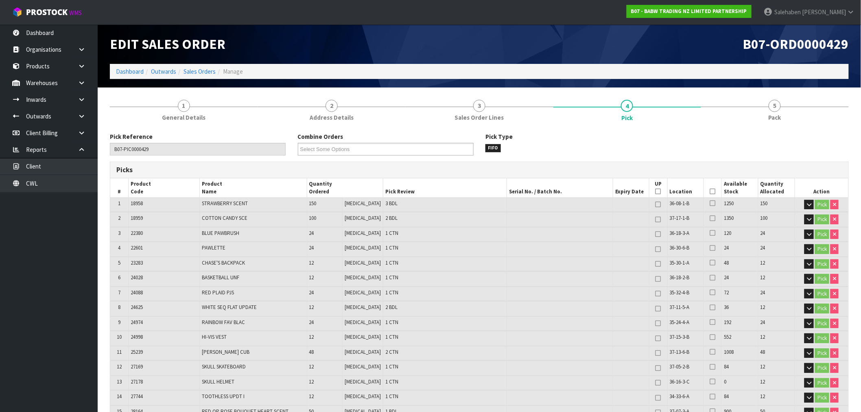
click at [711, 191] on icon at bounding box center [713, 191] width 6 height 0
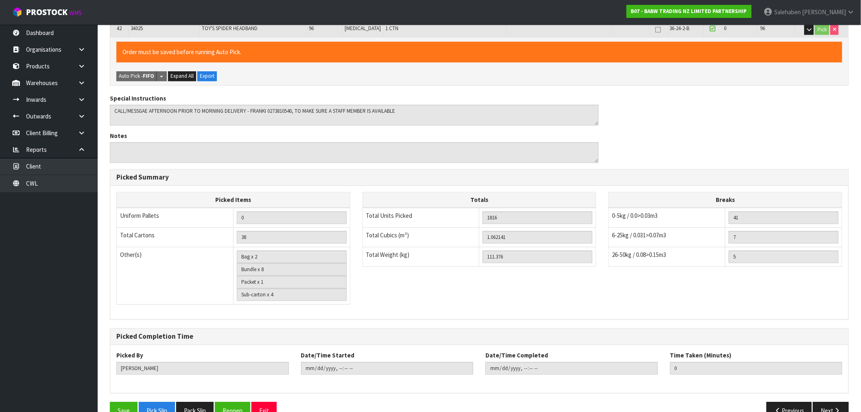
scroll to position [794, 0]
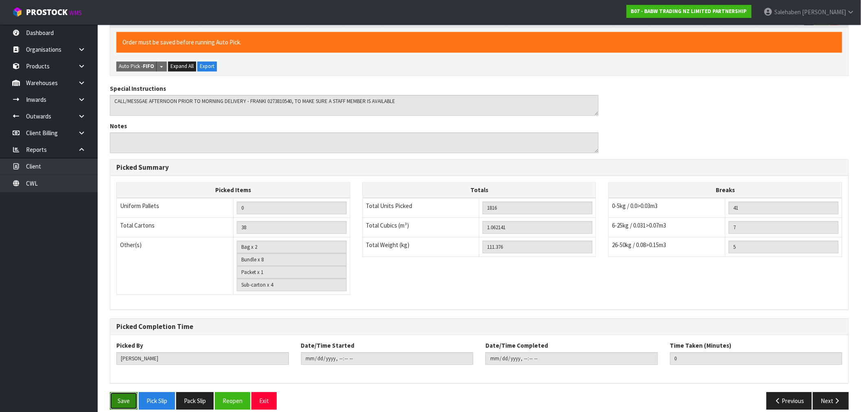
click at [120, 392] on button "Save" at bounding box center [124, 401] width 28 height 18
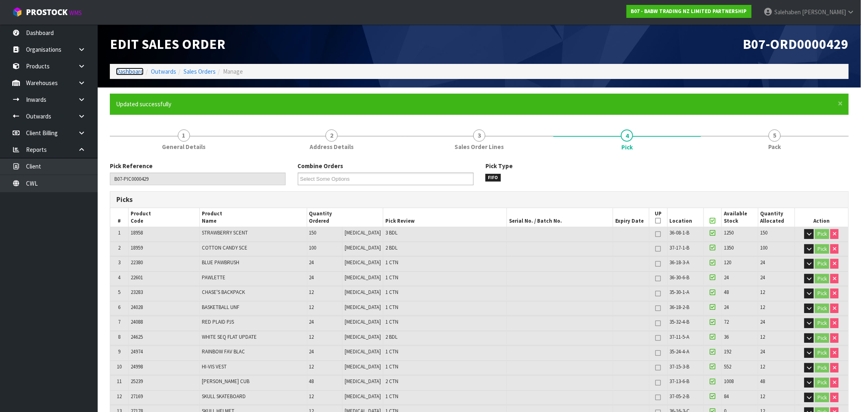
click at [125, 68] on link "Dashboard" at bounding box center [130, 72] width 28 height 8
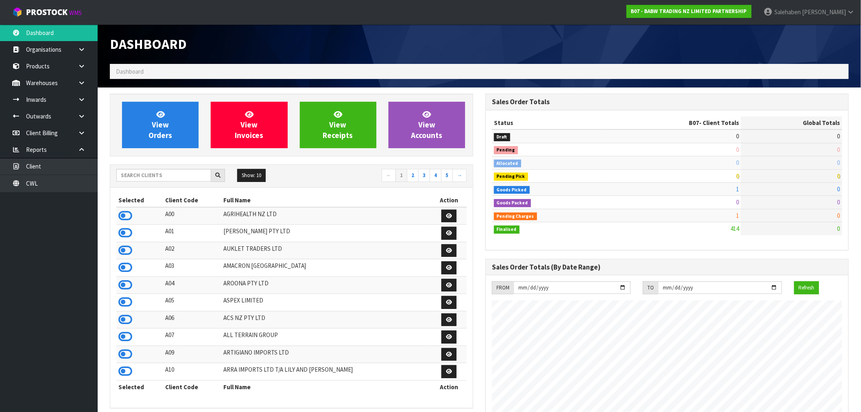
scroll to position [617, 376]
click at [144, 173] on input "text" at bounding box center [163, 175] width 95 height 13
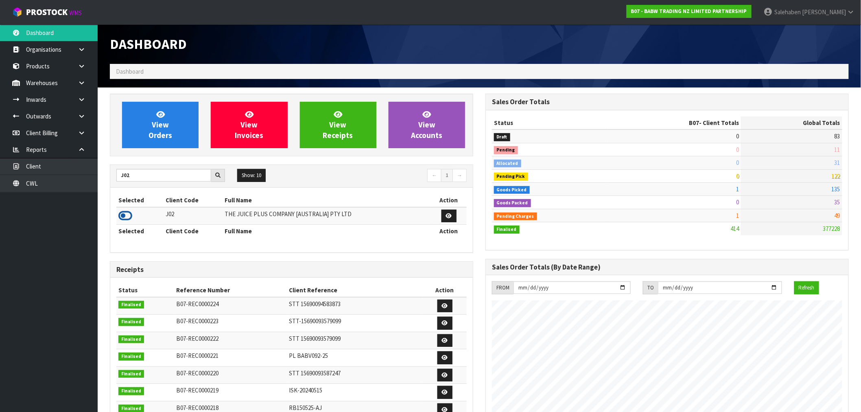
click at [131, 213] on icon at bounding box center [125, 216] width 14 height 12
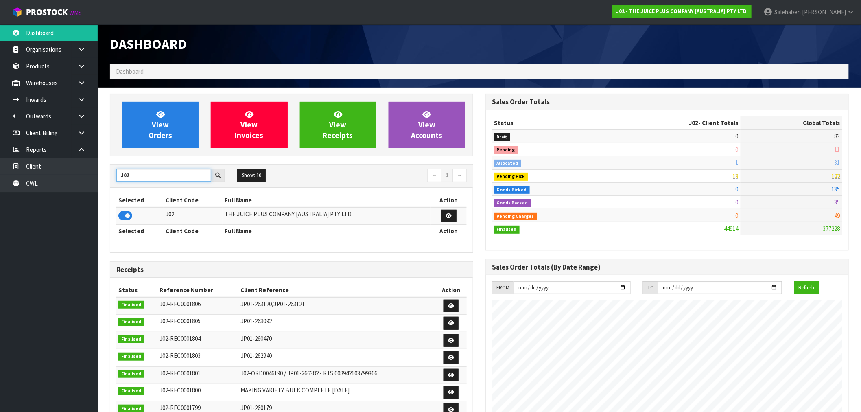
drag, startPoint x: 136, startPoint y: 176, endPoint x: 107, endPoint y: 183, distance: 30.5
click at [107, 183] on div "View Orders View Invoices View Receipts View Accounts J02 Show: 10 5 10 25 50 ←…" at bounding box center [292, 330] width 376 height 473
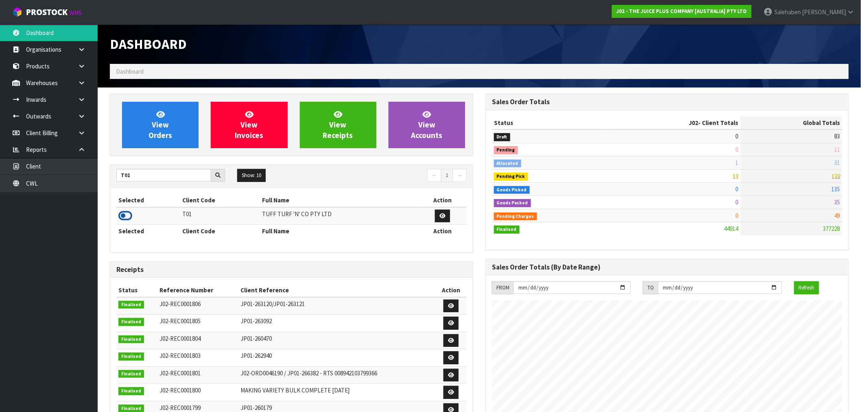
click at [123, 215] on icon at bounding box center [125, 216] width 14 height 12
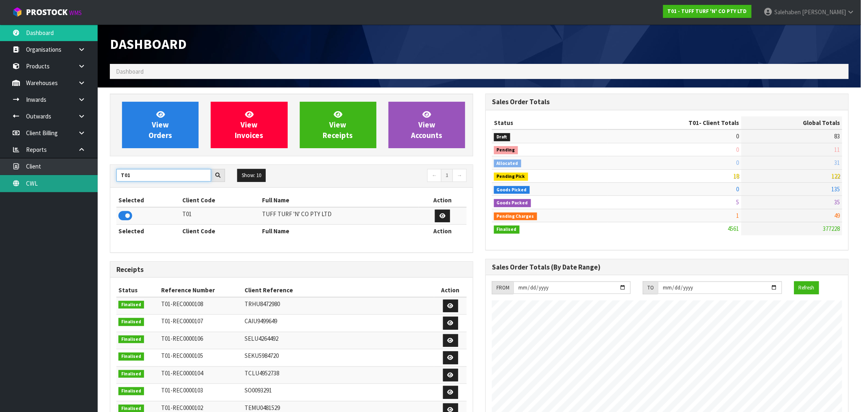
drag, startPoint x: 133, startPoint y: 177, endPoint x: 88, endPoint y: 184, distance: 44.9
click at [90, 182] on body "Toggle navigation ProStock WMS T01 - TUFF TURF 'N' CO PTY LTD Salehaben Patel L…" at bounding box center [430, 206] width 861 height 412
type input "OKAB"
click at [127, 217] on icon at bounding box center [125, 216] width 14 height 12
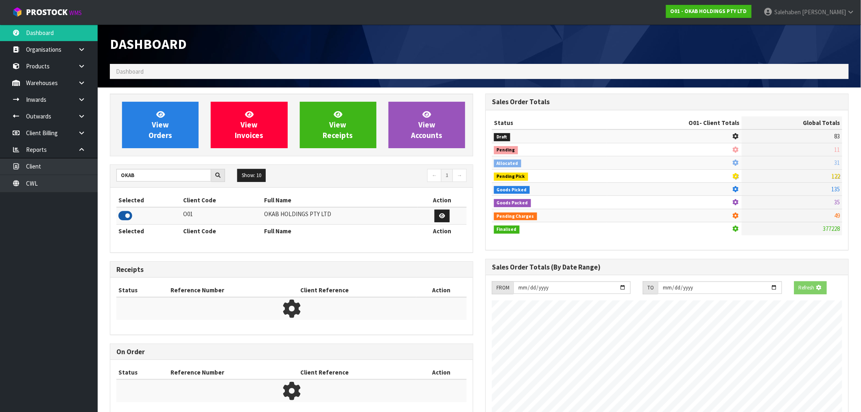
scroll to position [524, 376]
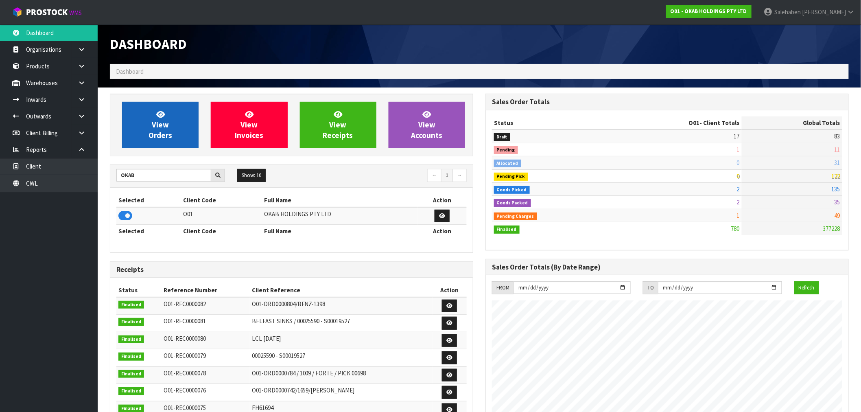
drag, startPoint x: 184, startPoint y: 93, endPoint x: 169, endPoint y: 103, distance: 18.4
click at [182, 95] on section "View Orders View Invoices View Receipts View Accounts OKAB Show: 10 5 10 25 50 ←" at bounding box center [480, 356] width 764 height 537
click at [168, 109] on link "View Orders" at bounding box center [160, 125] width 77 height 46
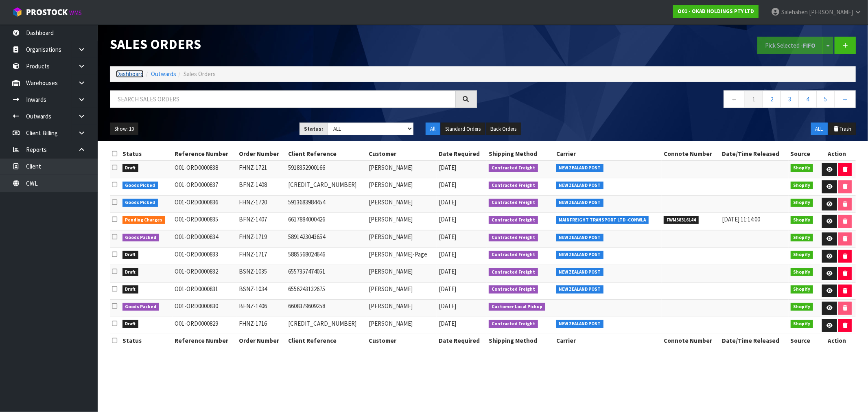
click at [123, 75] on link "Dashboard" at bounding box center [130, 74] width 28 height 8
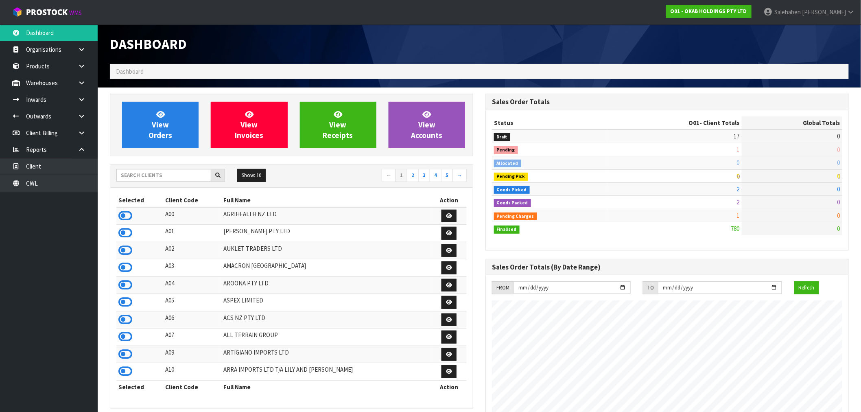
scroll to position [524, 376]
click at [138, 177] on input "text" at bounding box center [163, 175] width 95 height 13
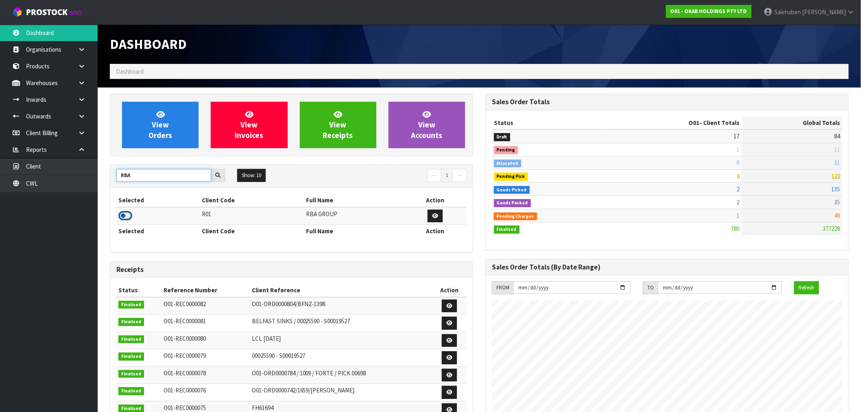
type input "RBA"
click at [123, 215] on icon at bounding box center [125, 216] width 14 height 12
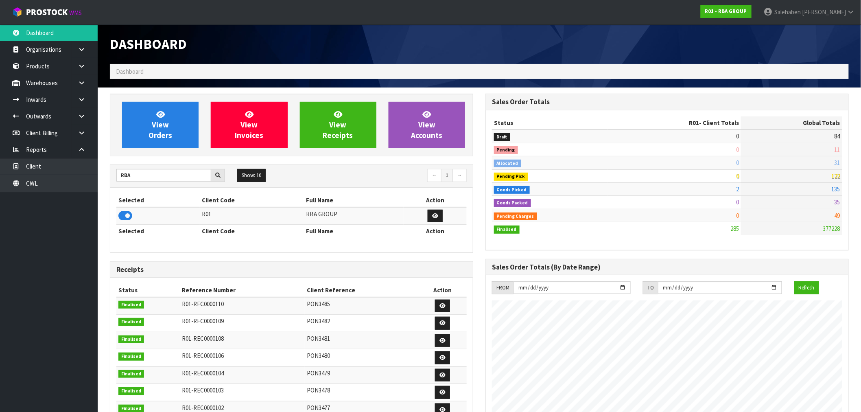
scroll to position [617, 376]
click at [170, 132] on span "View Orders" at bounding box center [161, 125] width 24 height 31
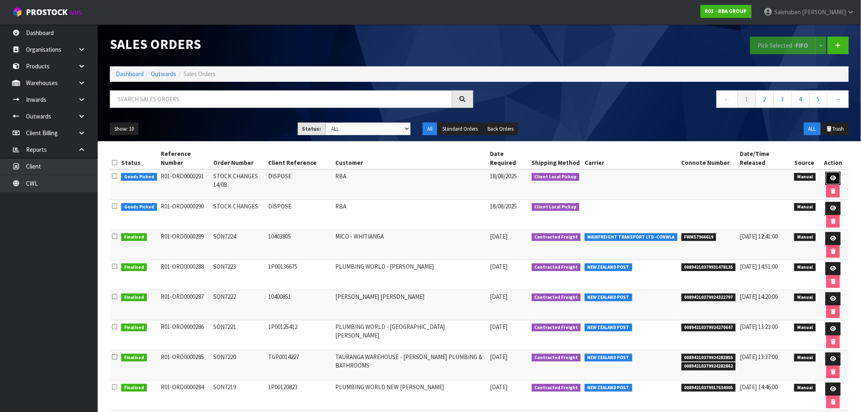
click at [838, 178] on link at bounding box center [833, 178] width 15 height 13
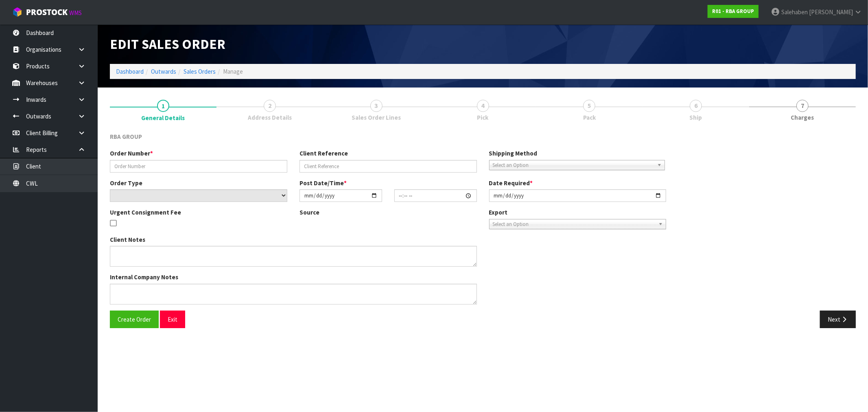
type input "STOCK CHANGES 14/08"
type input "DISPOSE"
select select "number:0"
type input "2025-08-14"
type input "16:22:00.000"
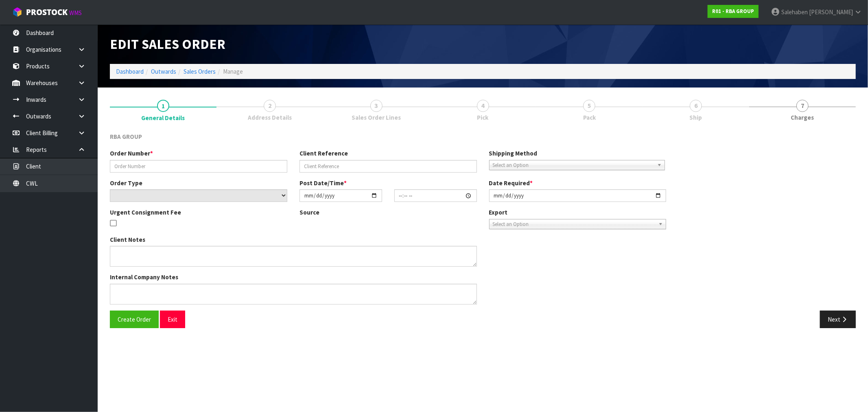
type input "2025-08-18"
type textarea "CAN YOU PLEASE DISPOSE OF: • 3 X RBAM-30-240-AU49C • 3 X RBAM-40-240-AU49C"
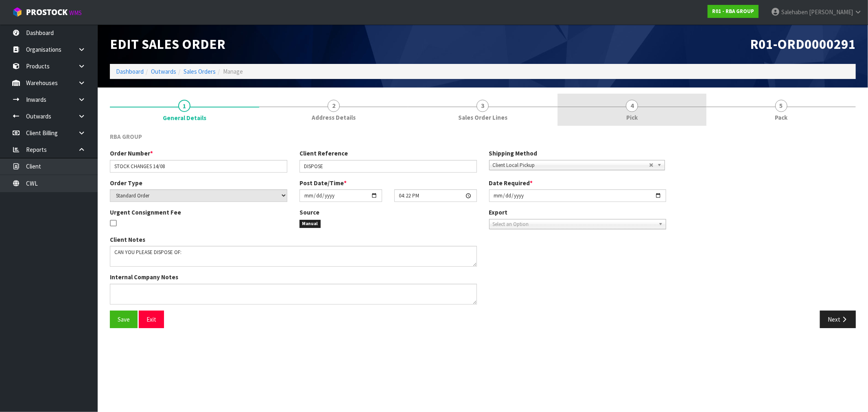
click at [631, 116] on span "Pick" at bounding box center [631, 117] width 11 height 9
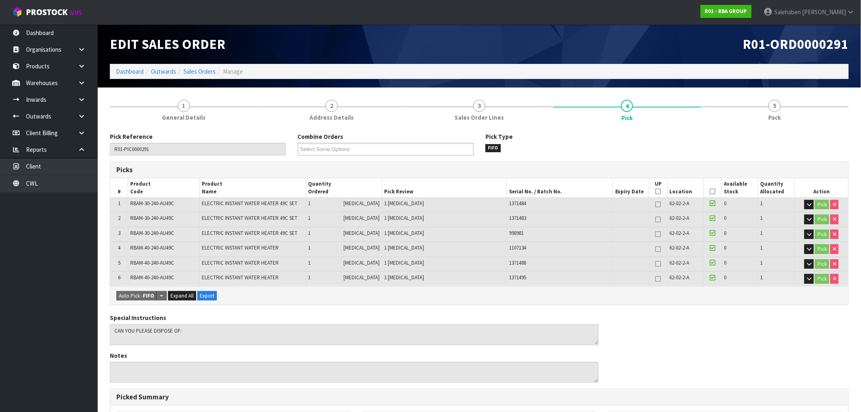
click at [710, 191] on icon at bounding box center [713, 191] width 6 height 0
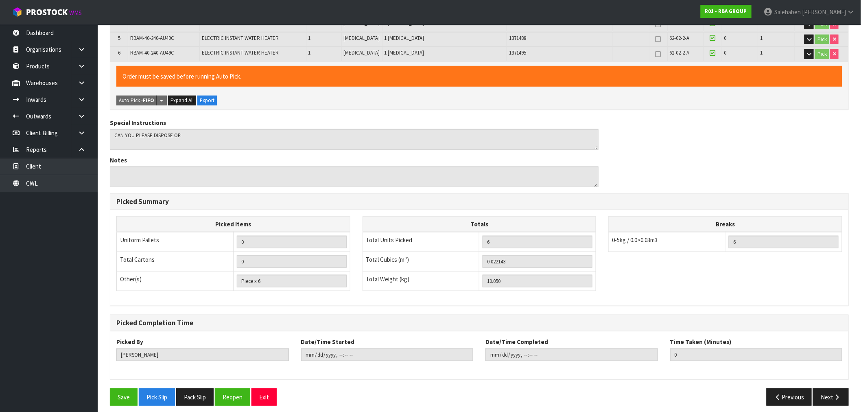
scroll to position [230, 0]
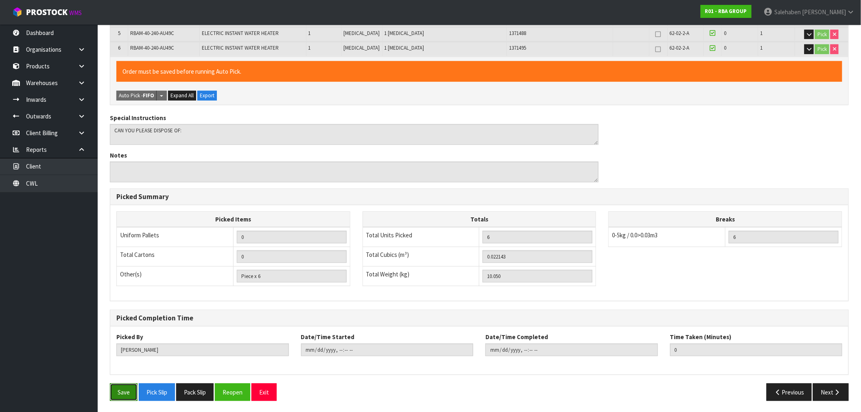
click at [127, 396] on button "Save" at bounding box center [124, 392] width 28 height 18
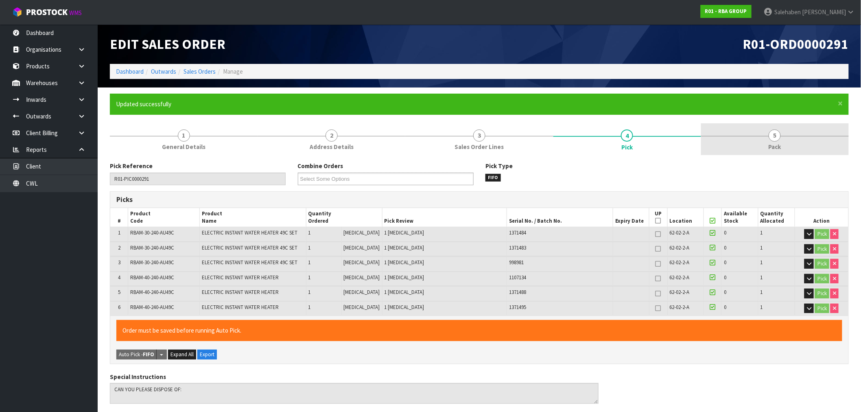
type input "2025-08-19T11:54:09"
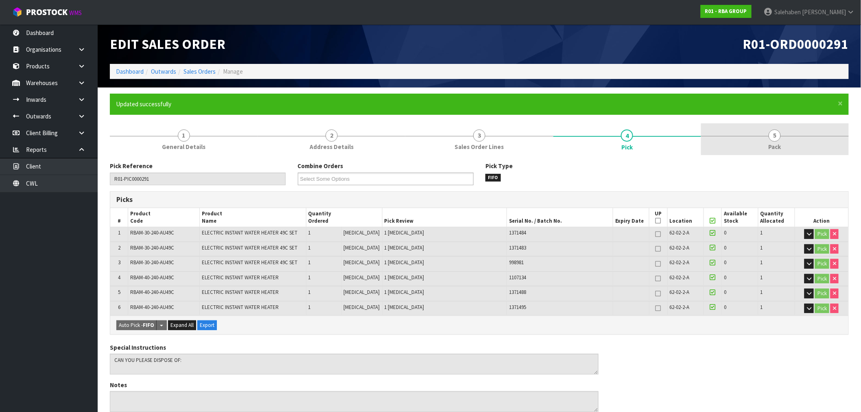
click at [770, 147] on span "Pack" at bounding box center [775, 146] width 13 height 9
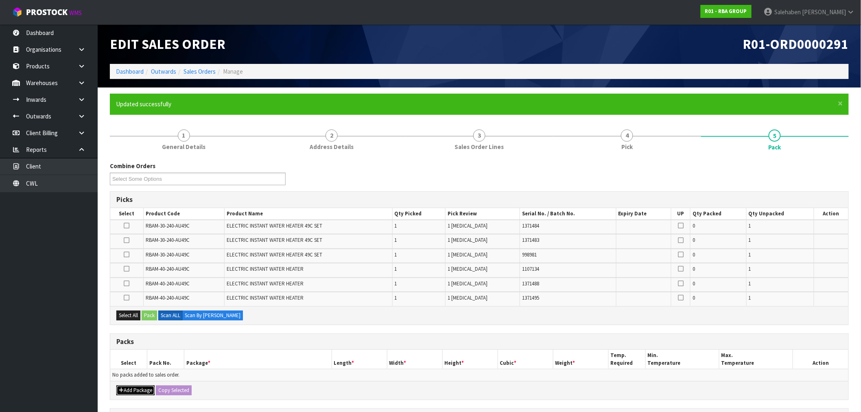
click at [132, 388] on button "Add Package" at bounding box center [135, 390] width 38 height 10
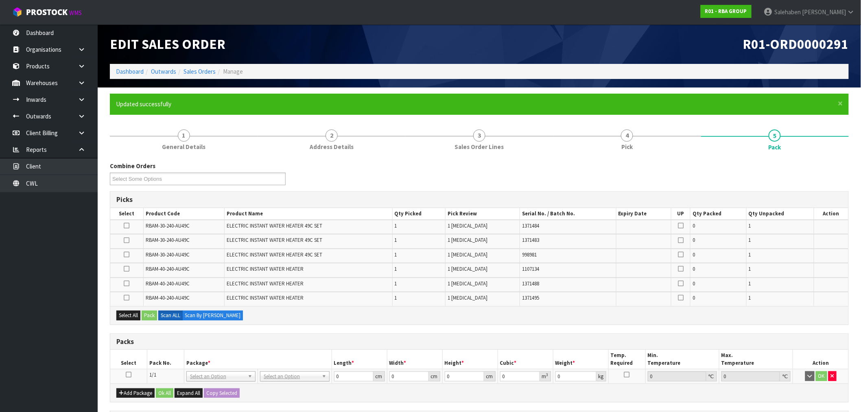
click at [130, 375] on icon at bounding box center [129, 375] width 6 height 0
click at [133, 311] on button "Select All" at bounding box center [128, 316] width 24 height 10
click at [149, 313] on button "Pack" at bounding box center [149, 316] width 15 height 10
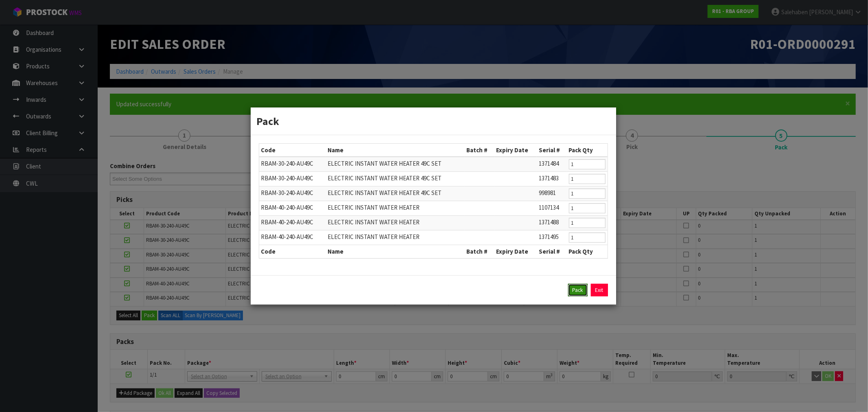
click at [574, 291] on button "Pack" at bounding box center [578, 290] width 20 height 13
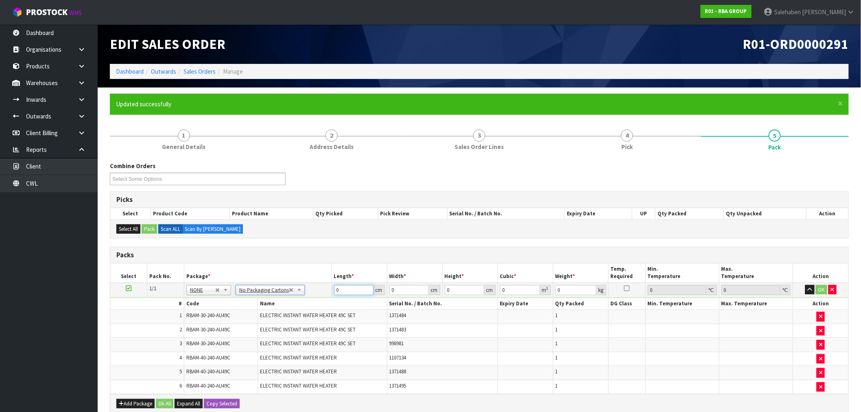
drag, startPoint x: 340, startPoint y: 289, endPoint x: 316, endPoint y: 298, distance: 25.4
click at [319, 294] on tr "1/1 NONE 007-001 007-002 007-004 007-009 007-013 007-014 007-015 007-017 007-01…" at bounding box center [479, 290] width 738 height 15
type input "30"
drag, startPoint x: 346, startPoint y: 292, endPoint x: 326, endPoint y: 301, distance: 21.5
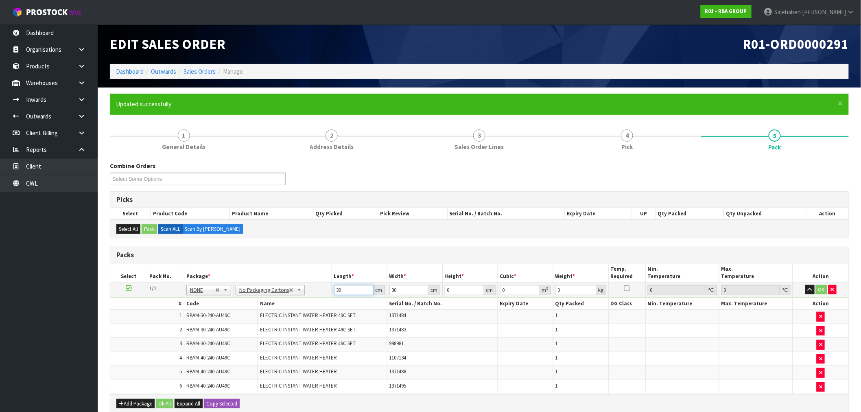
click at [326, 301] on tbody "1/1 NONE 007-001 007-002 007-004 007-009 007-013 007-014 007-015 007-017 007-01…" at bounding box center [479, 339] width 738 height 112
type input "30"
type input "3"
type input "0.0027"
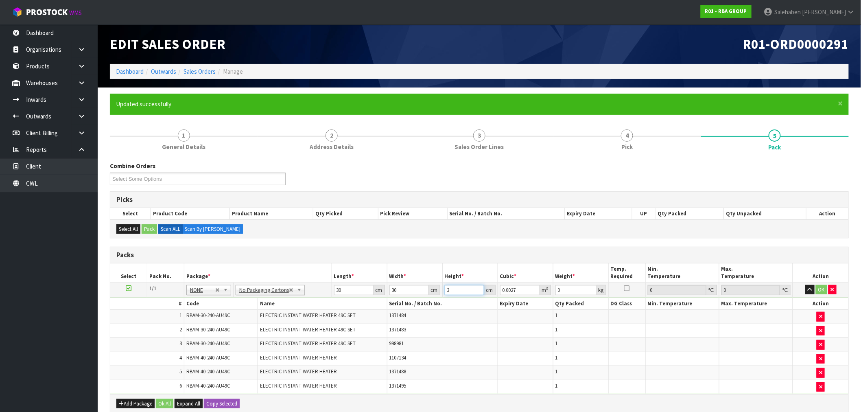
type input "30"
type input "0.027"
type input "30"
type input "10"
click at [164, 402] on button "Ok All" at bounding box center [165, 404] width 18 height 10
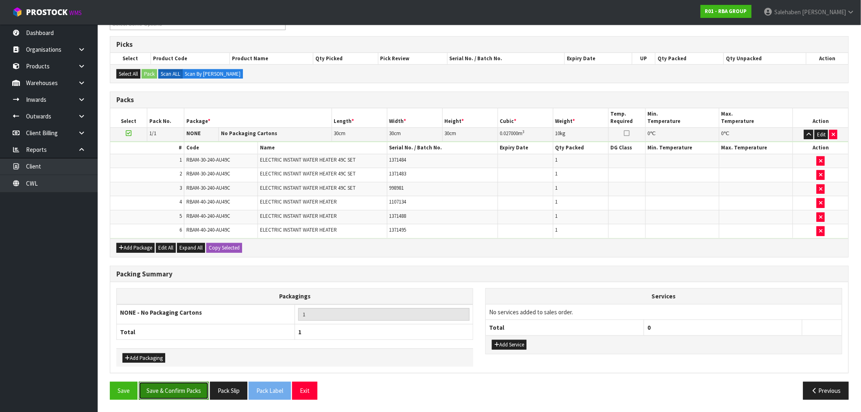
click at [190, 387] on button "Save & Confirm Packs" at bounding box center [174, 391] width 70 height 18
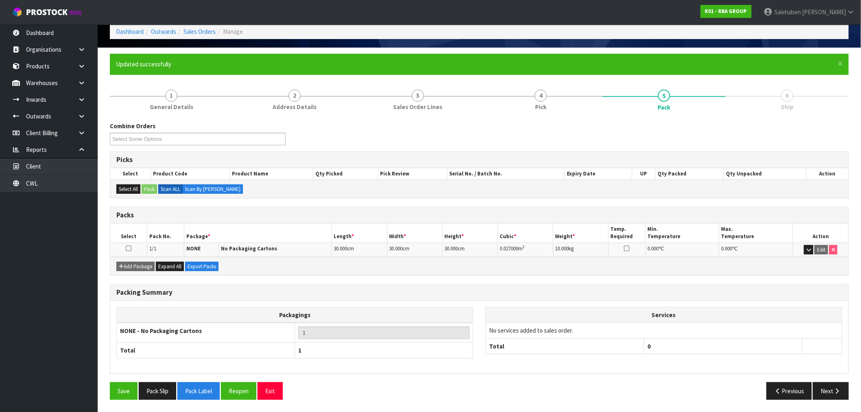
scroll to position [39, 0]
click at [825, 387] on button "Next" at bounding box center [831, 392] width 36 height 18
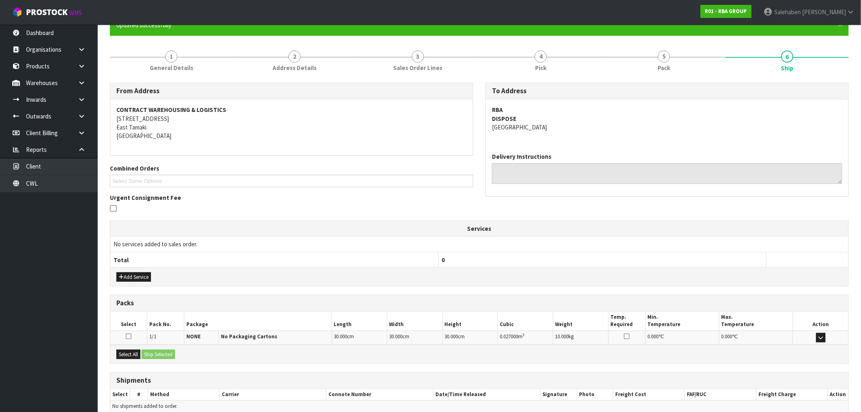
scroll to position [118, 0]
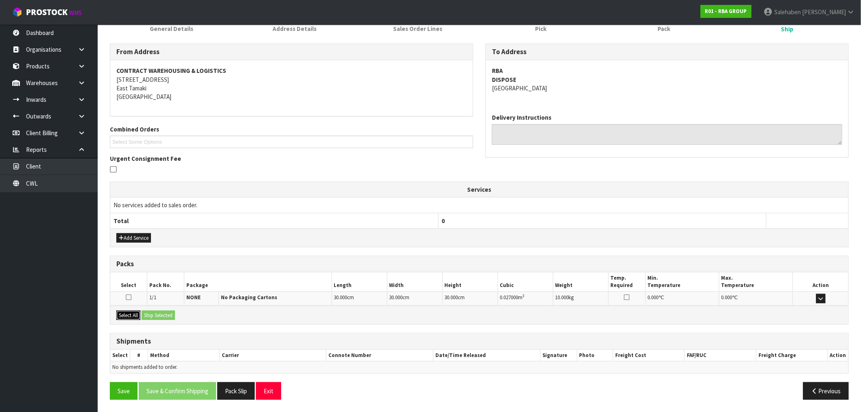
click at [129, 314] on button "Select All" at bounding box center [128, 316] width 24 height 10
click at [162, 311] on button "Ship Selected" at bounding box center [158, 316] width 33 height 10
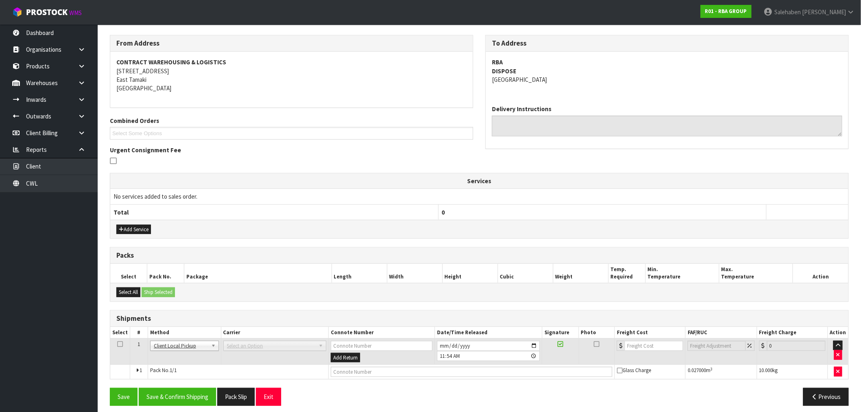
scroll to position [133, 0]
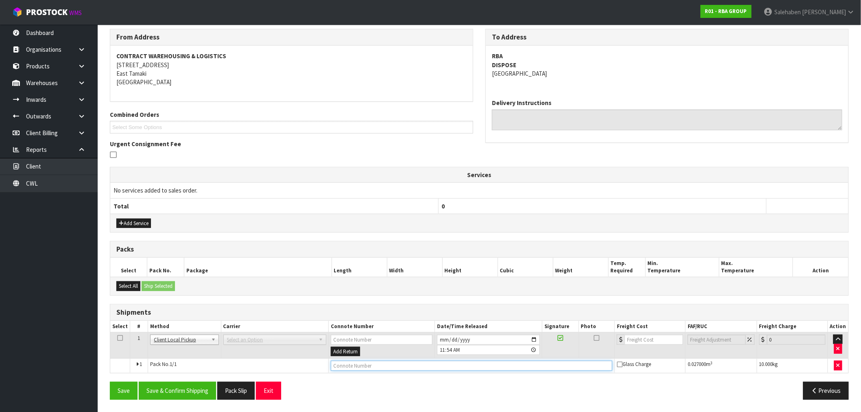
click at [351, 368] on input "text" at bounding box center [472, 366] width 282 height 10
type input "DISPOSED"
click at [180, 388] on button "Save & Confirm Shipping" at bounding box center [177, 391] width 77 height 18
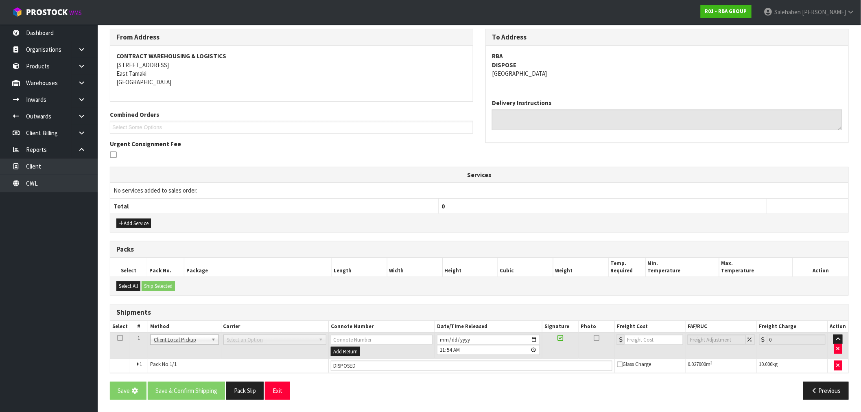
scroll to position [0, 0]
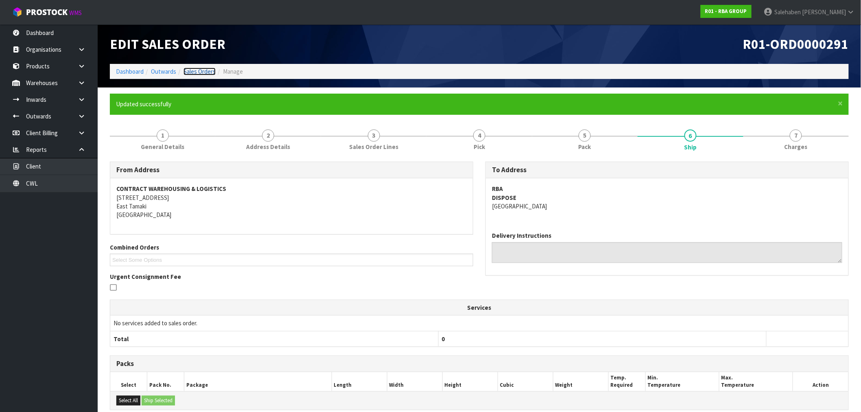
click at [201, 74] on link "Sales Orders" at bounding box center [200, 72] width 32 height 8
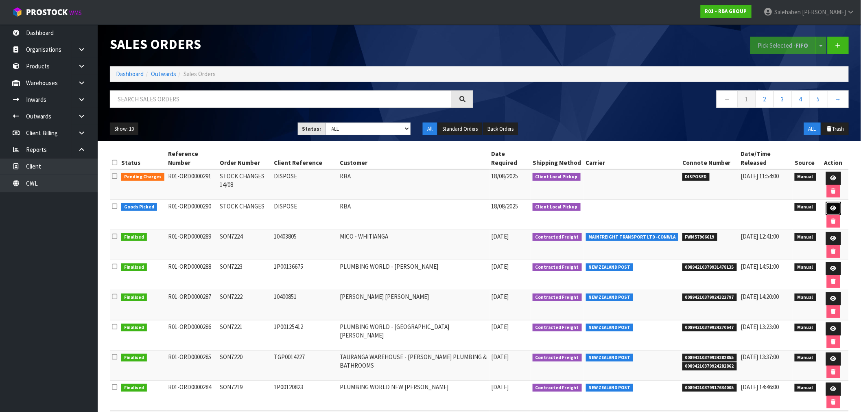
click at [834, 206] on icon at bounding box center [834, 208] width 6 height 5
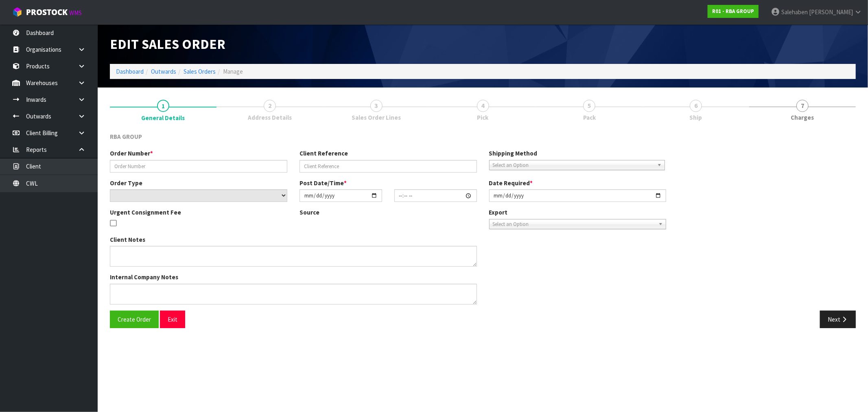
type input "STOCK CHANGES"
type input "DISPOSE"
select select "number:0"
type input "2025-08-13"
type input "14:46:00.000"
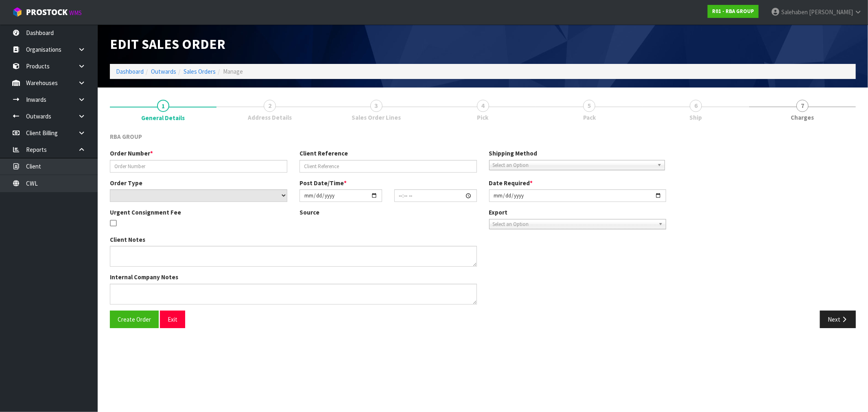
type input "2025-08-18"
type textarea "CAN YOU PLEASE DISPOSE OF THE BELOW ITEMS IN THE • RBA1047-999-001 • RBA1211-99…"
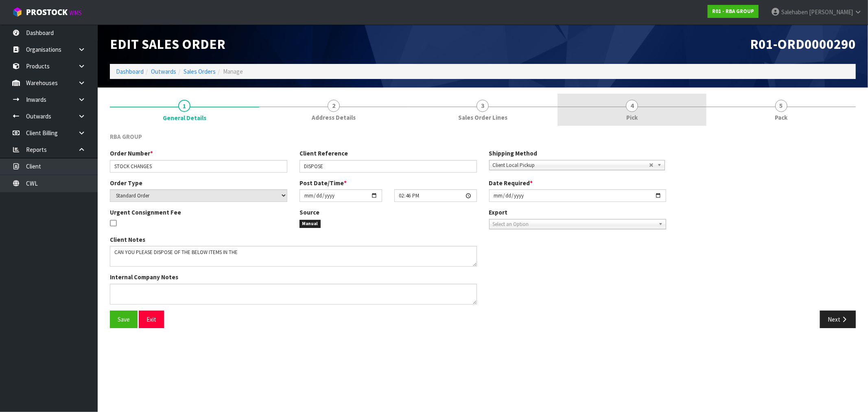
click at [629, 115] on span "Pick" at bounding box center [631, 117] width 11 height 9
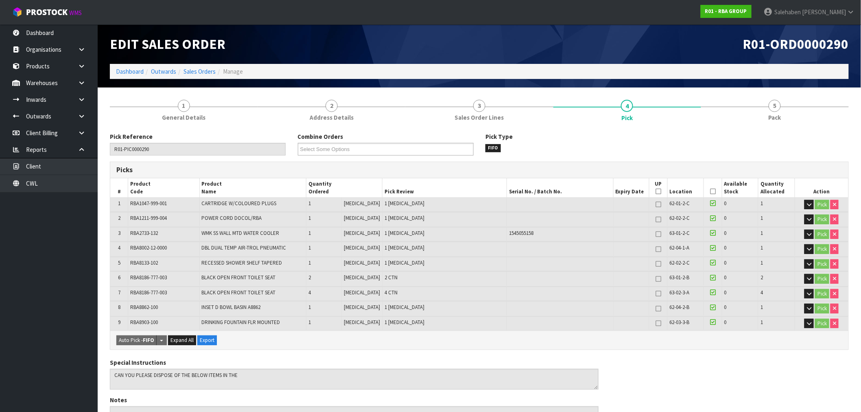
click at [713, 191] on icon at bounding box center [713, 191] width 6 height 0
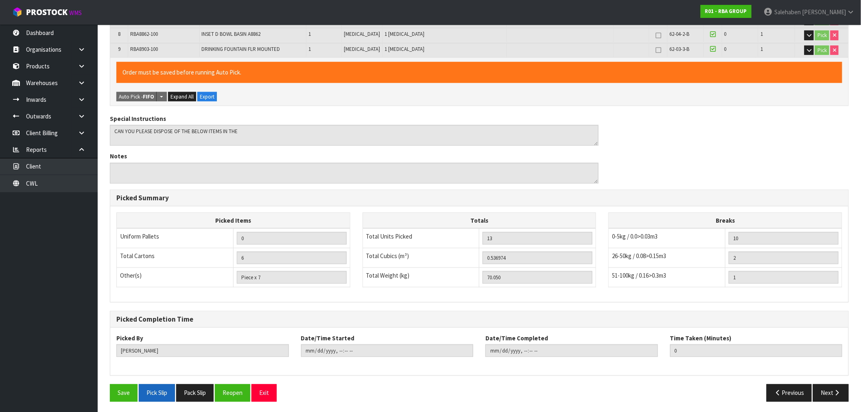
scroll to position [274, 0]
click at [125, 395] on button "Save" at bounding box center [124, 393] width 28 height 18
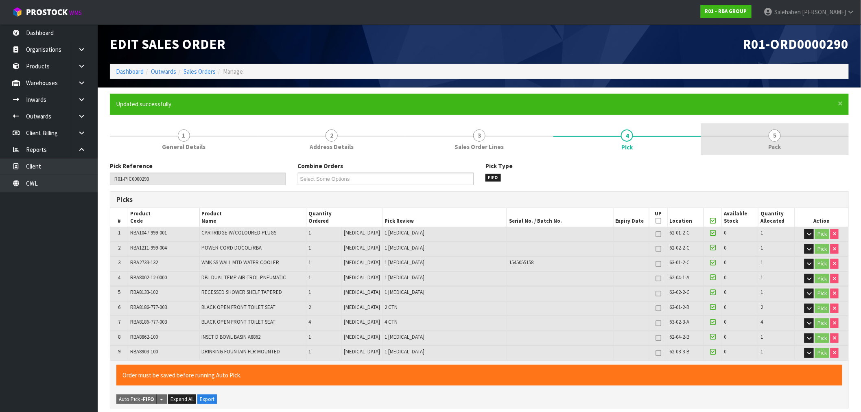
type input "2025-08-19T11:54:59"
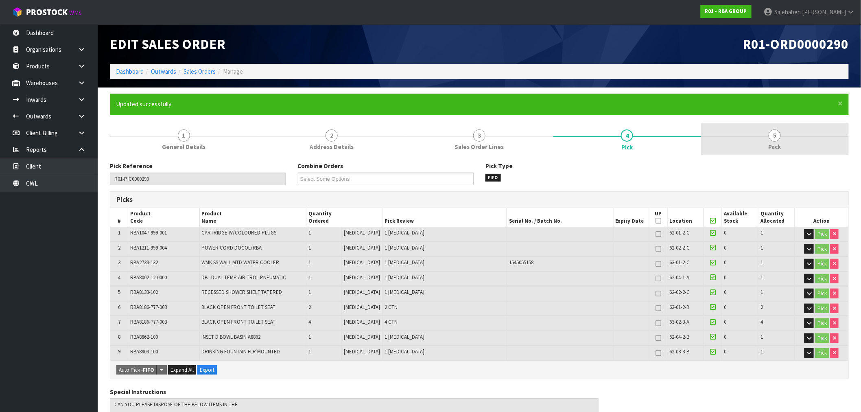
click at [778, 139] on span "5" at bounding box center [775, 135] width 12 height 12
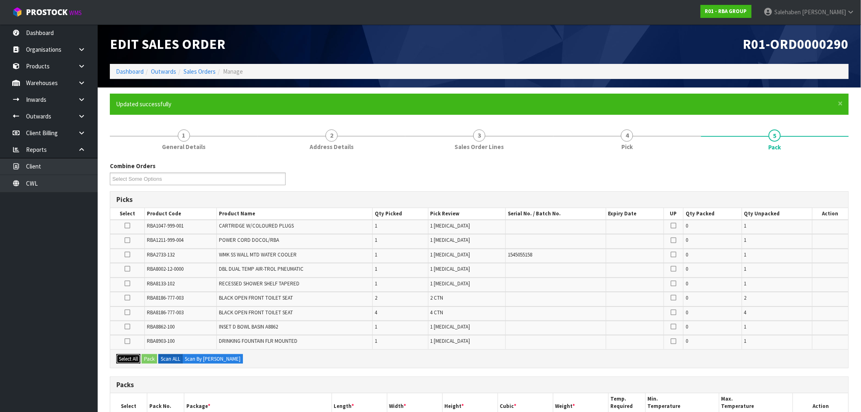
drag, startPoint x: 125, startPoint y: 359, endPoint x: 128, endPoint y: 355, distance: 4.4
click at [127, 356] on button "Select All" at bounding box center [128, 359] width 24 height 10
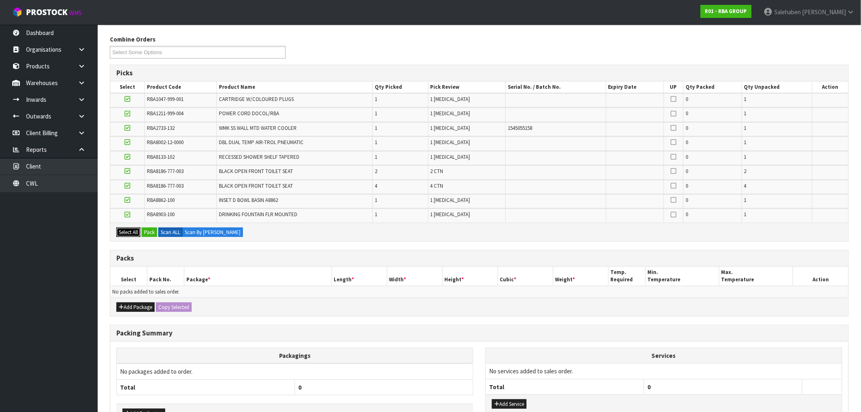
scroll to position [136, 0]
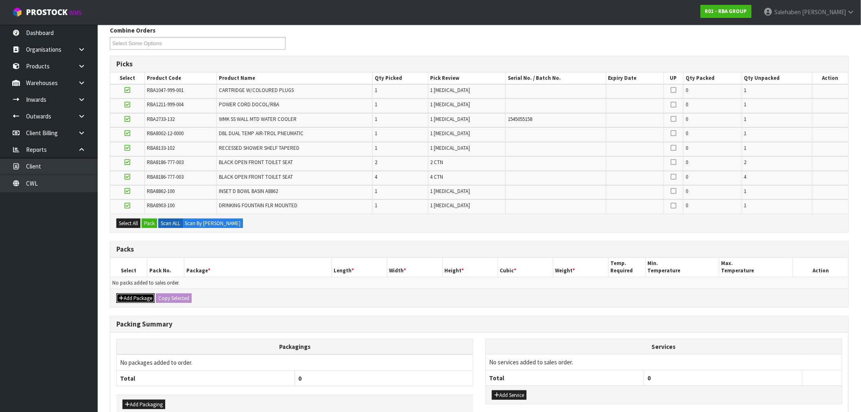
click at [141, 293] on button "Add Package" at bounding box center [135, 298] width 38 height 10
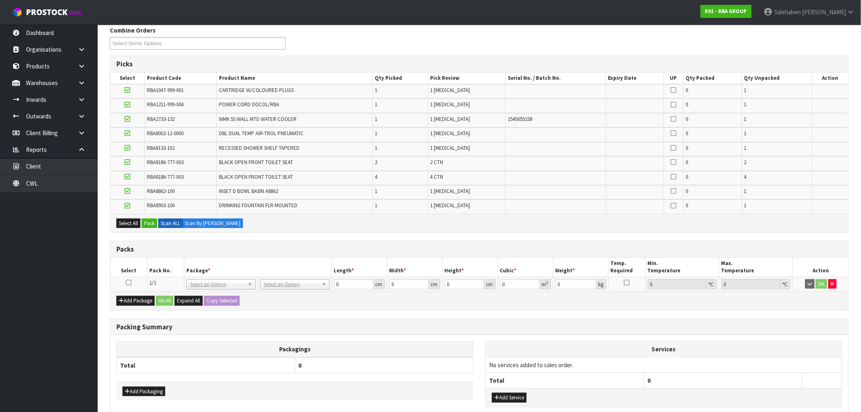
click at [130, 283] on icon at bounding box center [129, 283] width 6 height 0
click at [148, 220] on button "Pack" at bounding box center [149, 224] width 15 height 10
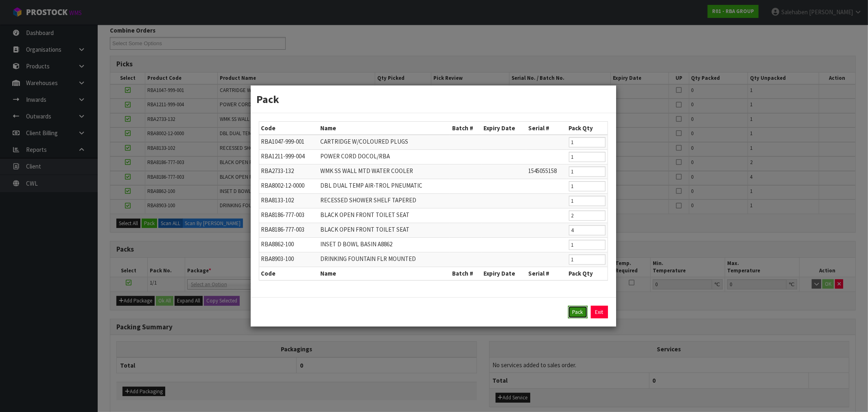
click at [573, 310] on button "Pack" at bounding box center [578, 312] width 20 height 13
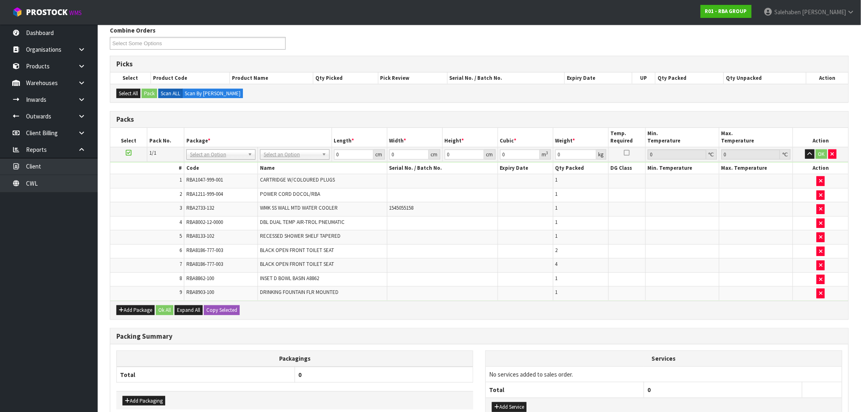
drag, startPoint x: 293, startPoint y: 153, endPoint x: 289, endPoint y: 157, distance: 5.2
click at [287, 165] on input "text" at bounding box center [295, 165] width 65 height 10
type input "ret"
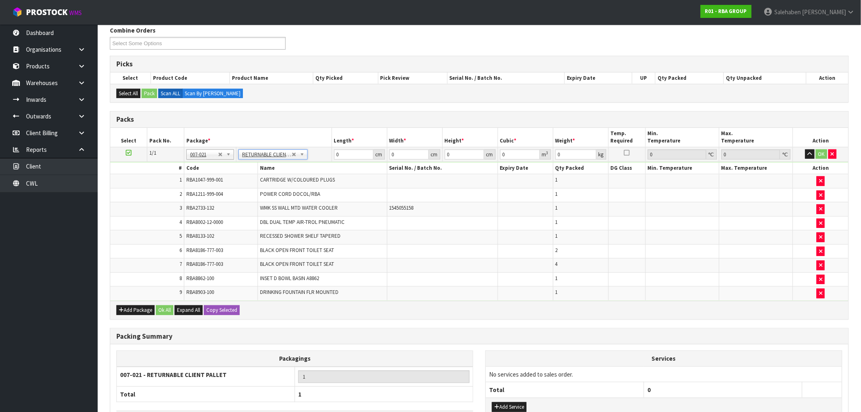
type input "70.05"
click at [274, 169] on input "text" at bounding box center [274, 165] width 65 height 10
type input "ret"
click at [320, 168] on tbody "1/1 NONE 007-001 007-002 007-004 007-009 007-013 007-014 007-015 007-017 007-01…" at bounding box center [479, 223] width 738 height 153
type input "120"
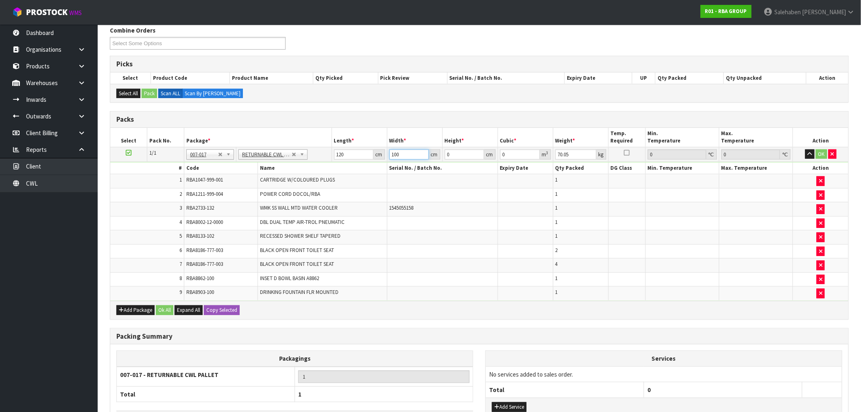
type input "100"
type input "1"
type input "0.012"
type input "12"
type input "0.144"
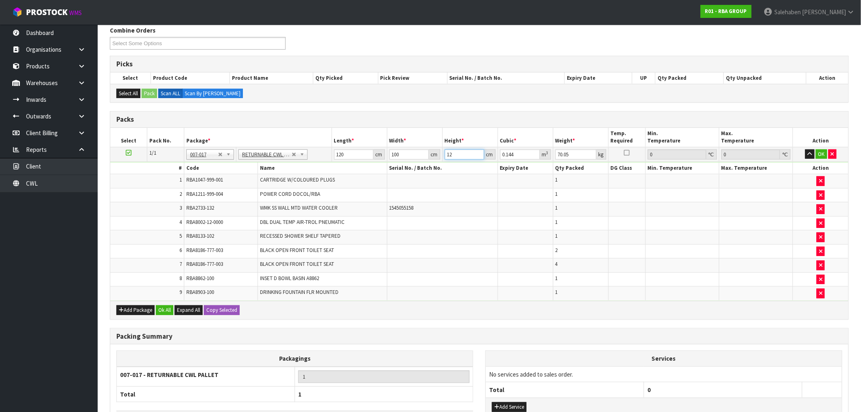
type input "120"
type input "1.44"
type input "120"
type input "80"
click at [160, 310] on button "Ok All" at bounding box center [165, 310] width 18 height 10
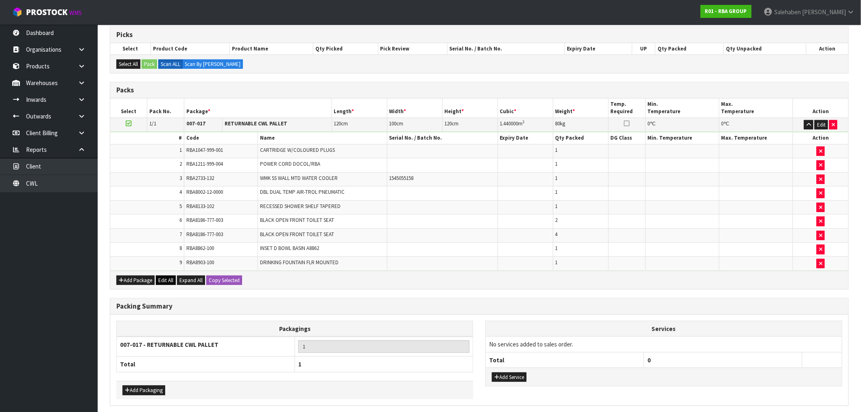
scroll to position [198, 0]
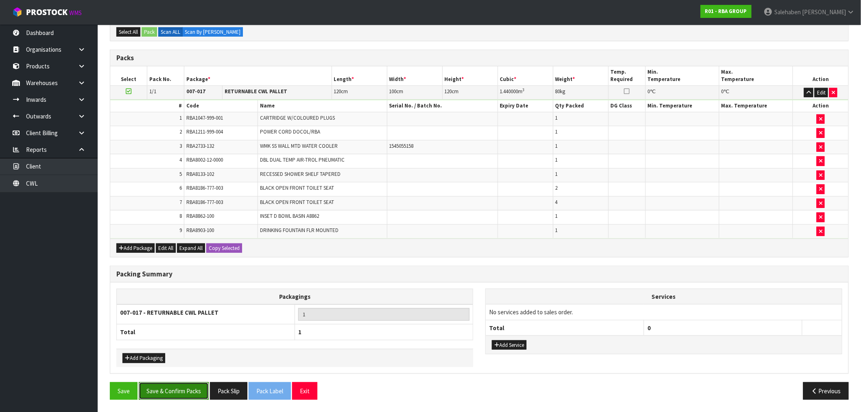
click at [166, 392] on button "Save & Confirm Packs" at bounding box center [174, 391] width 70 height 18
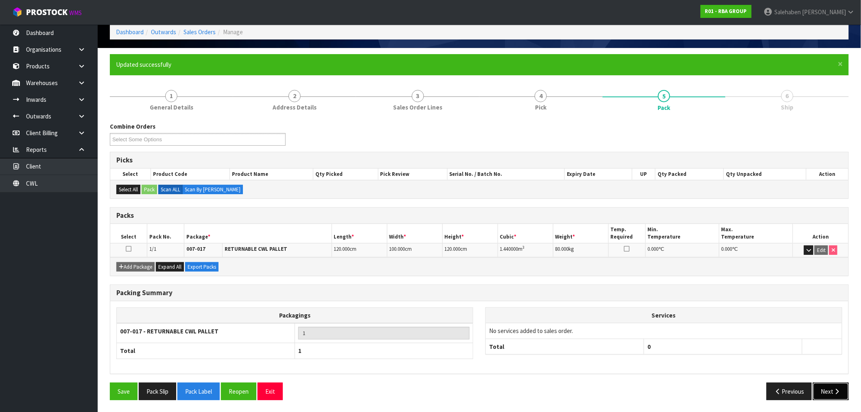
click at [828, 388] on button "Next" at bounding box center [831, 392] width 36 height 18
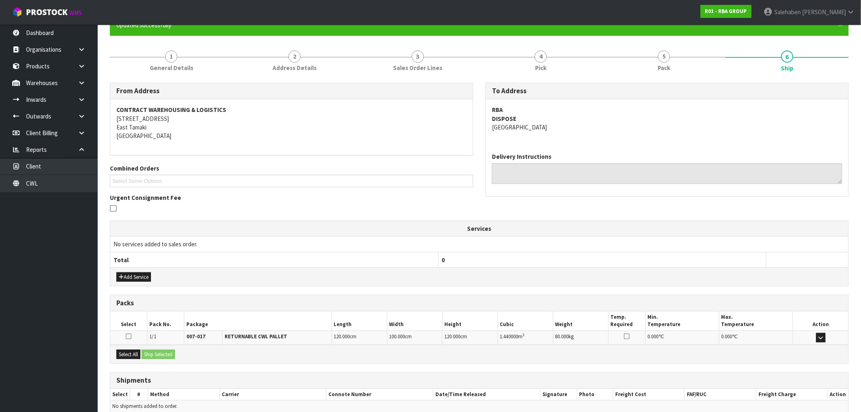
scroll to position [118, 0]
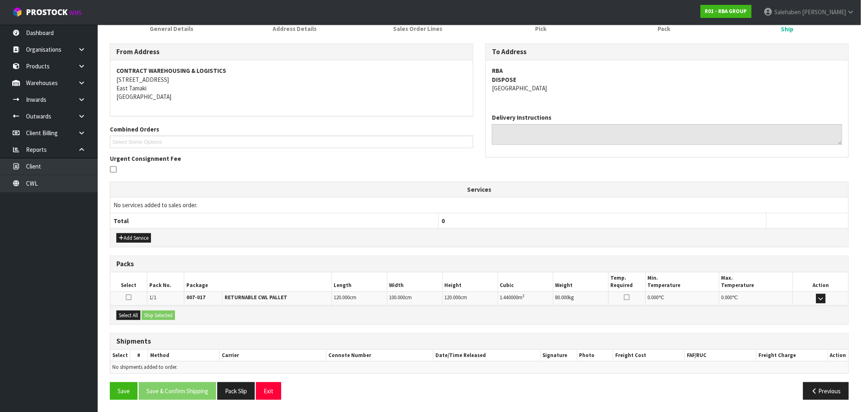
click at [126, 309] on div "Select All Ship Selected" at bounding box center [479, 315] width 738 height 18
click at [135, 311] on button "Select All" at bounding box center [128, 316] width 24 height 10
click at [153, 313] on button "Ship Selected" at bounding box center [158, 316] width 33 height 10
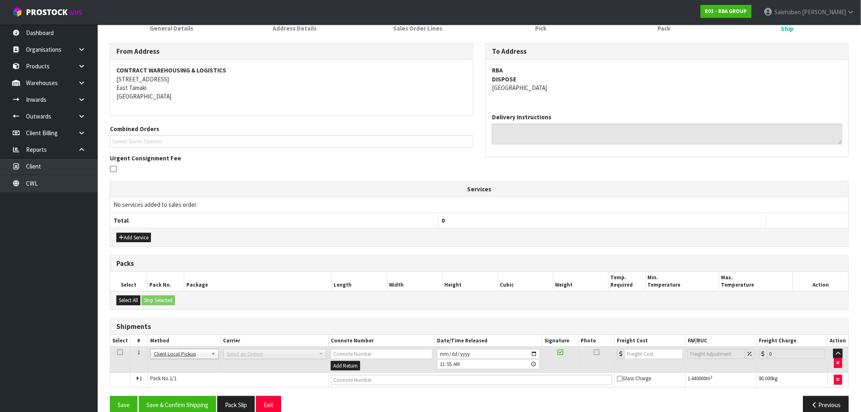
scroll to position [133, 0]
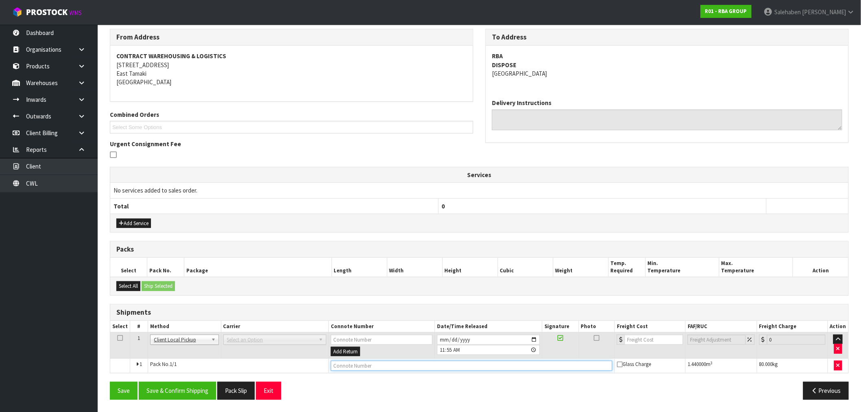
click at [355, 365] on input "text" at bounding box center [472, 366] width 282 height 10
click at [339, 363] on input "DI[PSOSED" at bounding box center [472, 366] width 282 height 10
type input "DIPSOSED"
click at [193, 389] on button "Save & Confirm Shipping" at bounding box center [177, 391] width 77 height 18
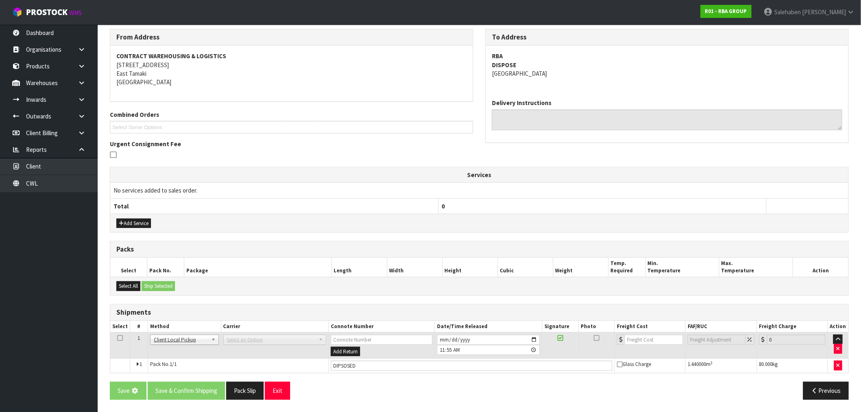
scroll to position [0, 0]
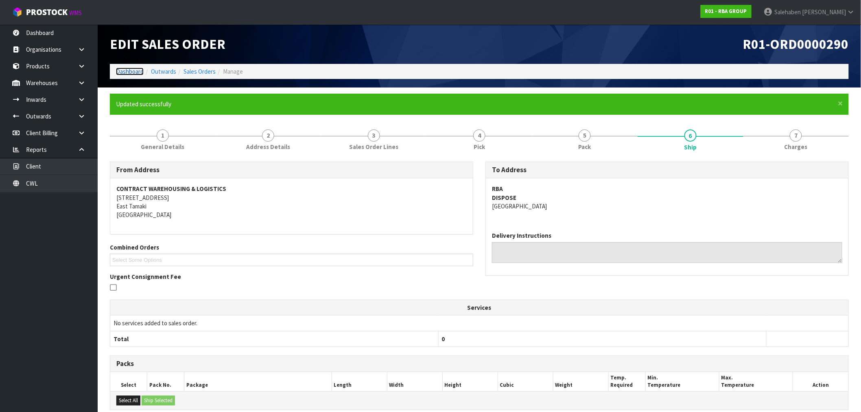
click at [129, 68] on link "Dashboard" at bounding box center [130, 72] width 28 height 8
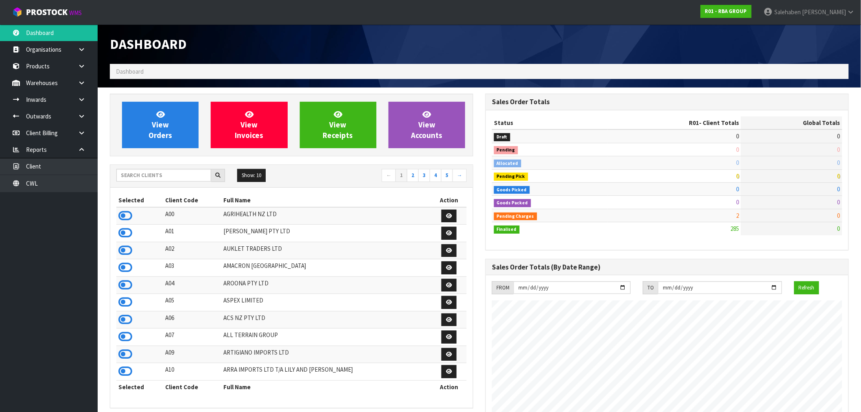
scroll to position [617, 376]
click at [145, 173] on input "text" at bounding box center [163, 175] width 95 height 13
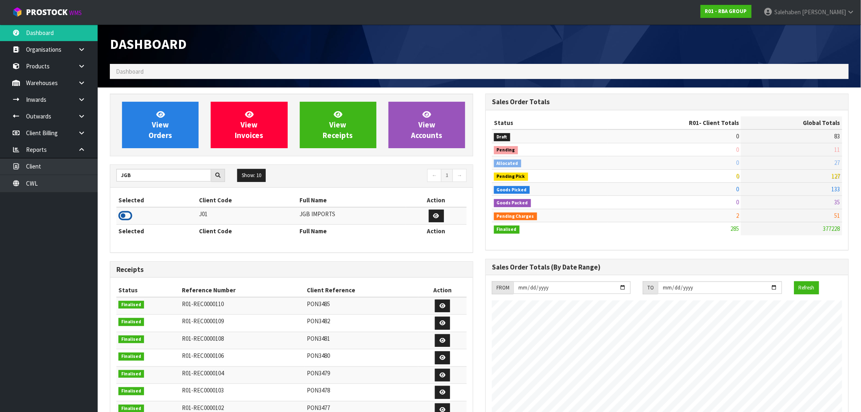
click at [128, 219] on icon at bounding box center [125, 216] width 14 height 12
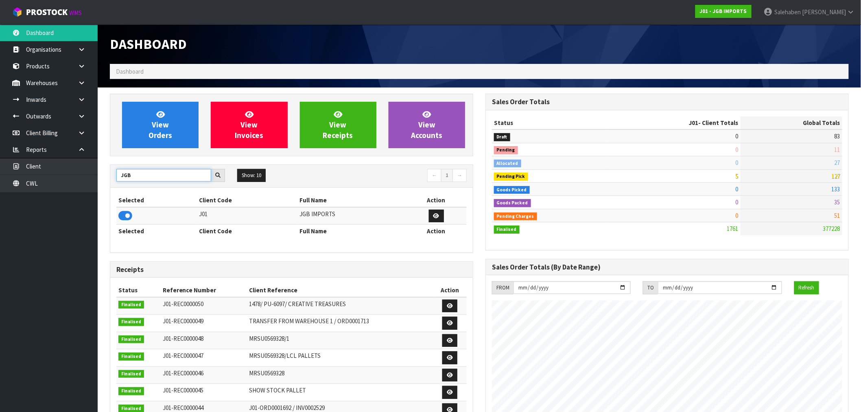
drag, startPoint x: 140, startPoint y: 178, endPoint x: 101, endPoint y: 184, distance: 39.2
click at [106, 184] on div "View Orders View Invoices View Receipts View Accounts JGB Show: 10 5 10 25 50 ←…" at bounding box center [292, 330] width 376 height 473
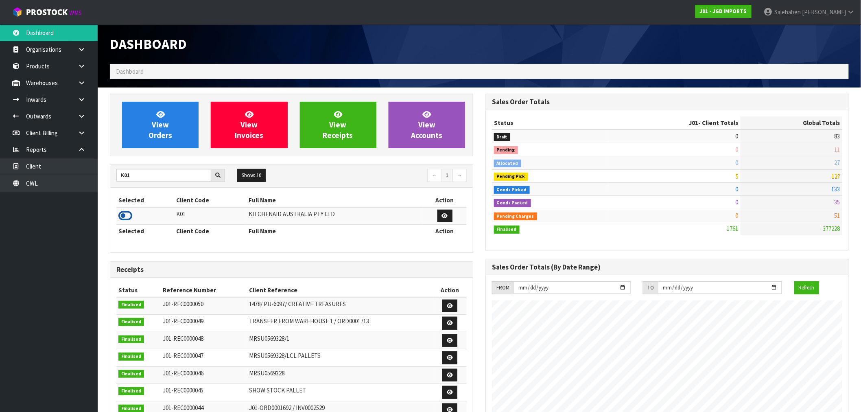
click at [128, 217] on icon at bounding box center [125, 216] width 14 height 12
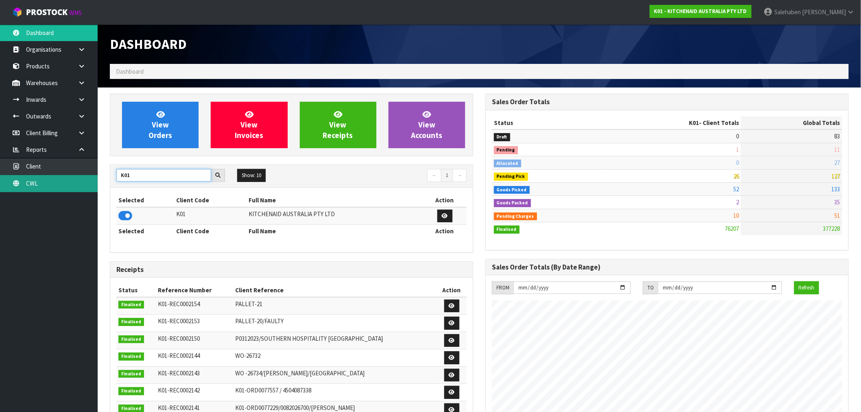
drag, startPoint x: 148, startPoint y: 173, endPoint x: 75, endPoint y: 189, distance: 74.7
click at [76, 188] on body "Toggle navigation ProStock WMS K01 - KITCHENAID AUSTRALIA PTY LTD Salehaben Pat…" at bounding box center [430, 206] width 861 height 412
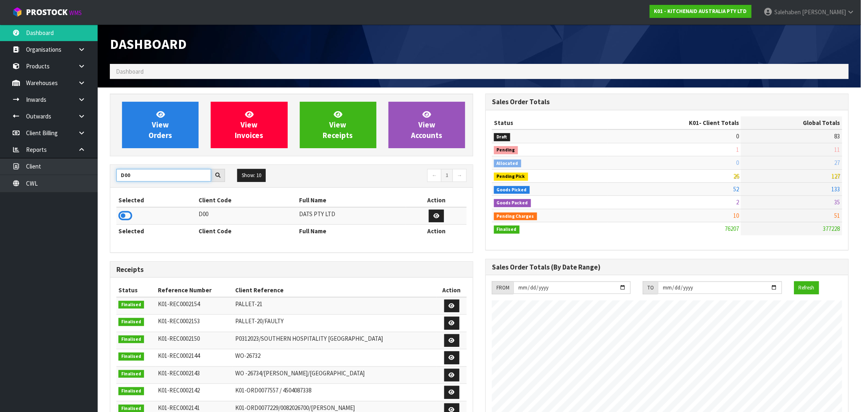
type input "D00"
click at [122, 217] on icon at bounding box center [125, 216] width 14 height 12
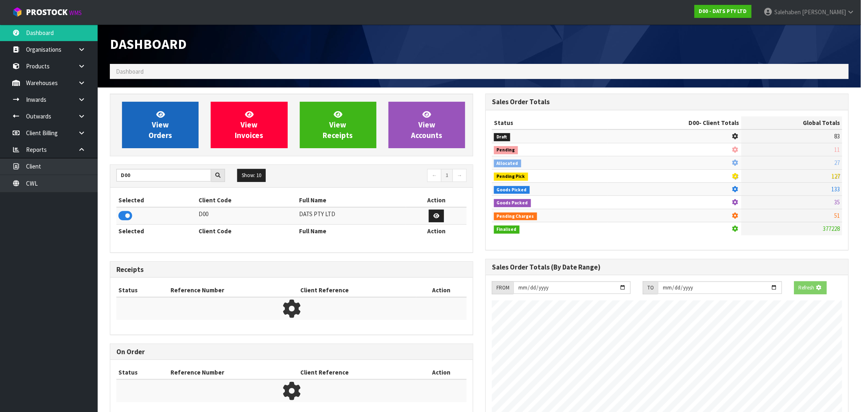
scroll to position [508, 376]
drag, startPoint x: 166, startPoint y: 92, endPoint x: 167, endPoint y: 102, distance: 9.9
click at [166, 95] on section "View Orders View Invoices View Receipts View Accounts D00 Show: 10 5 10 25 50 ←…" at bounding box center [480, 348] width 764 height 520
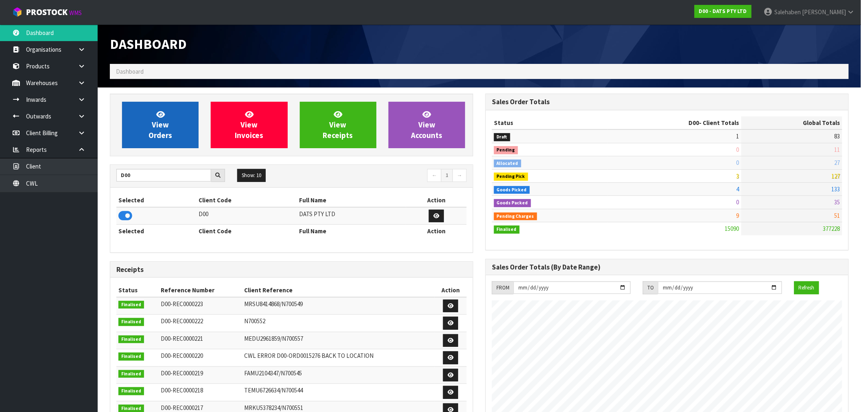
scroll to position [617, 376]
click at [165, 107] on link "View Orders" at bounding box center [160, 125] width 77 height 46
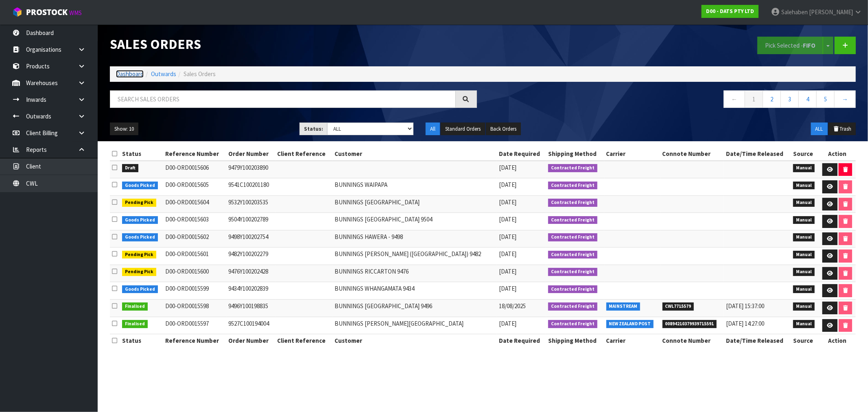
click at [128, 74] on link "Dashboard" at bounding box center [130, 74] width 28 height 8
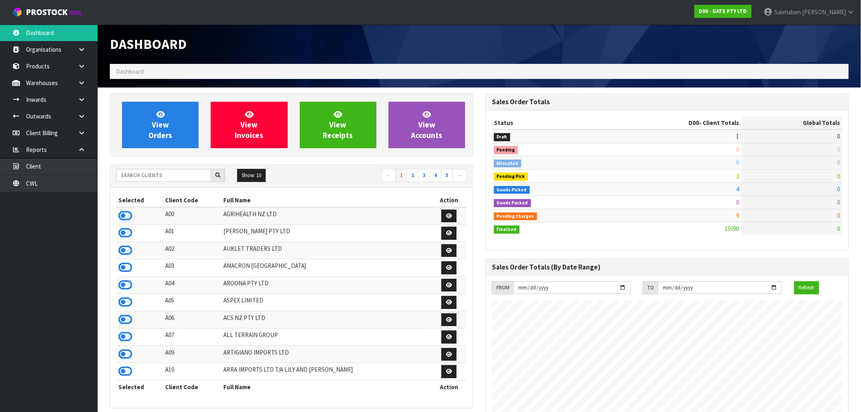
scroll to position [617, 376]
click at [173, 175] on input "text" at bounding box center [163, 175] width 95 height 13
click at [145, 173] on input "text" at bounding box center [163, 175] width 95 height 13
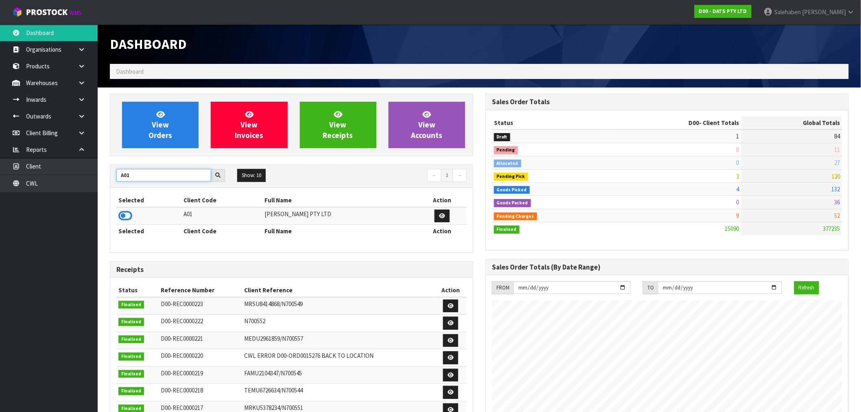
type input "A01"
click at [125, 216] on icon at bounding box center [125, 216] width 14 height 12
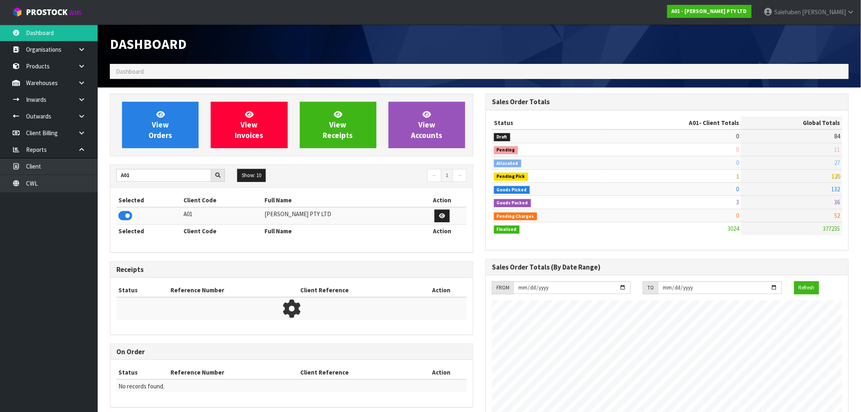
scroll to position [524, 376]
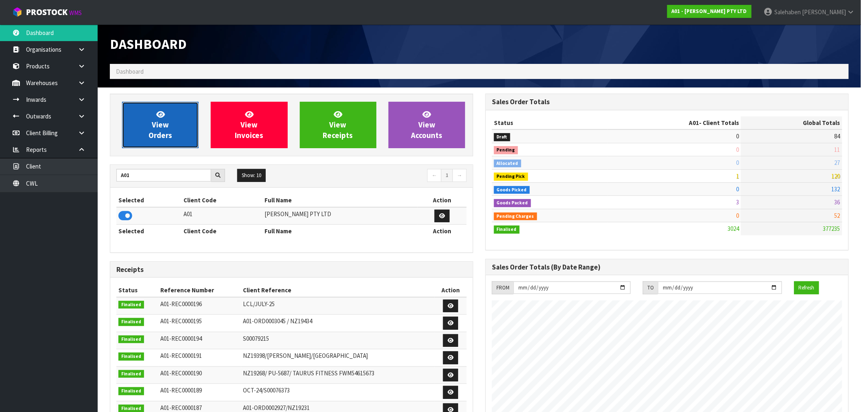
click at [171, 123] on link "View Orders" at bounding box center [160, 125] width 77 height 46
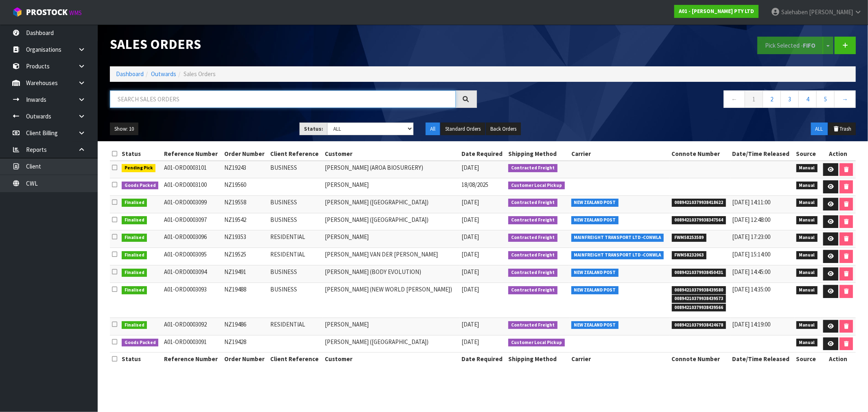
click at [194, 101] on input "text" at bounding box center [283, 99] width 346 height 18
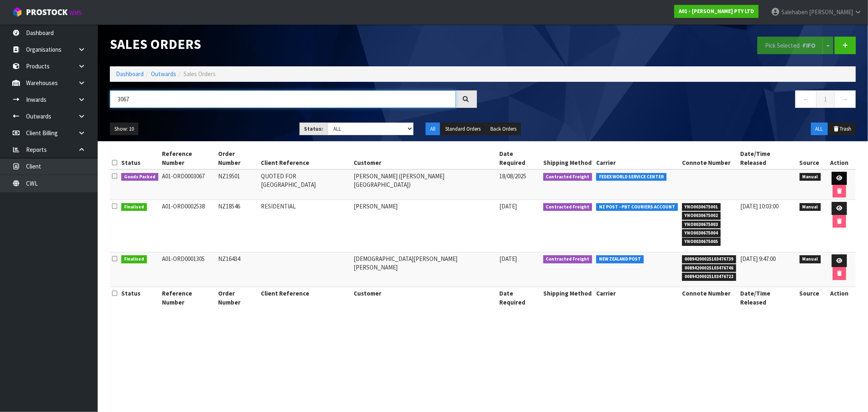
type input "3067"
click at [837, 175] on icon at bounding box center [840, 177] width 6 height 5
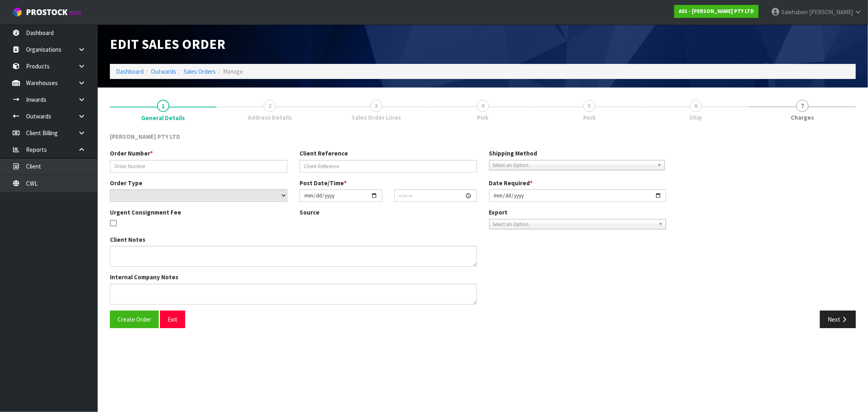
type input "NZ19501"
type input "QUOTED FOR AUSTRALIA"
select select "number:0"
type input "2025-05-21"
type input "14:56:00.000"
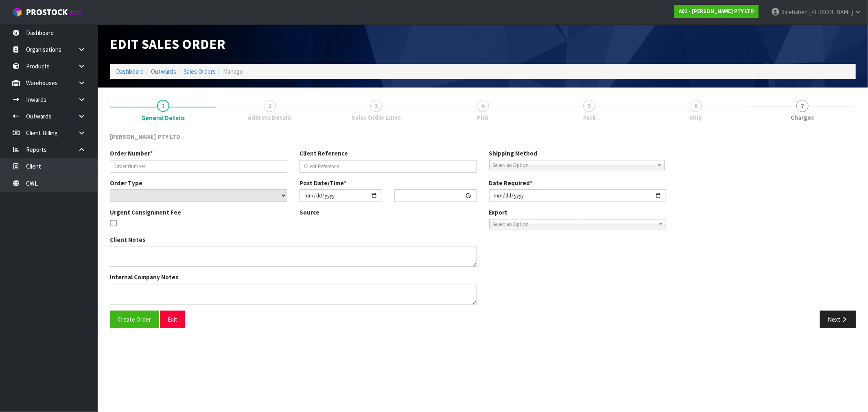
type input "2025-08-18"
type textarea "PLEASE ARRANGE WITH FEDEX. FEDEX- TRACKABLE- APPROXIMATELY $325.50.00 NZ POST- …"
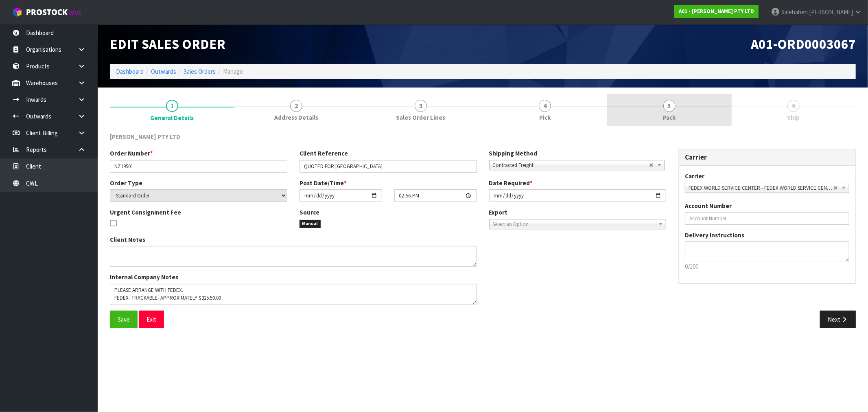
click at [674, 115] on span "Pack" at bounding box center [669, 117] width 13 height 9
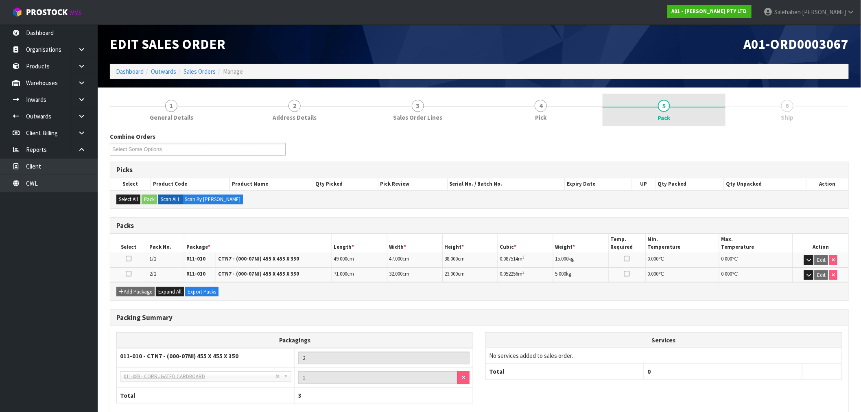
click at [662, 103] on span "5" at bounding box center [664, 106] width 12 height 12
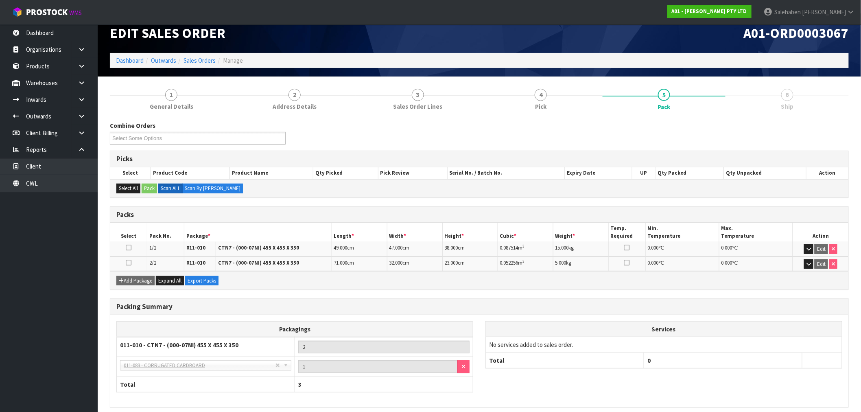
scroll to position [45, 0]
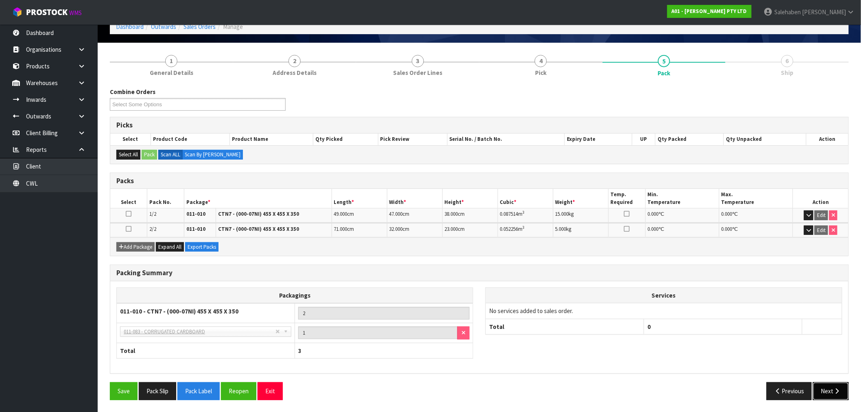
click at [826, 387] on button "Next" at bounding box center [831, 391] width 36 height 18
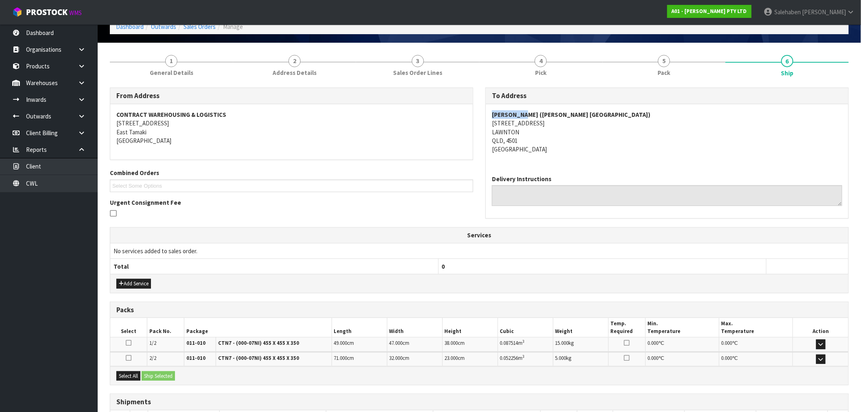
drag, startPoint x: 524, startPoint y: 114, endPoint x: 494, endPoint y: 112, distance: 30.2
click at [494, 112] on strong "GENE SUNA (AGAIN FASTER AUSTRALIA)" at bounding box center [571, 115] width 159 height 8
copy strong "GENE SUNA"
drag, startPoint x: 596, startPoint y: 114, endPoint x: 526, endPoint y: 115, distance: 70.4
click at [526, 115] on strong "GENE SUNA (AGAIN FASTER AUSTRALIA)" at bounding box center [571, 115] width 159 height 8
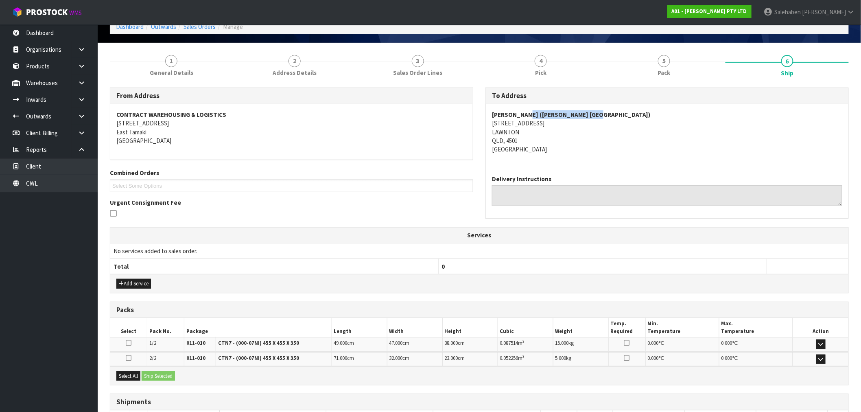
copy strong "AGAIN FASTER AUSTRALIA"
drag, startPoint x: 545, startPoint y: 123, endPoint x: 491, endPoint y: 124, distance: 55.0
click at [491, 124] on div "GENE SUNA (AGAIN FASTER AUSTRALIA) 10/31 PAISLEY DRIVE LAWNTON QLD, 4501 Austra…" at bounding box center [667, 136] width 363 height 64
copy address "10/31 PAISLEY DRIVE"
drag, startPoint x: 523, startPoint y: 135, endPoint x: 485, endPoint y: 129, distance: 39.0
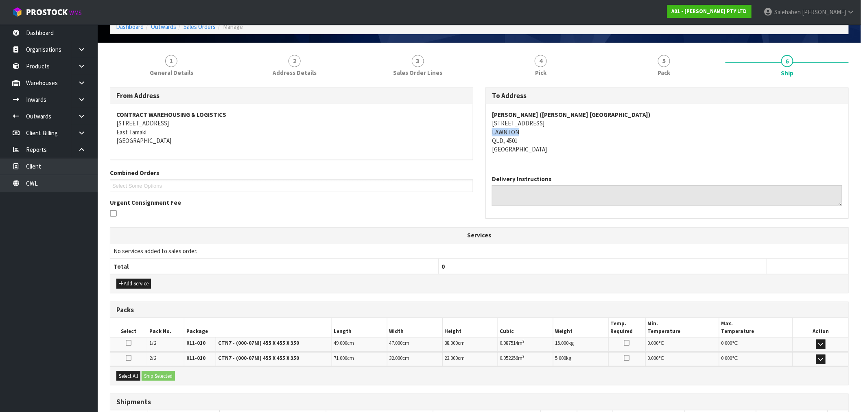
click at [485, 129] on div "To Address GENE SUNA (AGAIN FASTER AUSTRALIA) 10/31 PAISLEY DRIVE LAWNTON QLD, …" at bounding box center [668, 158] width 376 height 140
copy address "LAWNTON"
drag, startPoint x: 523, startPoint y: 140, endPoint x: 506, endPoint y: 140, distance: 17.1
click at [506, 140] on address "GENE SUNA (AGAIN FASTER AUSTRALIA) 10/31 PAISLEY DRIVE LAWNTON QLD, 4501 Austra…" at bounding box center [667, 132] width 350 height 44
copy address "4501"
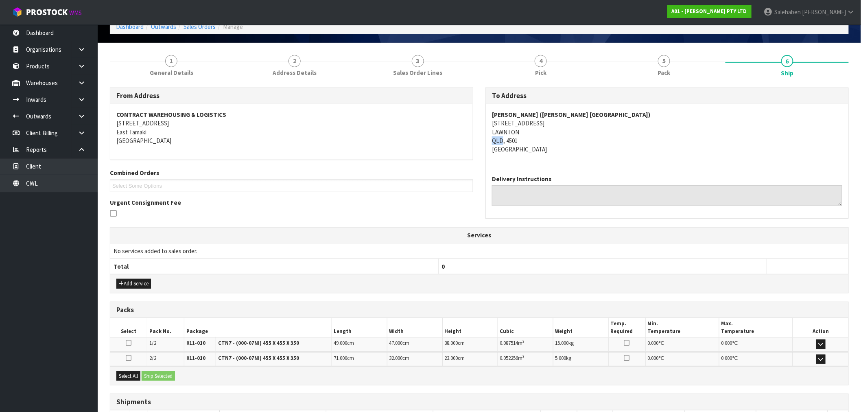
drag, startPoint x: 503, startPoint y: 140, endPoint x: 492, endPoint y: 141, distance: 11.0
click at [492, 141] on address "GENE SUNA (AGAIN FASTER AUSTRALIA) 10/31 PAISLEY DRIVE LAWNTON QLD, 4501 Austra…" at bounding box center [667, 132] width 350 height 44
copy address "QLD"
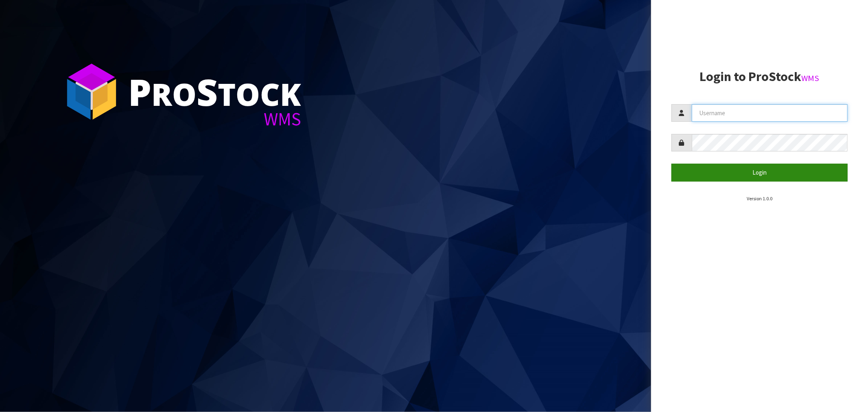
type input "Salehaben@cwl.co.nz"
click at [758, 175] on button "Login" at bounding box center [760, 173] width 176 height 18
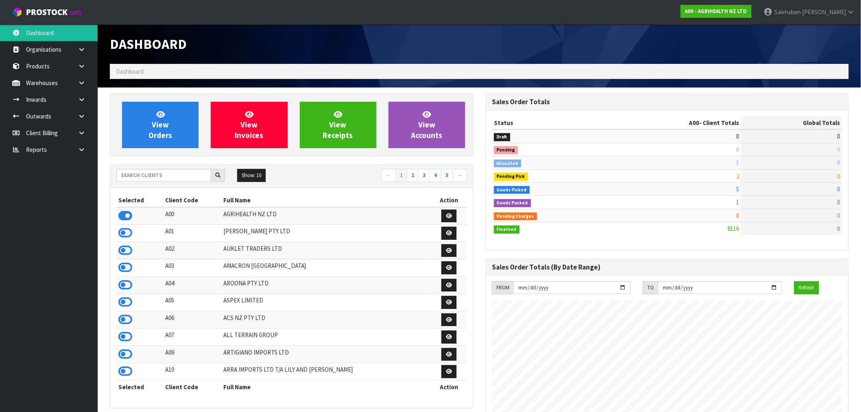
scroll to position [617, 376]
drag, startPoint x: 139, startPoint y: 173, endPoint x: 142, endPoint y: 169, distance: 5.2
click at [140, 171] on input "text" at bounding box center [163, 175] width 95 height 13
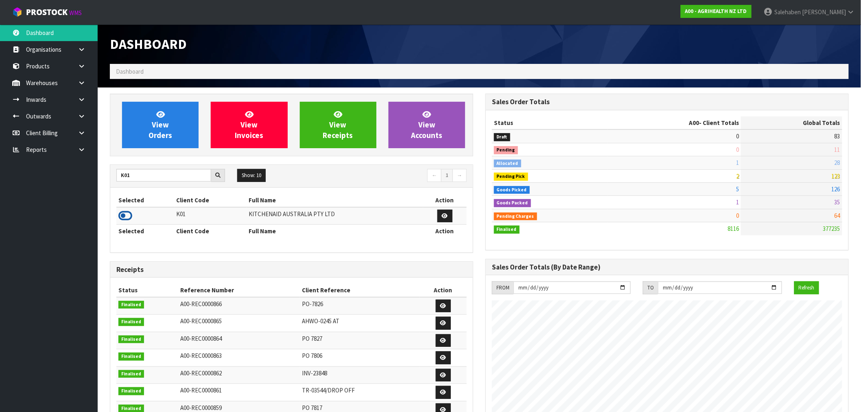
click at [128, 214] on icon at bounding box center [125, 216] width 14 height 12
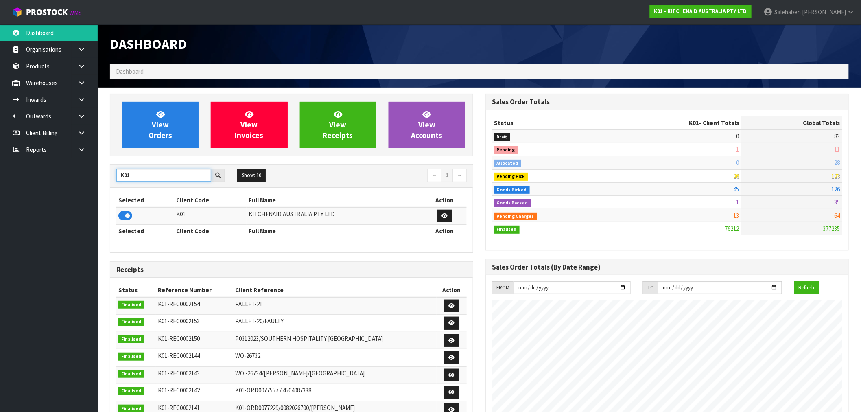
drag, startPoint x: 132, startPoint y: 177, endPoint x: 112, endPoint y: 191, distance: 24.6
click at [112, 191] on div "K01 Show: 10 5 10 25 50 ← 1 → Selected Client Code Full Name Action K01 KITCHEN…" at bounding box center [292, 208] width 364 height 88
click at [120, 214] on icon at bounding box center [125, 216] width 14 height 12
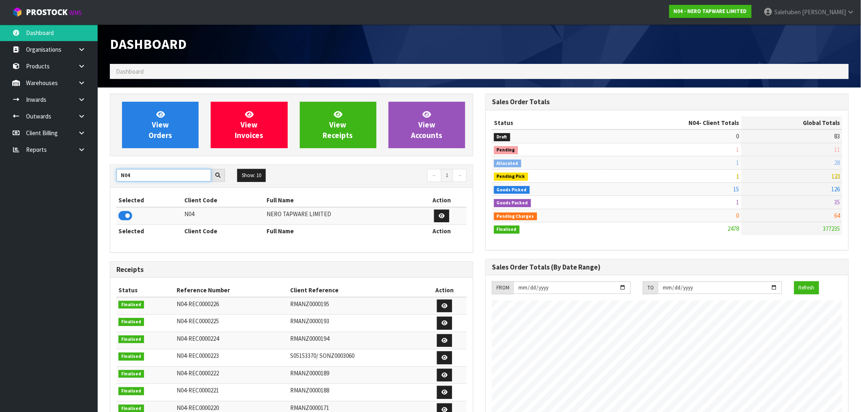
drag, startPoint x: 138, startPoint y: 177, endPoint x: 81, endPoint y: 190, distance: 58.3
click at [83, 189] on body "Toggle navigation ProStock WMS N04 - NERO TAPWARE LIMITED [PERSON_NAME] Logout …" at bounding box center [430, 206] width 861 height 412
click at [125, 214] on icon at bounding box center [125, 216] width 14 height 12
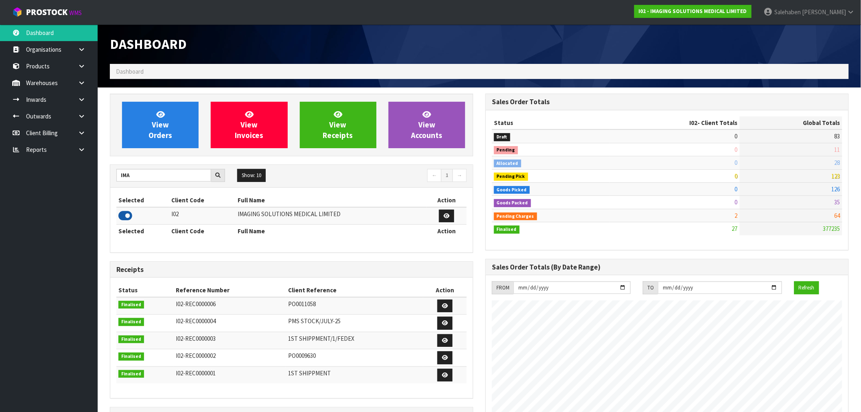
scroll to position [524, 376]
drag, startPoint x: 135, startPoint y: 173, endPoint x: 114, endPoint y: 177, distance: 21.2
click at [128, 174] on input "IMA" at bounding box center [163, 175] width 95 height 13
type input "I"
click at [120, 212] on icon at bounding box center [125, 216] width 14 height 12
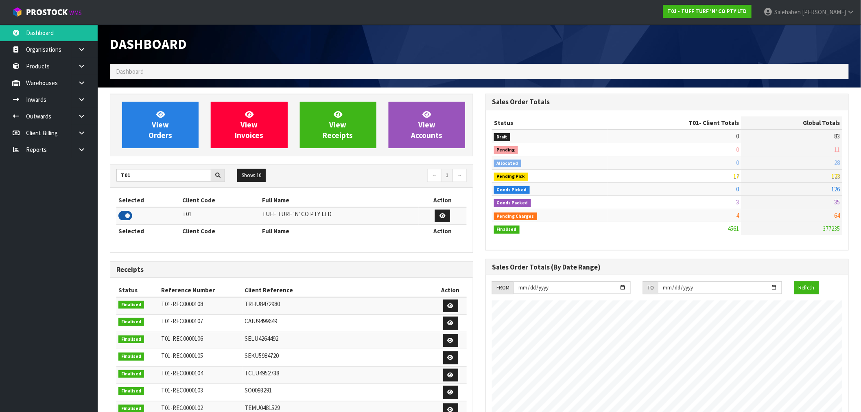
scroll to position [617, 376]
drag, startPoint x: 139, startPoint y: 182, endPoint x: 102, endPoint y: 196, distance: 39.3
click at [104, 194] on div "View Orders View Invoices View Receipts View Accounts T01 Show: 10 5 10 25 50 ←…" at bounding box center [292, 330] width 376 height 473
click at [133, 177] on input "T01" at bounding box center [163, 175] width 95 height 13
drag, startPoint x: 134, startPoint y: 177, endPoint x: 110, endPoint y: 188, distance: 26.6
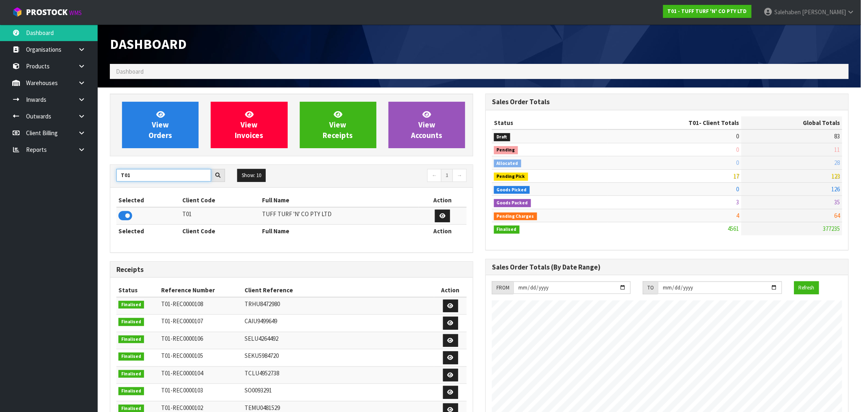
click at [110, 188] on div "T01 Show: 10 5 10 25 50 ← 1 → Selected Client Code Full Name Action T01 TUFF TU…" at bounding box center [292, 208] width 364 height 88
click at [128, 216] on icon at bounding box center [125, 216] width 14 height 12
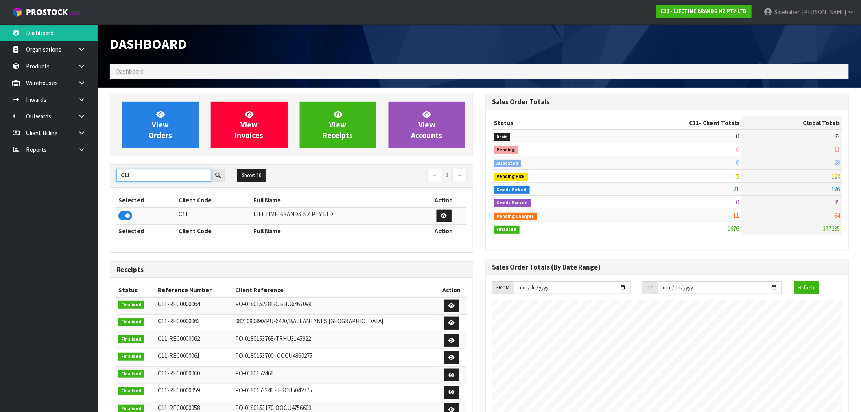
drag, startPoint x: 133, startPoint y: 177, endPoint x: 108, endPoint y: 195, distance: 30.4
click at [108, 195] on div "View Orders View Invoices View Receipts View Accounts C11 Show: 10 5 10 25 50 ←…" at bounding box center [292, 332] width 376 height 477
type input "Y01"
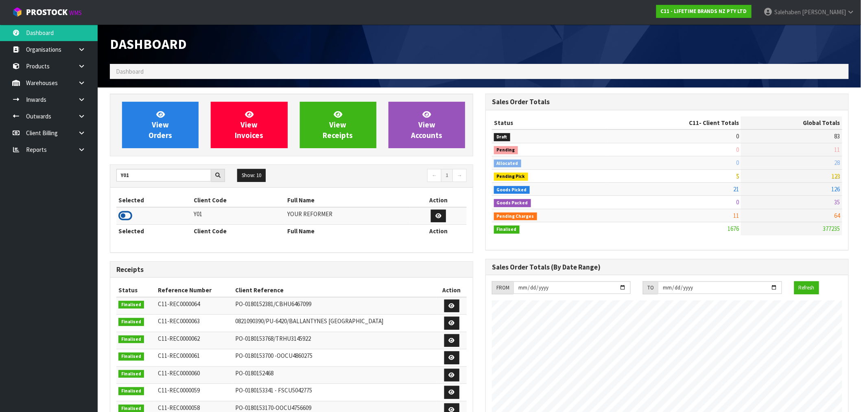
click at [127, 215] on icon at bounding box center [125, 216] width 14 height 12
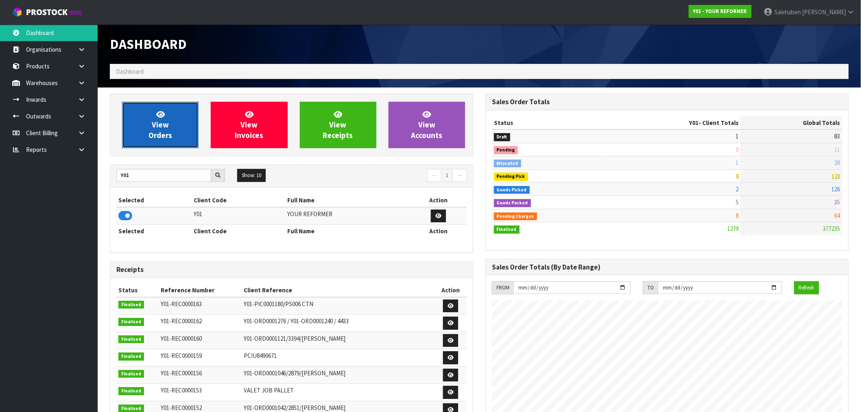
click at [172, 127] on link "View Orders" at bounding box center [160, 125] width 77 height 46
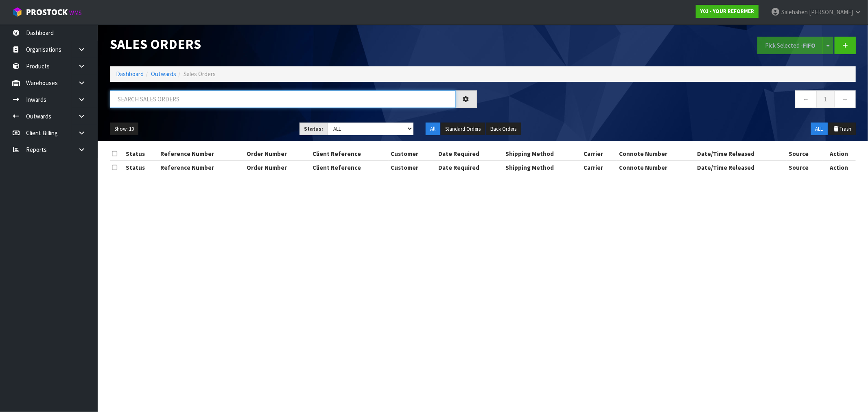
click at [195, 99] on input "text" at bounding box center [283, 99] width 346 height 18
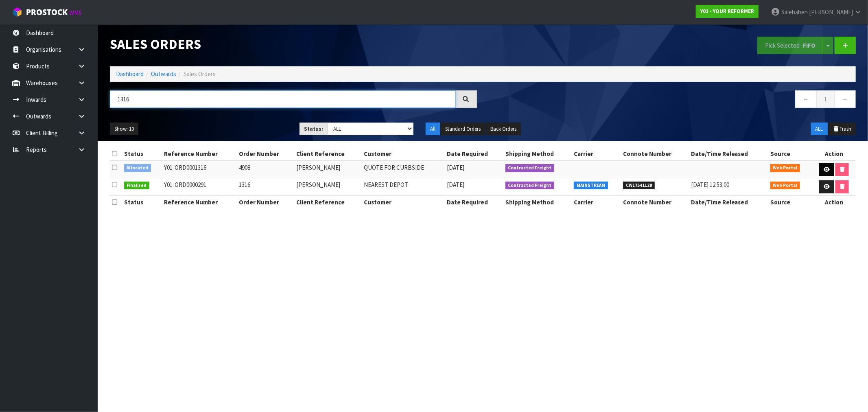
type input "1316"
click at [824, 171] on icon at bounding box center [827, 169] width 6 height 5
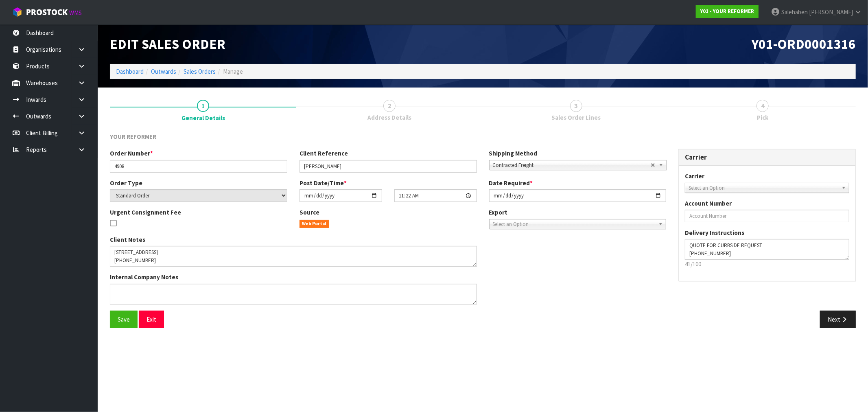
click at [394, 107] on span "2" at bounding box center [389, 106] width 12 height 12
click at [837, 319] on button "Next" at bounding box center [838, 320] width 36 height 18
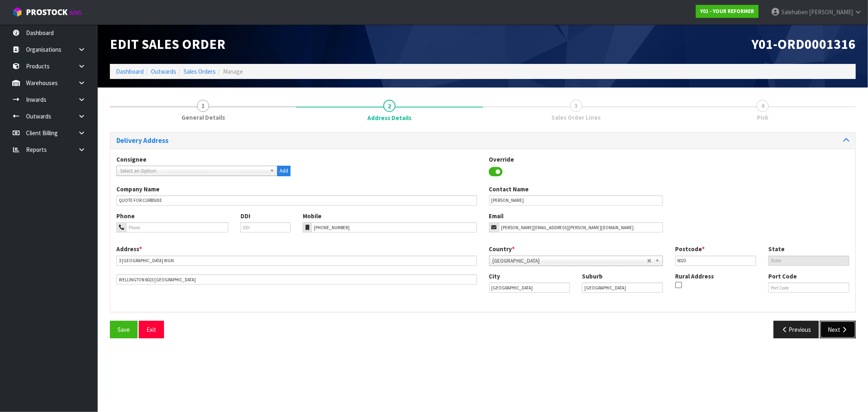
click at [837, 333] on button "Next" at bounding box center [838, 330] width 36 height 18
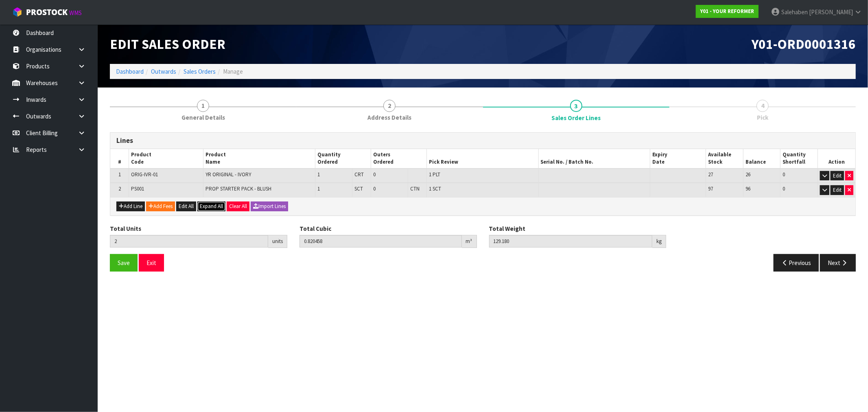
click at [218, 203] on span "Expand All" at bounding box center [211, 206] width 23 height 7
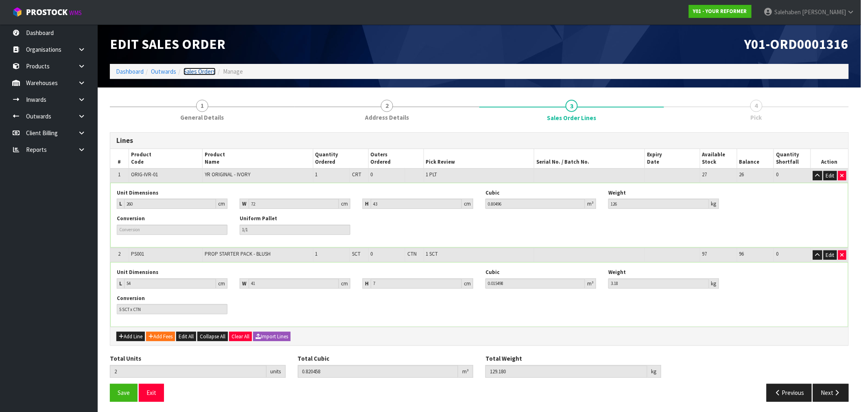
click at [194, 70] on link "Sales Orders" at bounding box center [200, 72] width 32 height 8
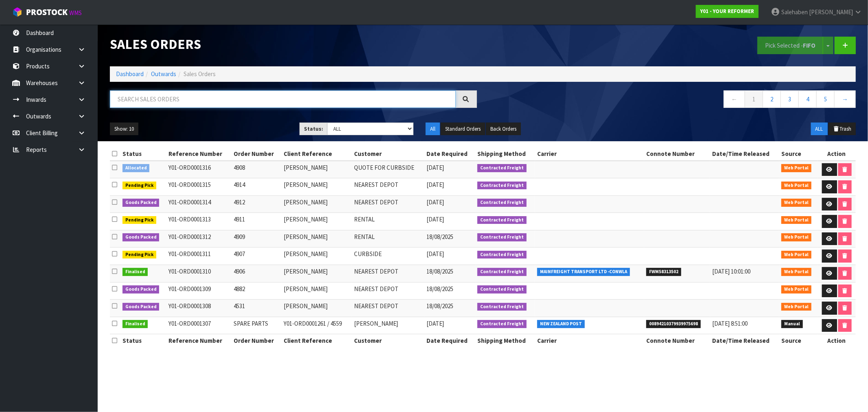
click at [196, 96] on input "text" at bounding box center [283, 99] width 346 height 18
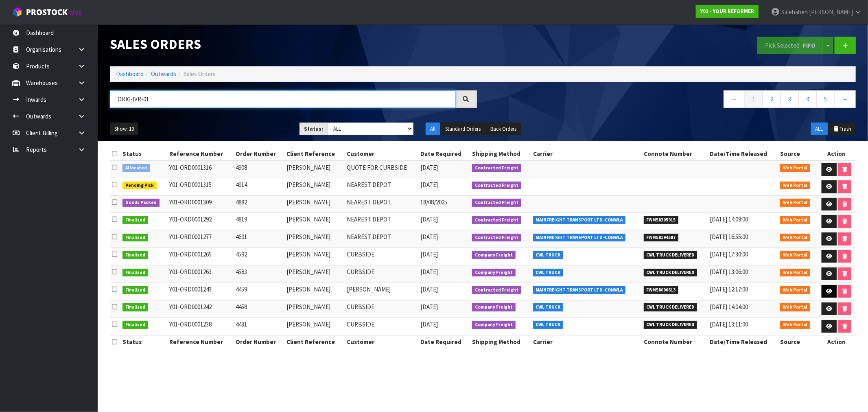
type input "ORIG-IVR-01"
click at [829, 289] on icon at bounding box center [829, 291] width 6 height 5
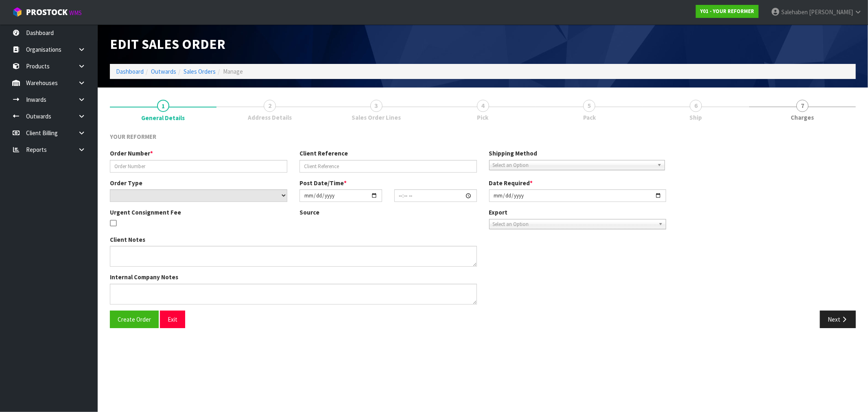
type input "4459"
type input "[PERSON_NAME]"
select select "number:0"
type input "[DATE]"
type input "13:01:00.000"
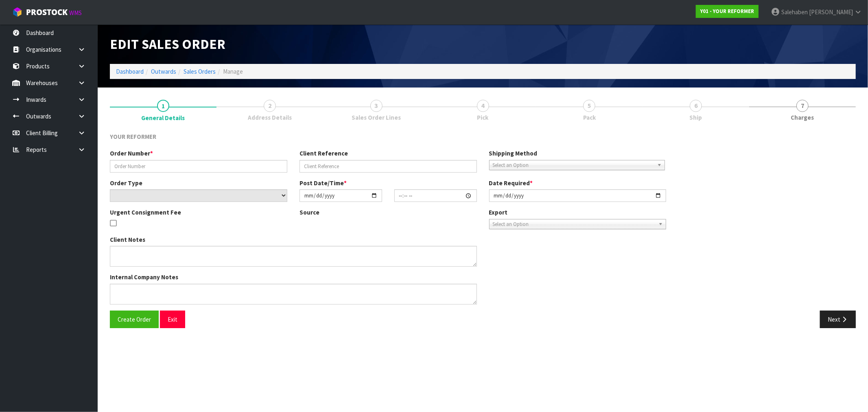
type input "[DATE]"
type textarea "[PERSON_NAME] [STREET_ADDRESS] [PHONE_NUMBER]"
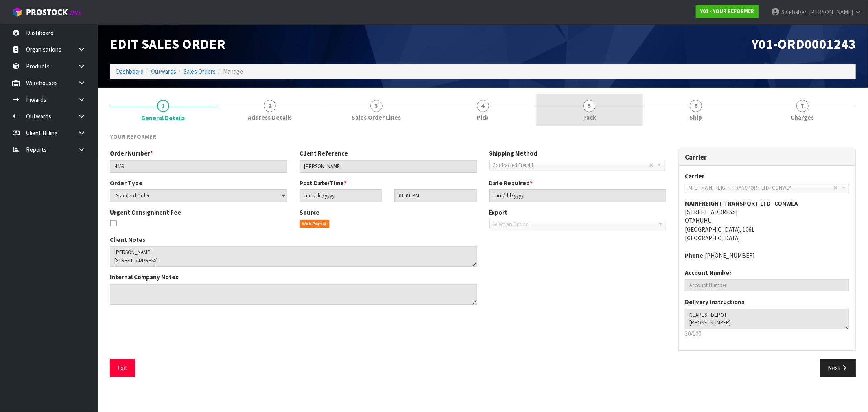
click at [585, 114] on span "Pack" at bounding box center [589, 117] width 13 height 9
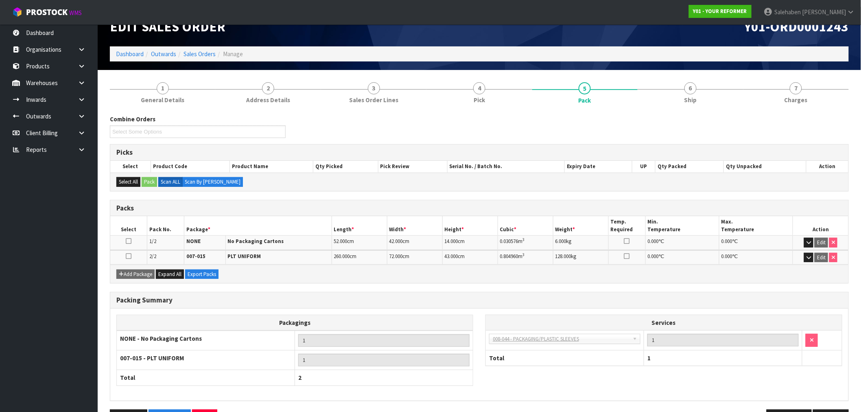
scroll to position [44, 0]
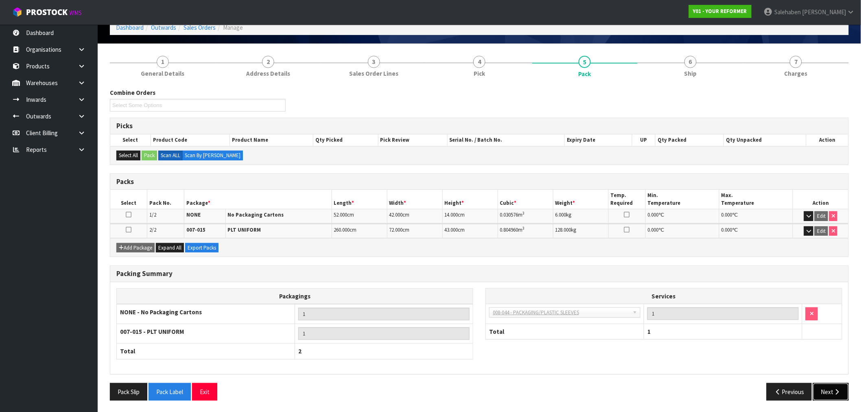
click at [828, 392] on button "Next" at bounding box center [831, 392] width 36 height 18
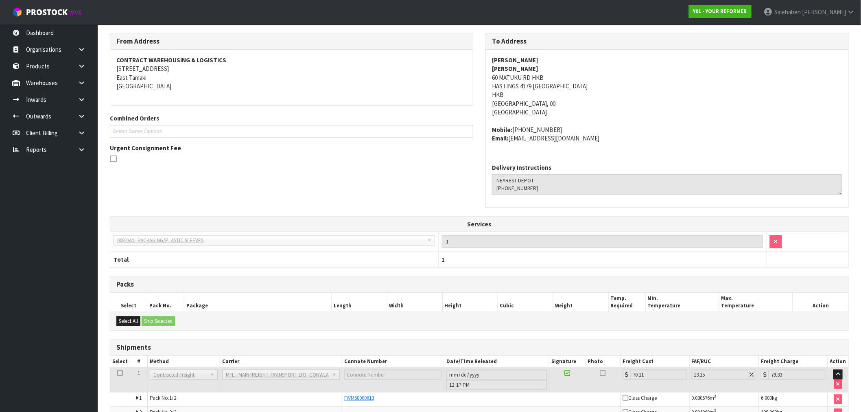
scroll to position [11, 0]
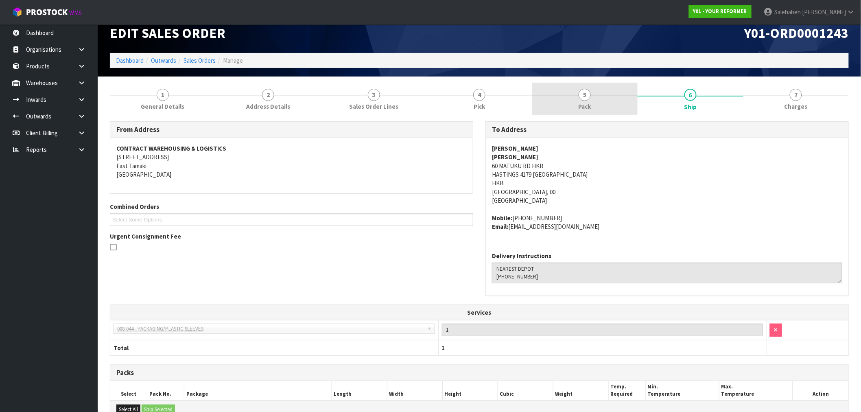
click at [585, 102] on span "Pack" at bounding box center [585, 106] width 13 height 9
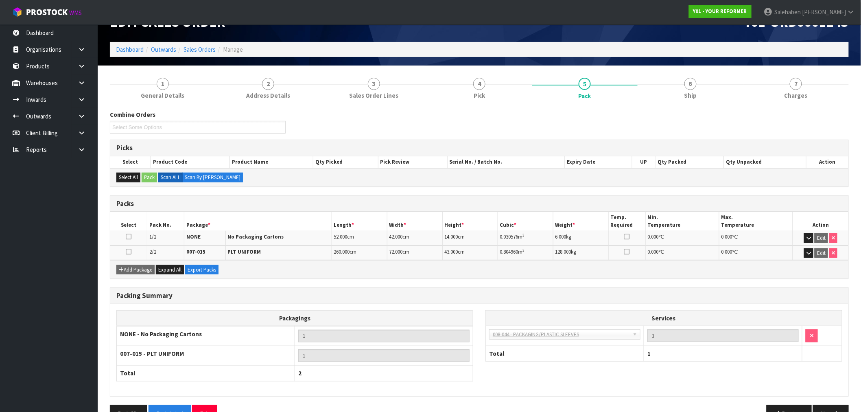
scroll to position [0, 0]
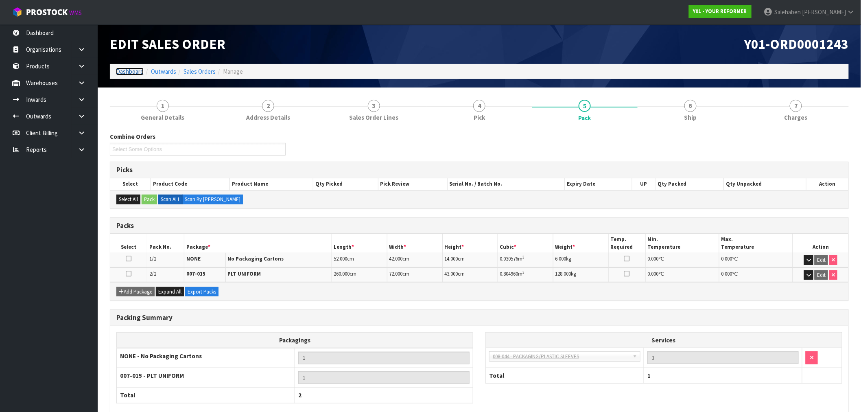
click at [123, 71] on link "Dashboard" at bounding box center [130, 72] width 28 height 8
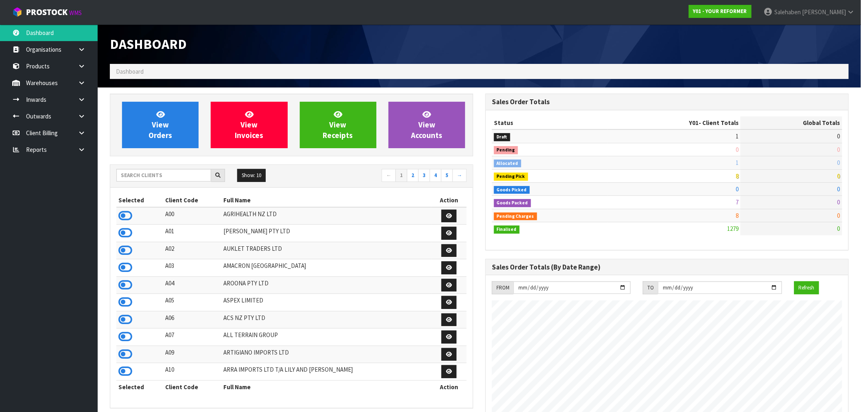
scroll to position [617, 376]
click at [157, 177] on input "text" at bounding box center [163, 175] width 95 height 13
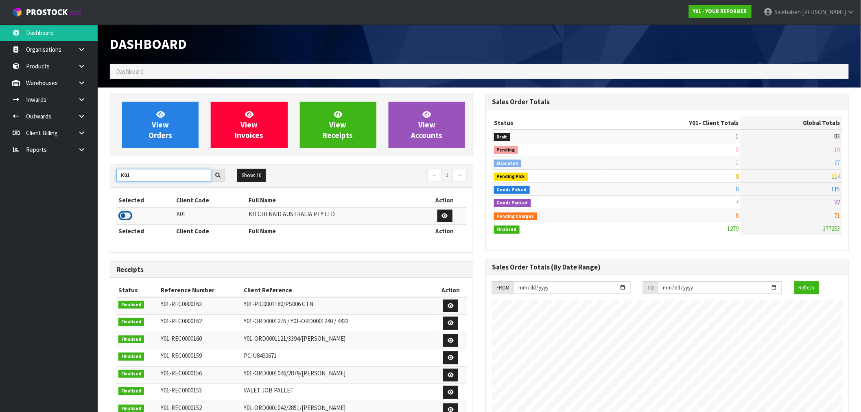
type input "K01"
click at [118, 215] on icon at bounding box center [125, 216] width 14 height 12
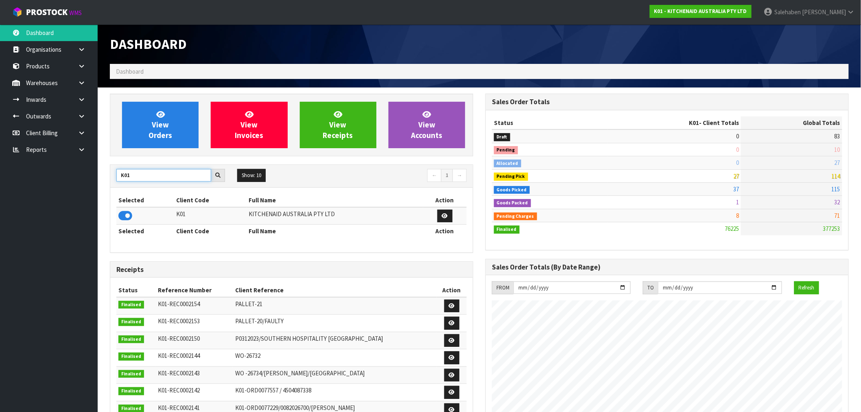
click at [112, 181] on div "K01" at bounding box center [170, 175] width 121 height 13
type input "J02"
click at [128, 218] on icon at bounding box center [125, 216] width 14 height 12
